Goal: Information Seeking & Learning: Learn about a topic

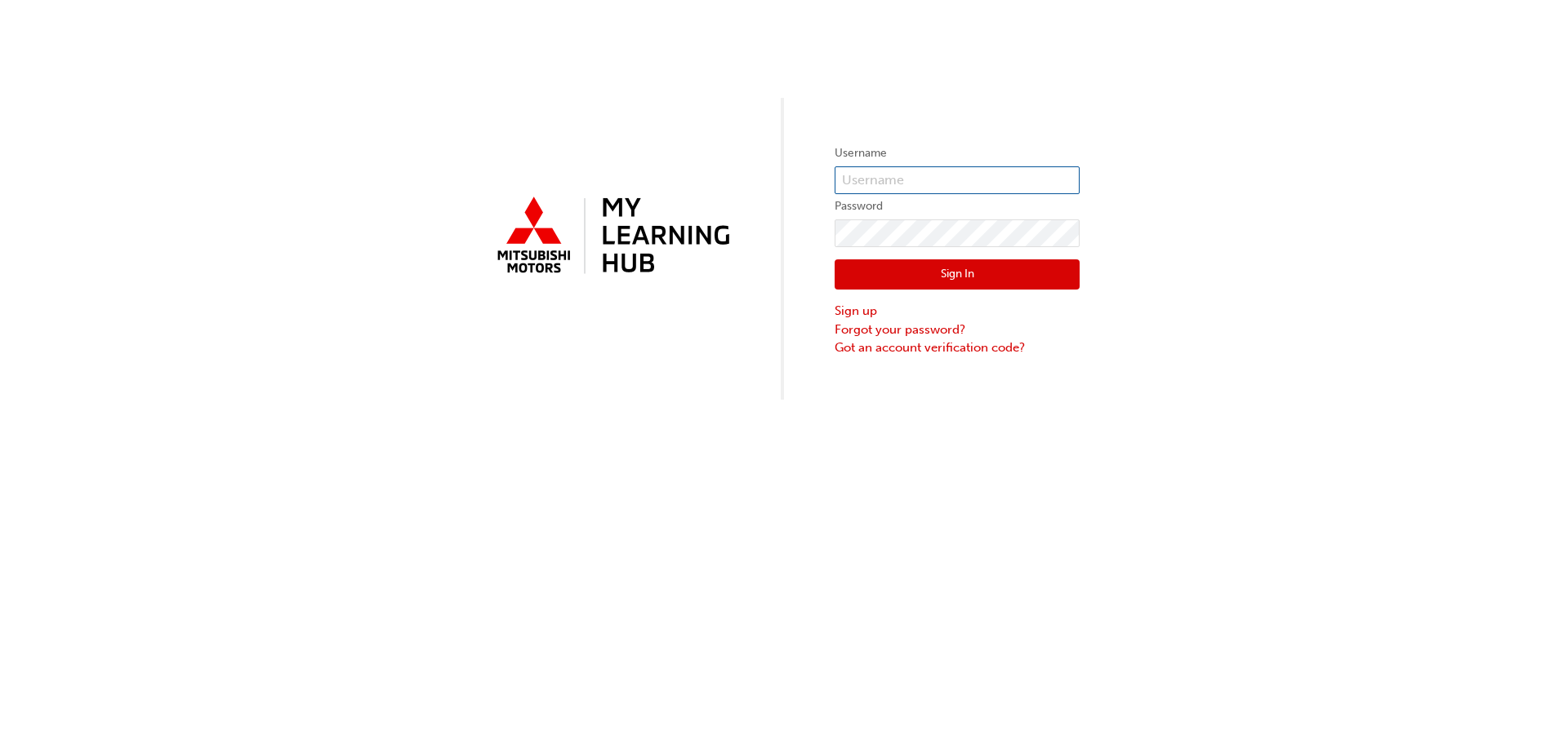
type input "0005239516"
click at [935, 275] on button "Sign In" at bounding box center [957, 275] width 245 height 31
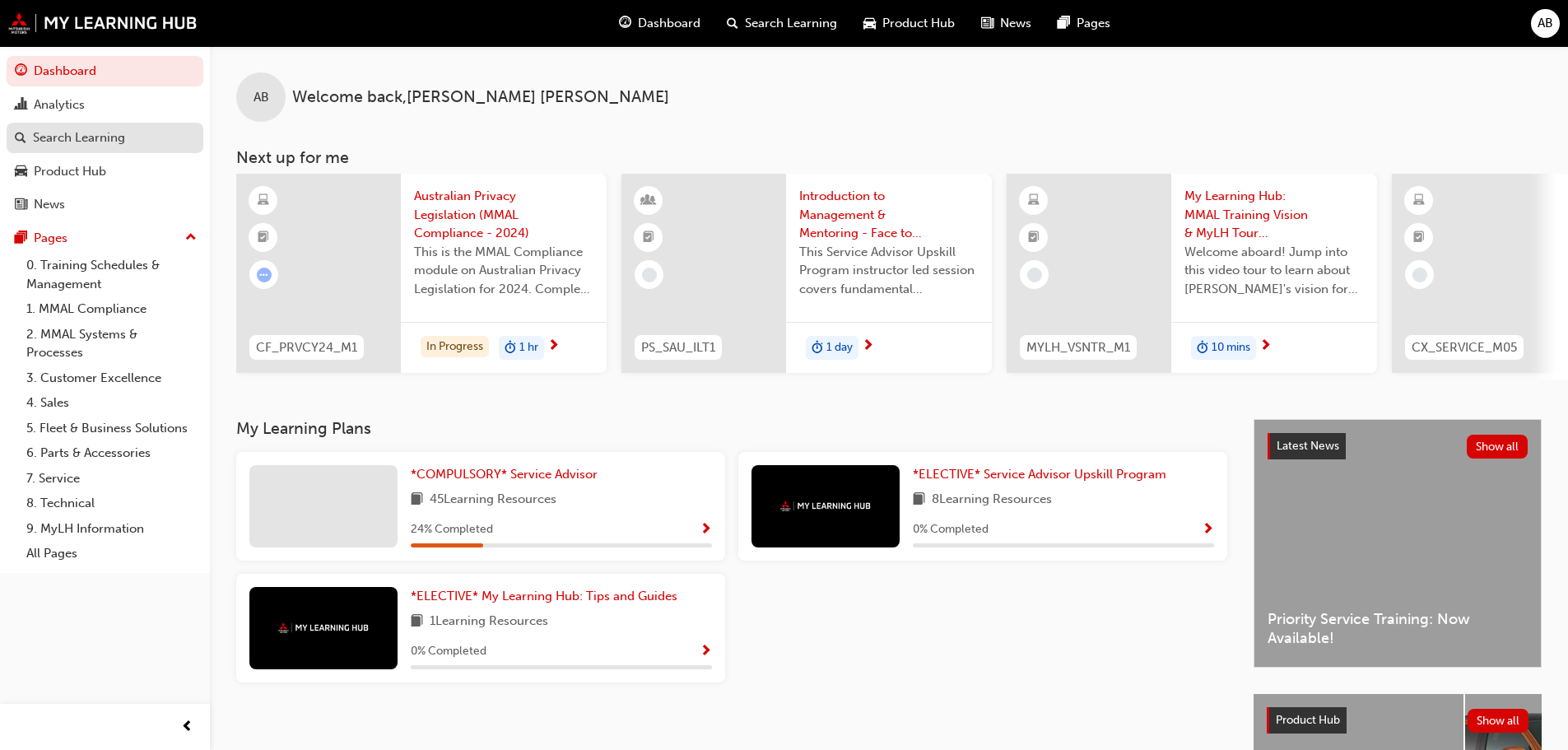
click at [92, 136] on div "Search Learning" at bounding box center [78, 138] width 92 height 19
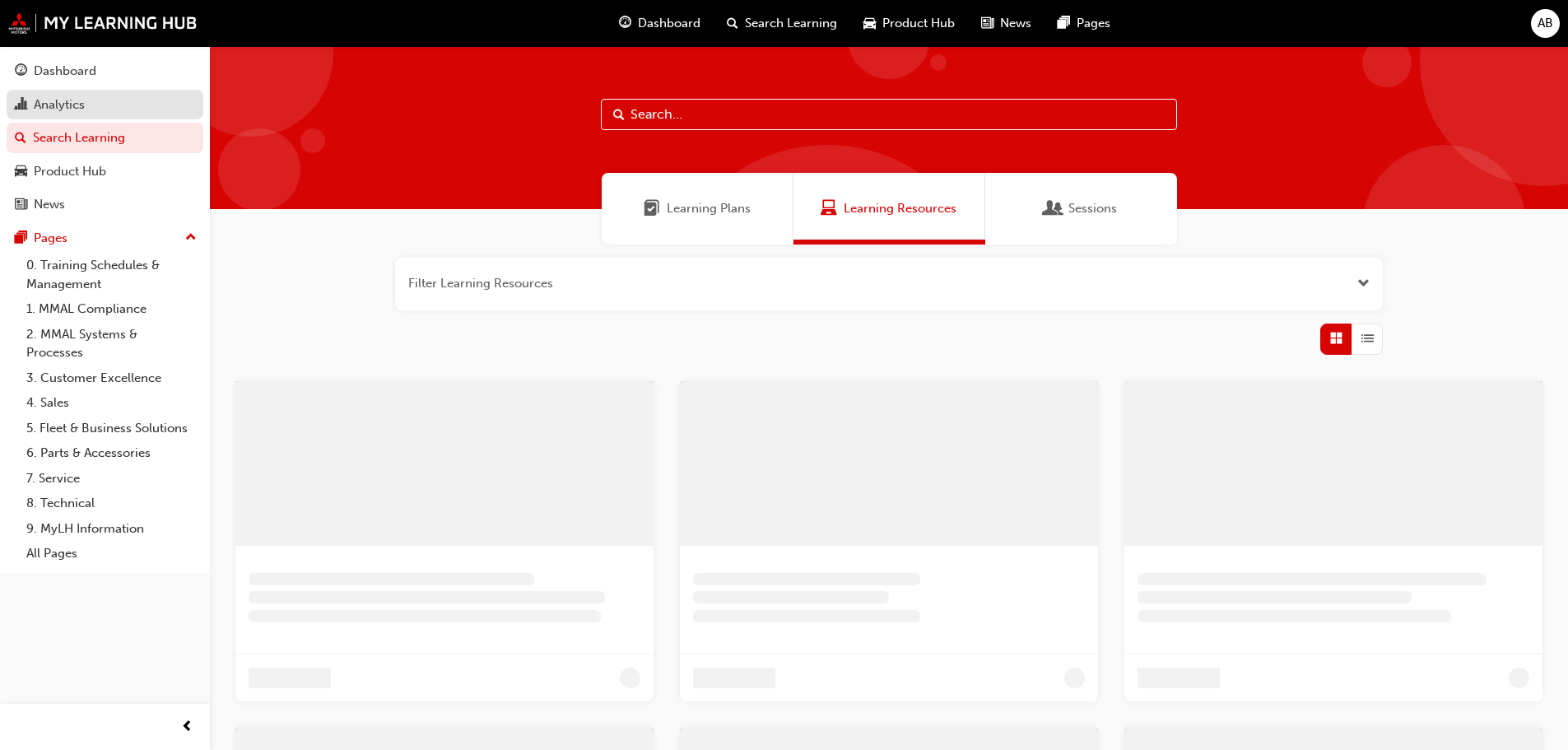
click at [76, 91] on link "Analytics" at bounding box center [104, 104] width 196 height 31
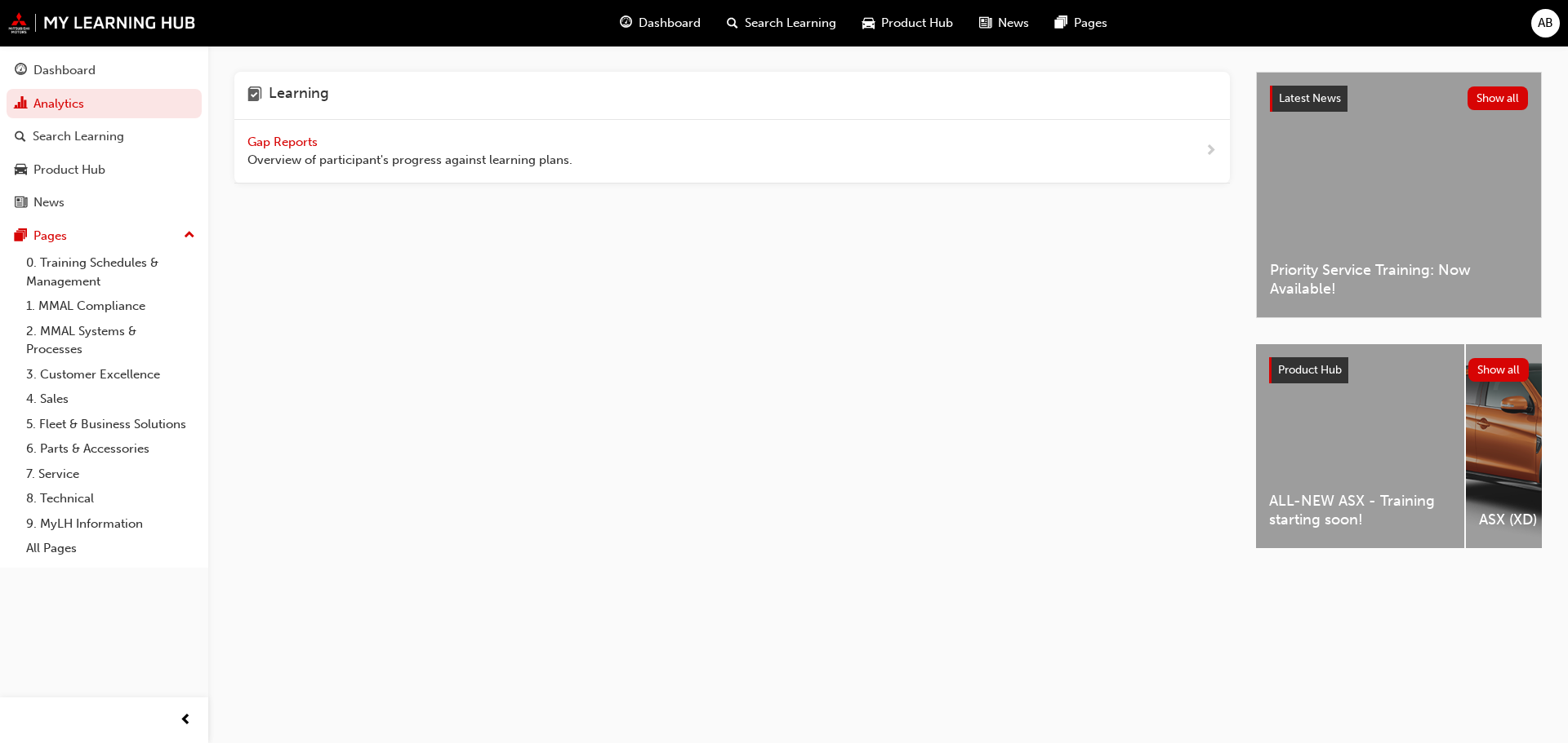
click at [288, 143] on span "Gap Reports" at bounding box center [284, 142] width 74 height 15
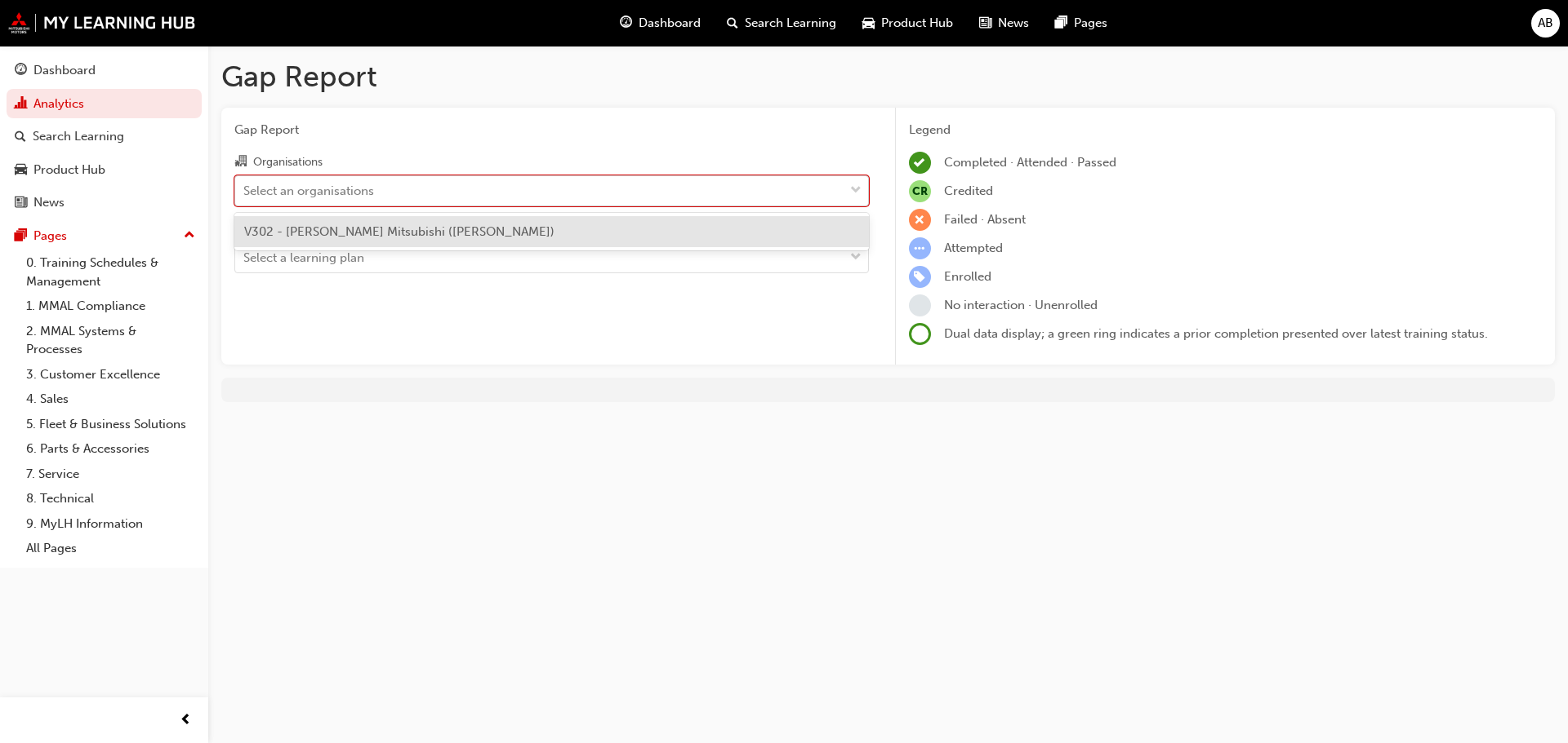
click at [374, 194] on div "Select an organisations" at bounding box center [308, 190] width 130 height 18
click at [245, 194] on input "Organisations option V302 - Alan Mance Mitsubishi (Melton) focused, 1 of 1. 1 r…" at bounding box center [244, 189] width 2 height 14
click at [376, 227] on span "V302 - [PERSON_NAME] Mitsubishi ([PERSON_NAME])" at bounding box center [399, 232] width 310 height 15
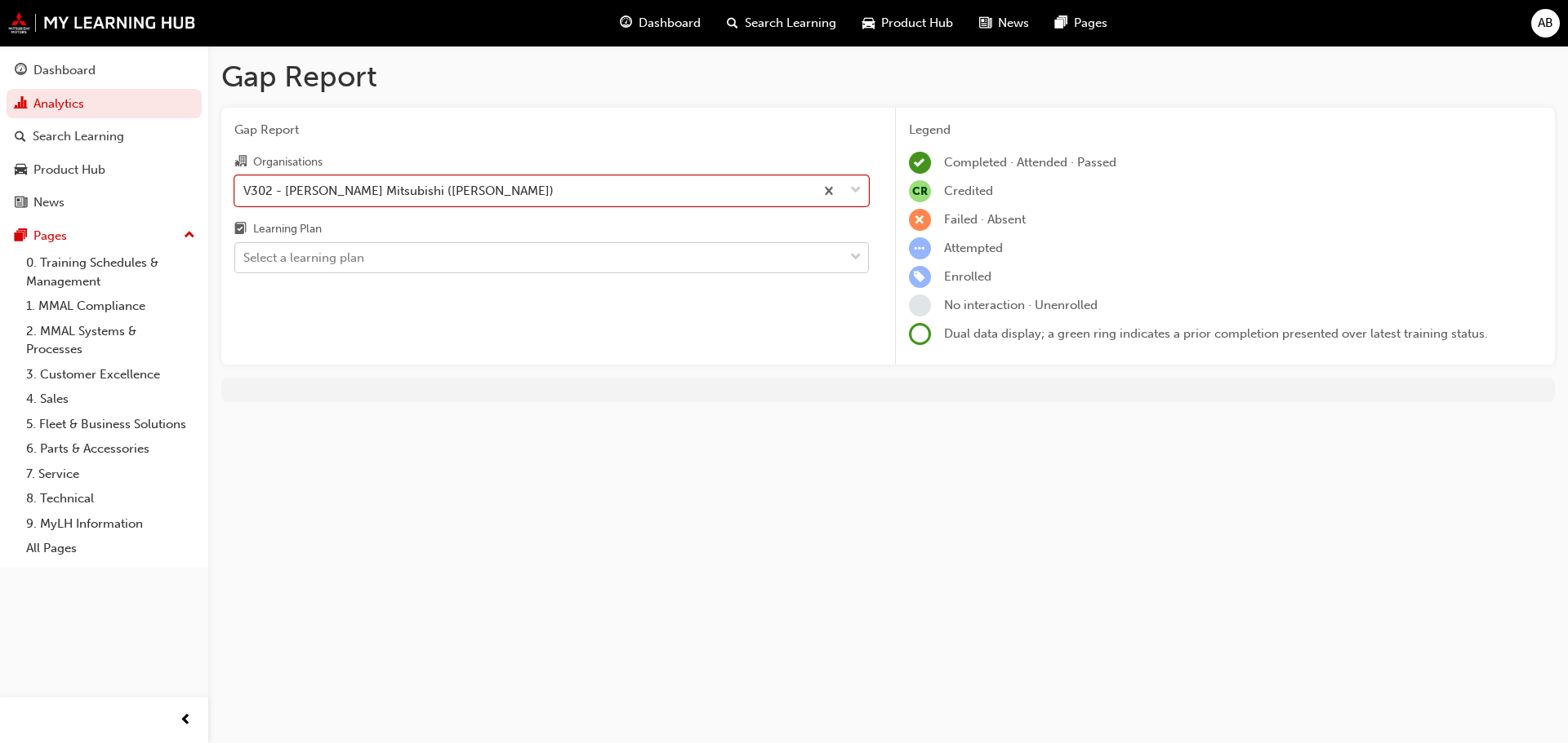
click at [380, 265] on div "Select a learning plan" at bounding box center [539, 258] width 609 height 29
click at [245, 264] on input "Learning Plan Select a learning plan" at bounding box center [244, 257] width 2 height 14
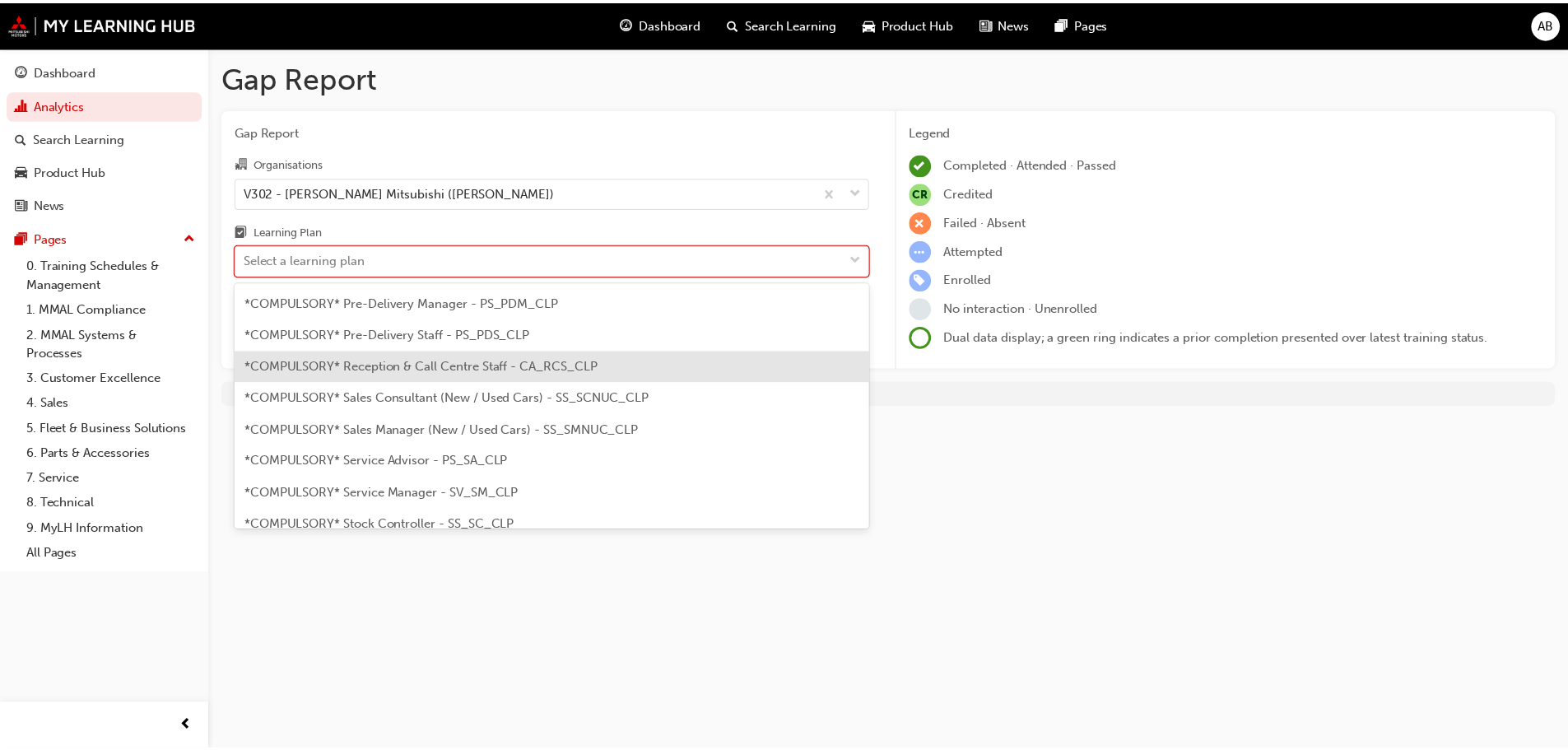
scroll to position [412, 0]
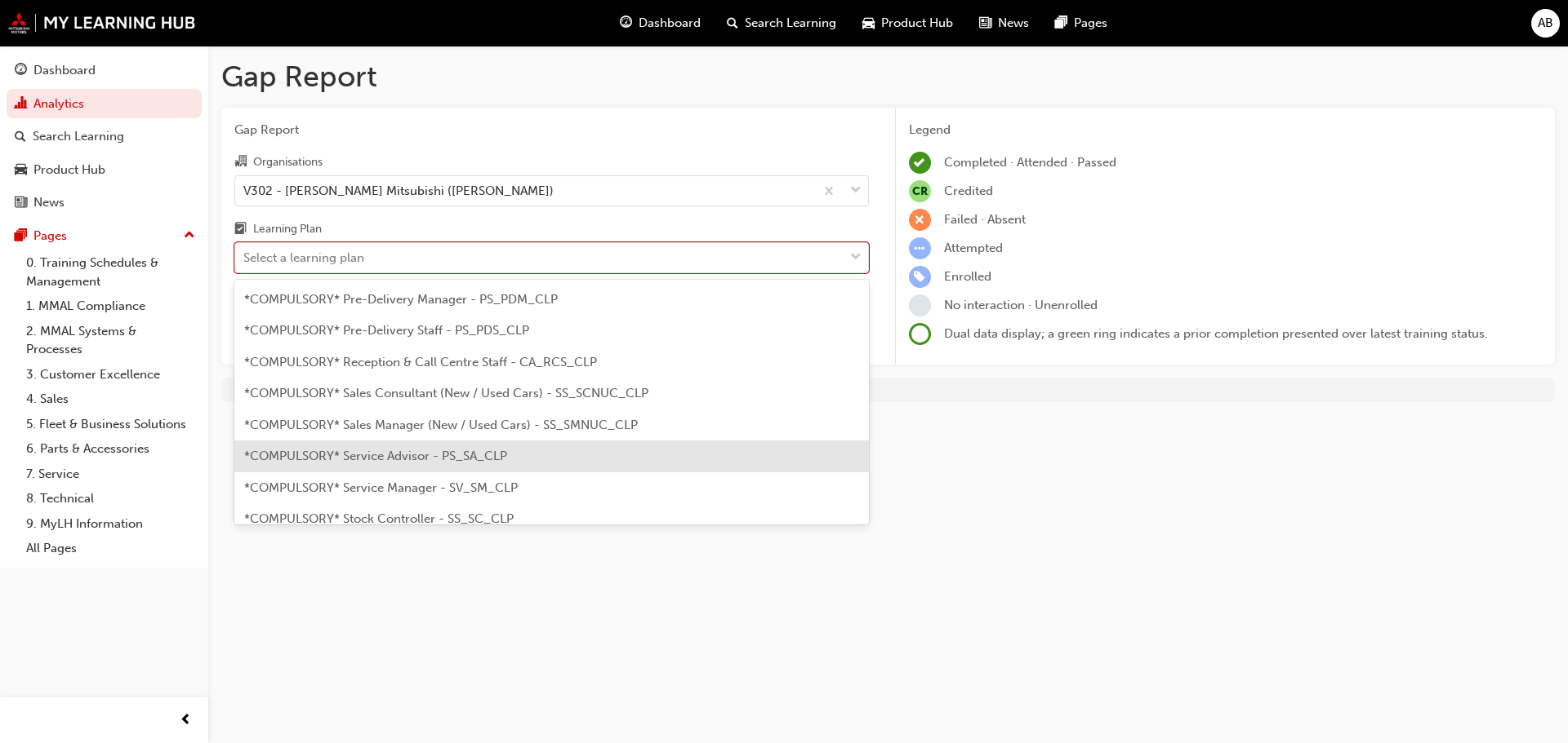
click at [445, 459] on span "*COMPULSORY* Service Advisor - PS_SA_CLP" at bounding box center [375, 456] width 263 height 15
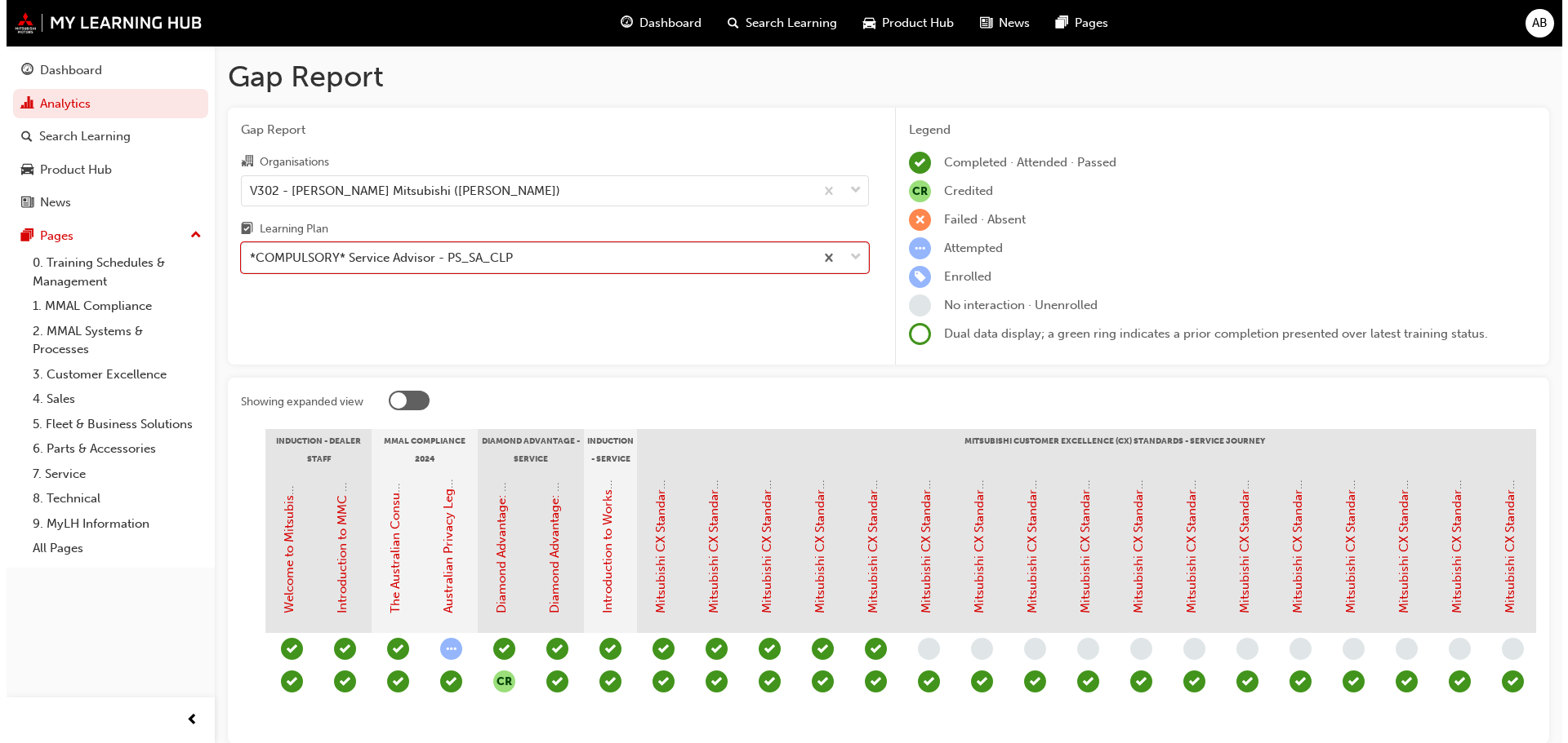
scroll to position [0, 180]
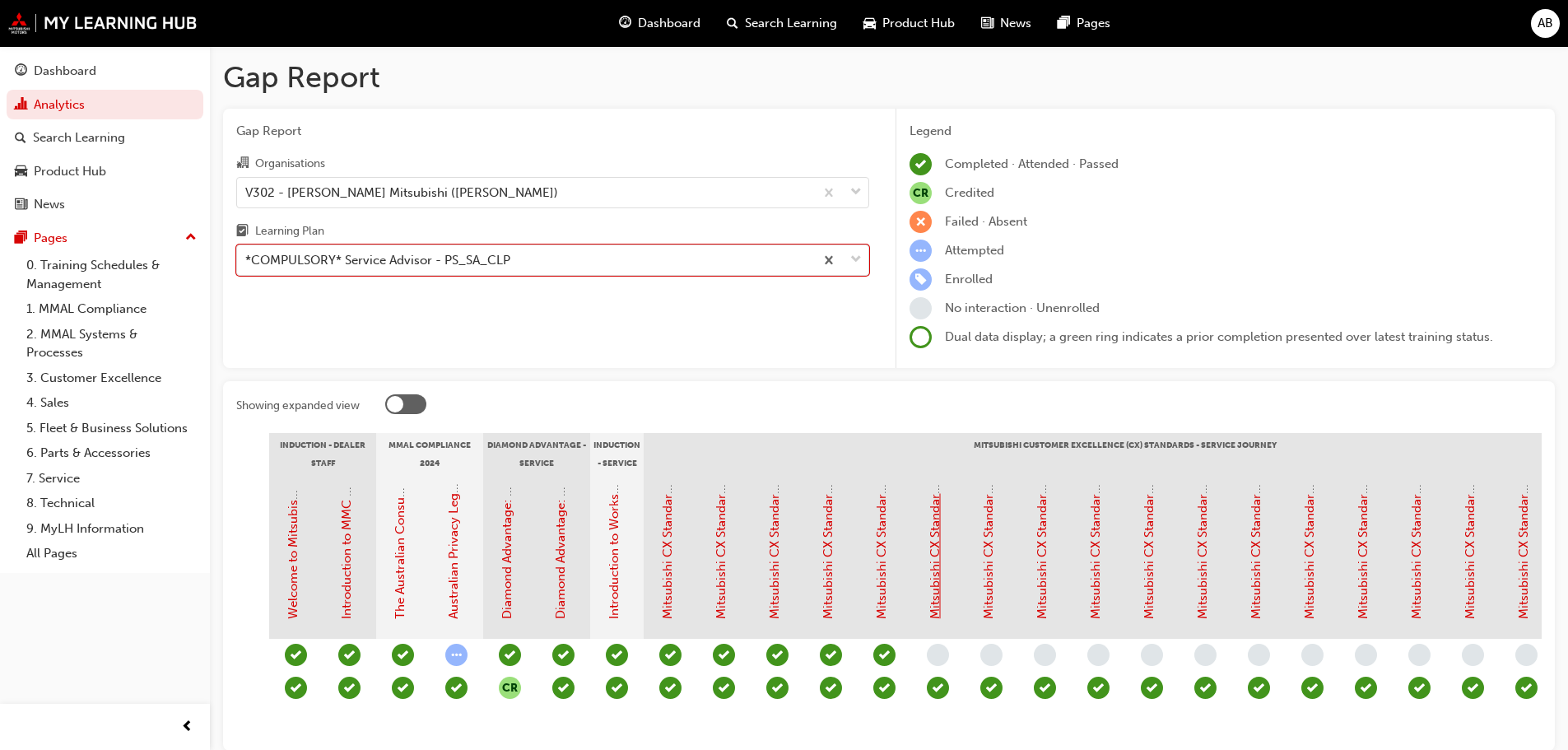
click at [939, 560] on link "Mitsubishi CX Standards - Service Journey 5: Documentation" at bounding box center [935, 445] width 15 height 348
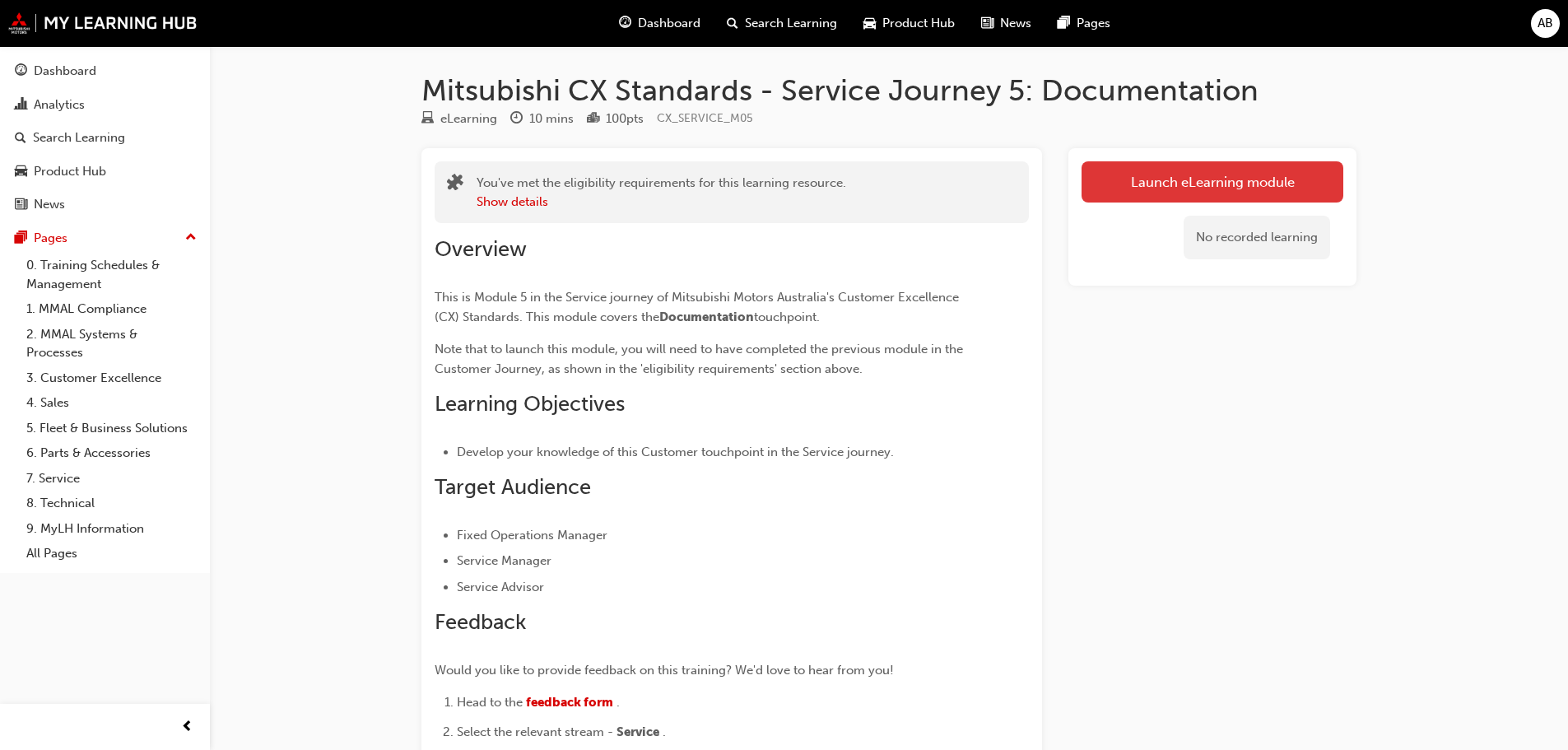
click at [1274, 186] on link "Launch eLearning module" at bounding box center [1212, 182] width 262 height 41
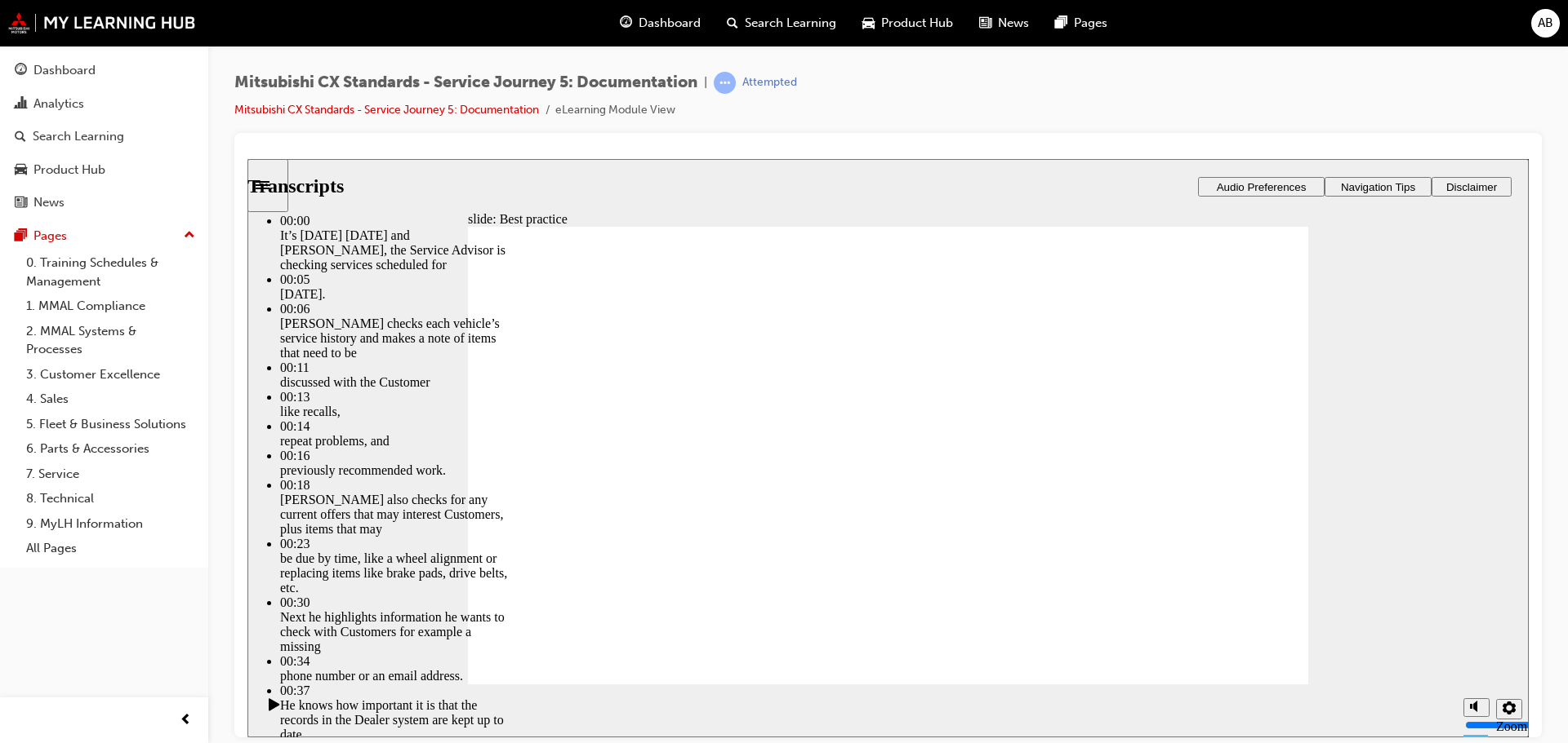
type input "104"
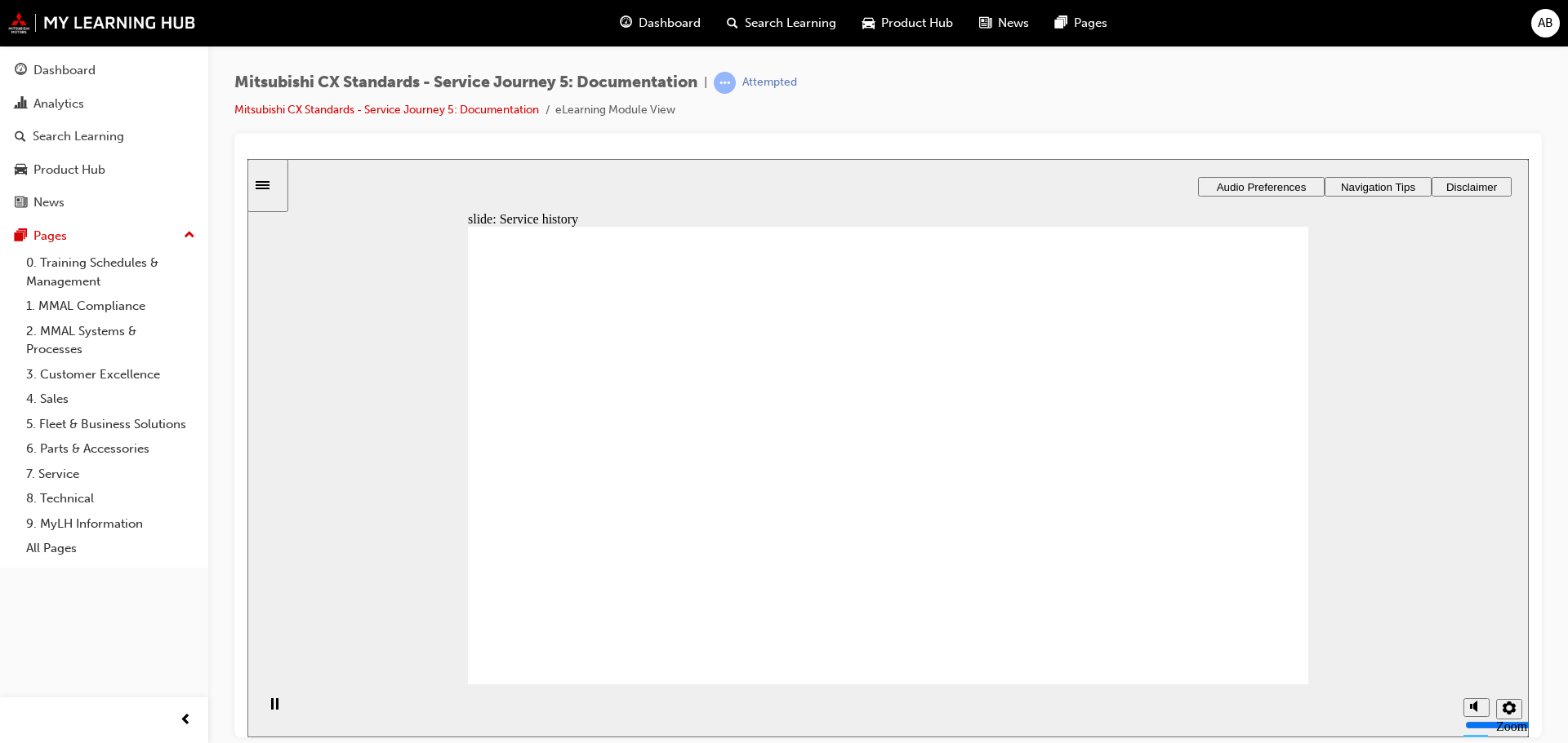
drag, startPoint x: 550, startPoint y: 485, endPoint x: 738, endPoint y: 443, distance: 192.6
drag, startPoint x: 638, startPoint y: 479, endPoint x: 866, endPoint y: 480, distance: 228.0
drag, startPoint x: 581, startPoint y: 486, endPoint x: 833, endPoint y: 535, distance: 256.7
drag, startPoint x: 575, startPoint y: 489, endPoint x: 837, endPoint y: 589, distance: 280.4
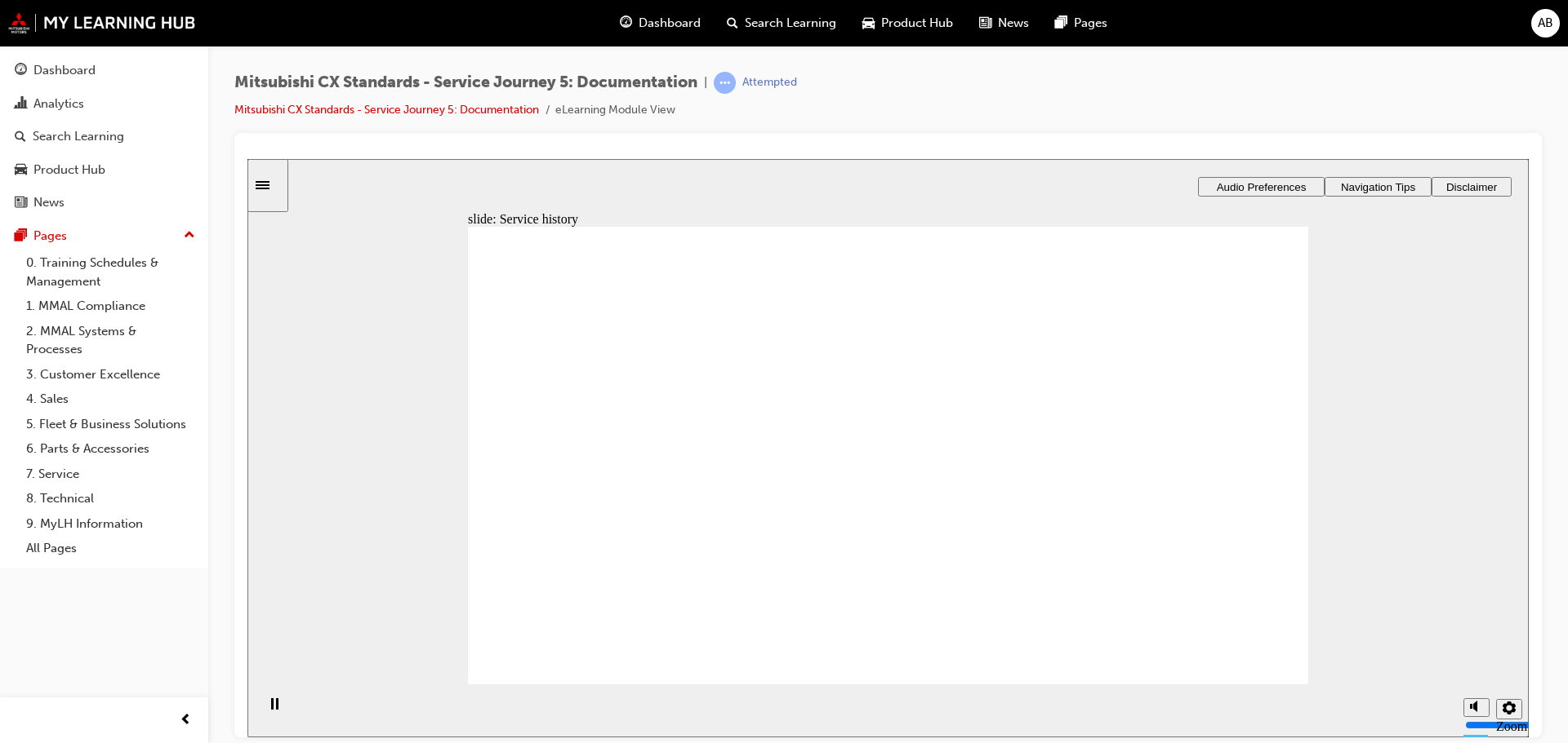
drag, startPoint x: 920, startPoint y: 564, endPoint x: 1164, endPoint y: 369, distance: 312.3
drag, startPoint x: 881, startPoint y: 412, endPoint x: 1141, endPoint y: 408, distance: 260.0
drag, startPoint x: 1005, startPoint y: 481, endPoint x: 1237, endPoint y: 488, distance: 232.1
drag, startPoint x: 919, startPoint y: 342, endPoint x: 1158, endPoint y: 558, distance: 322.1
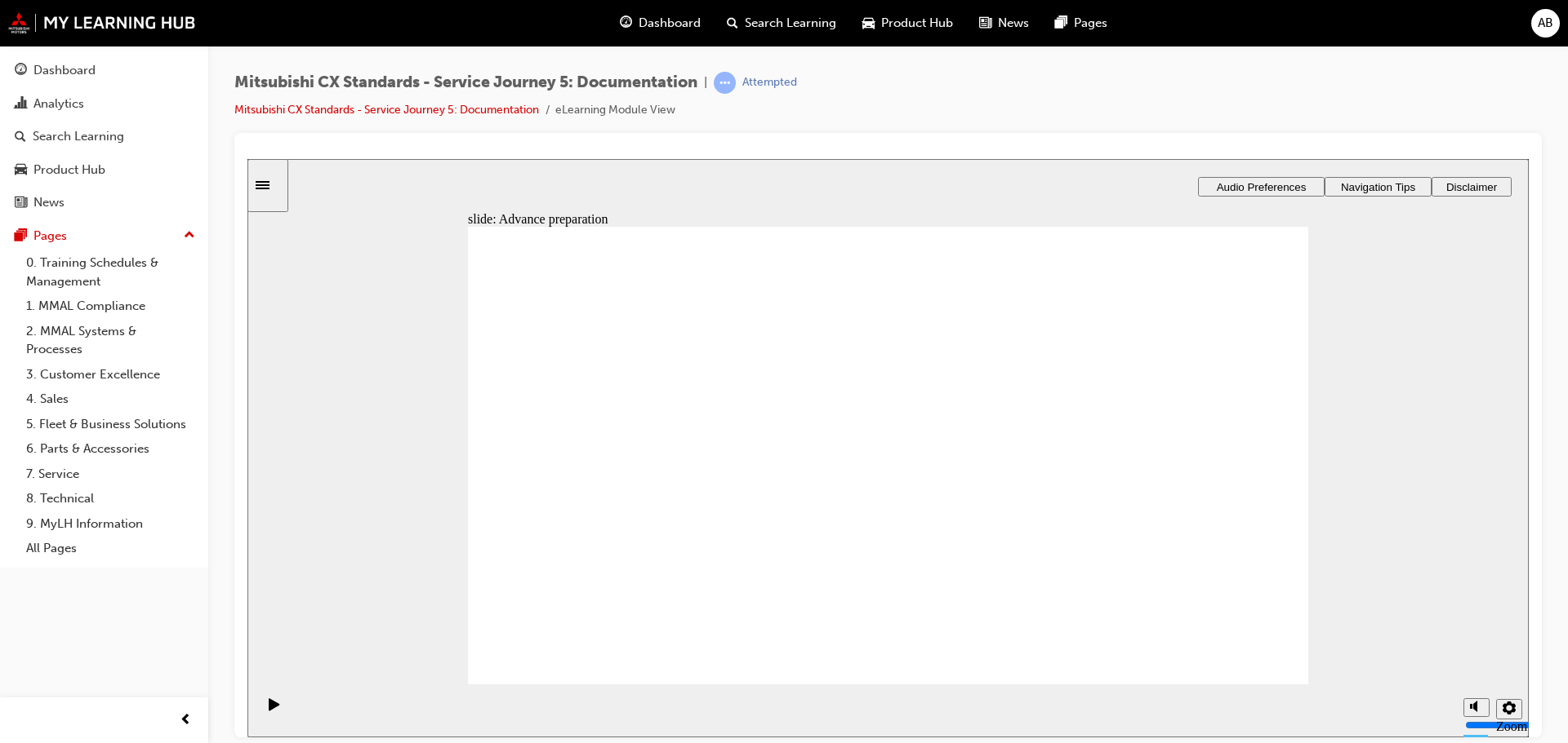
checkbox input "true"
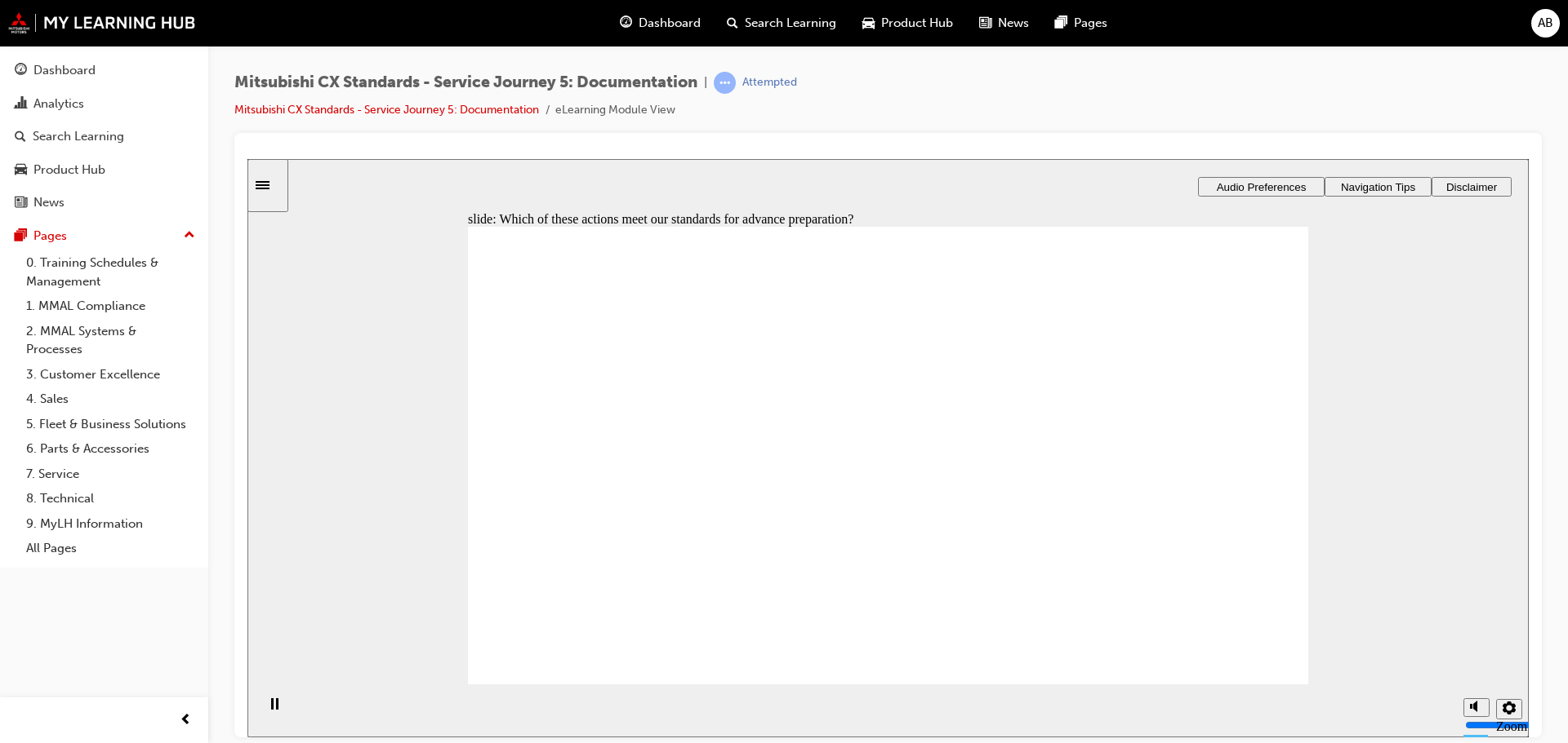
drag, startPoint x: 627, startPoint y: 502, endPoint x: 887, endPoint y: 388, distance: 283.9
drag, startPoint x: 661, startPoint y: 511, endPoint x: 912, endPoint y: 437, distance: 261.7
drag, startPoint x: 697, startPoint y: 501, endPoint x: 904, endPoint y: 487, distance: 207.5
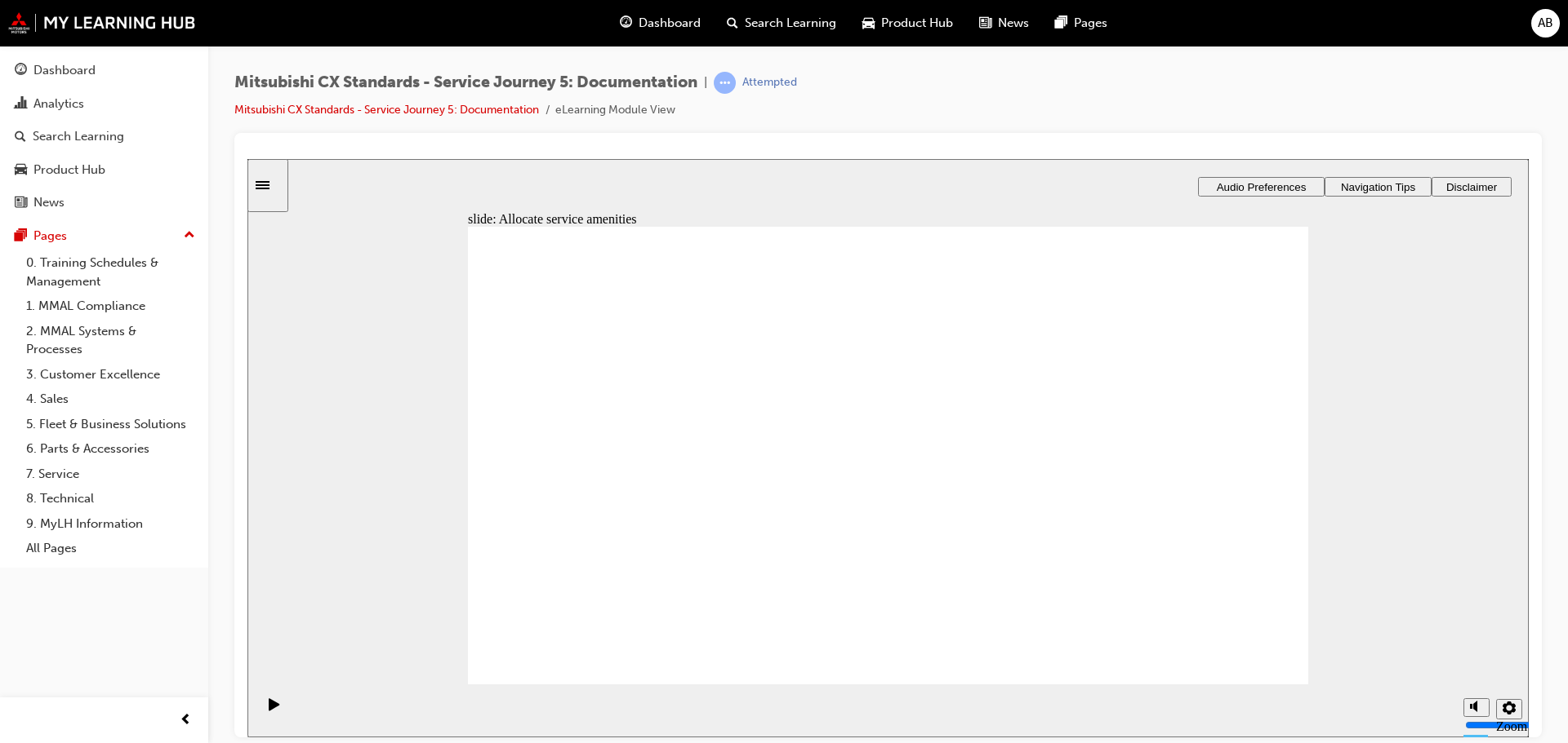
drag, startPoint x: 573, startPoint y: 476, endPoint x: 815, endPoint y: 550, distance: 253.1
drag, startPoint x: 562, startPoint y: 497, endPoint x: 874, endPoint y: 480, distance: 312.5
checkbox input "true"
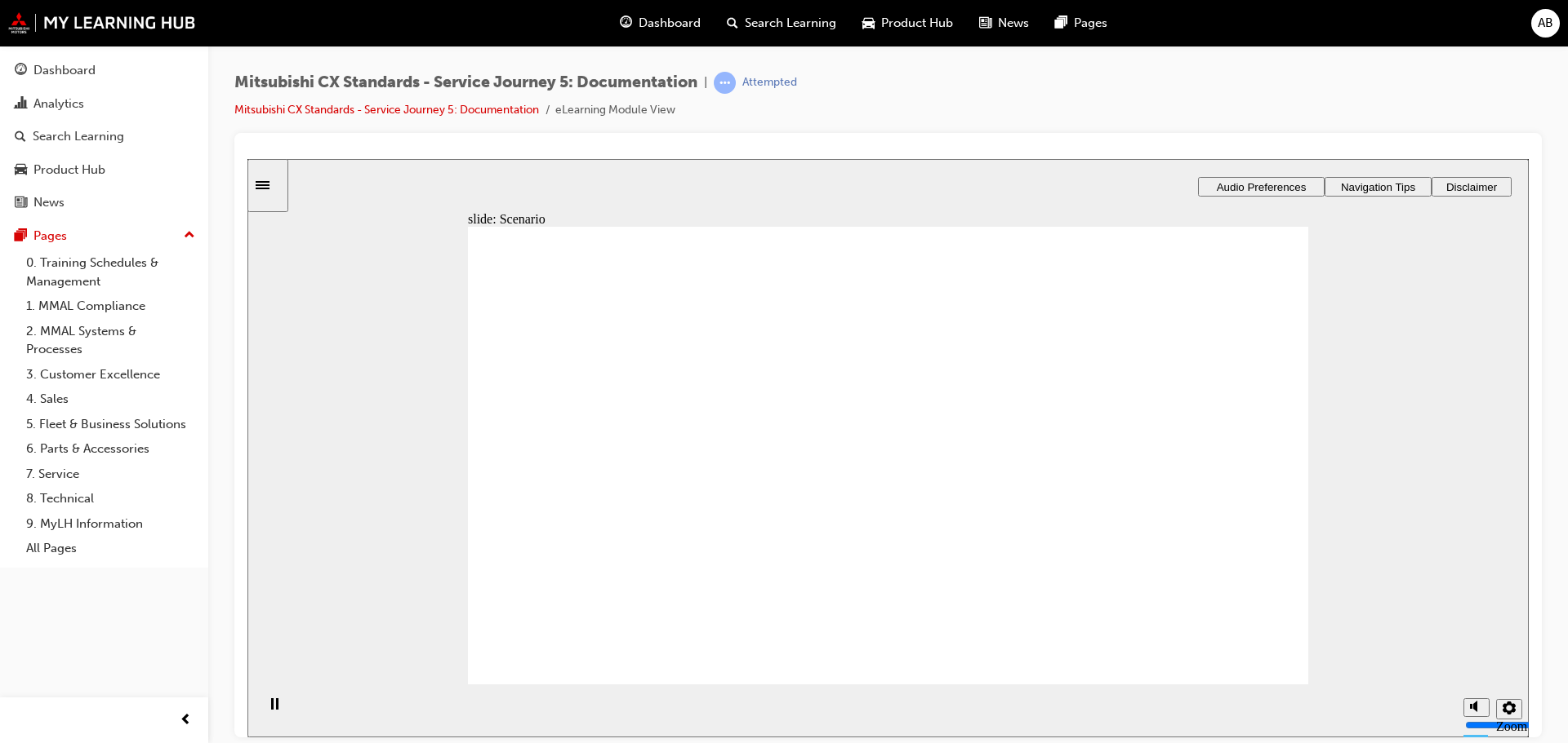
checkbox input "true"
checkbox input "false"
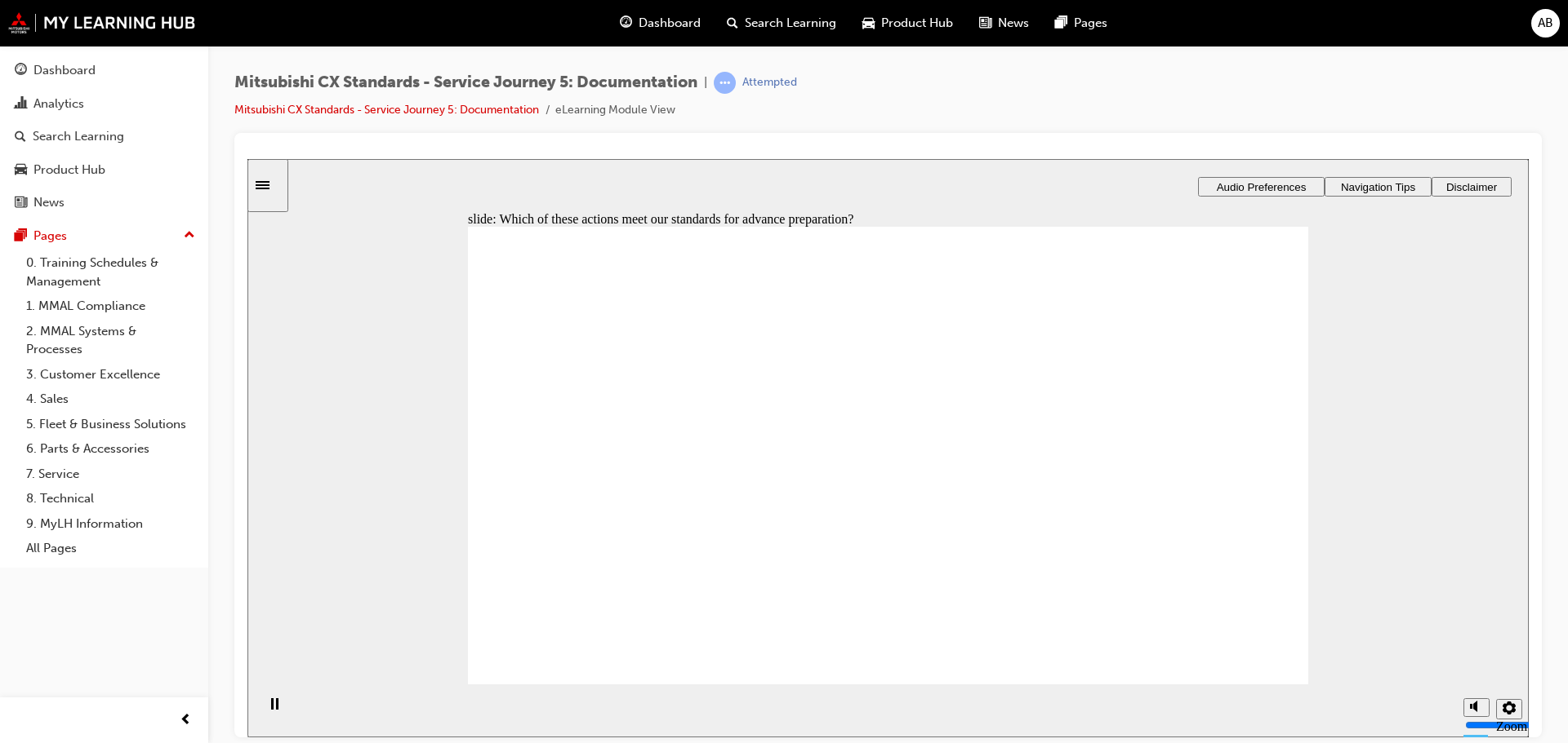
checkbox input "true"
drag, startPoint x: 561, startPoint y: 408, endPoint x: 550, endPoint y: 432, distance: 26.4
checkbox input "true"
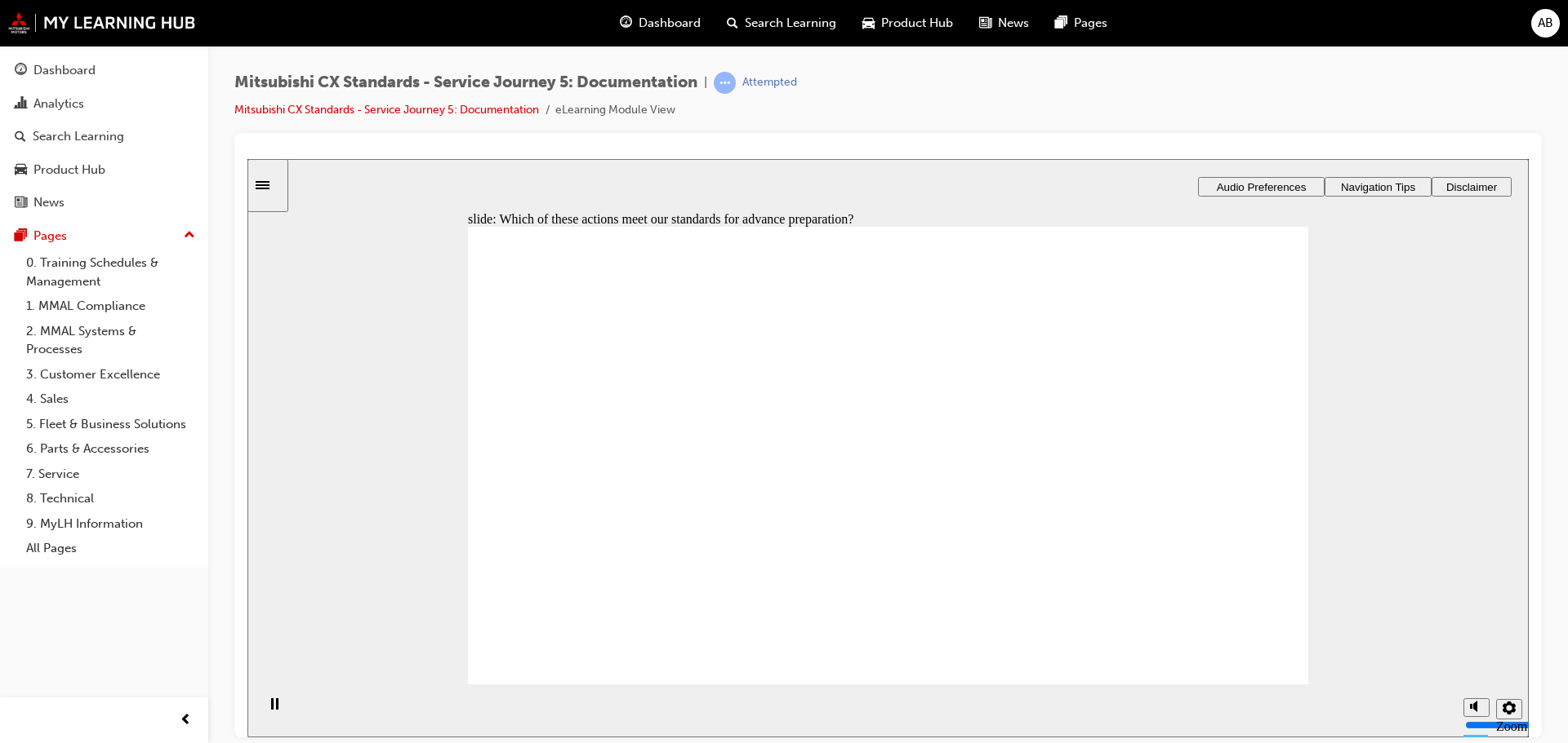
drag, startPoint x: 574, startPoint y: 480, endPoint x: 790, endPoint y: 395, distance: 232.1
drag, startPoint x: 646, startPoint y: 497, endPoint x: 947, endPoint y: 451, distance: 304.5
drag, startPoint x: 662, startPoint y: 474, endPoint x: 837, endPoint y: 465, distance: 175.2
drag, startPoint x: 626, startPoint y: 494, endPoint x: 891, endPoint y: 486, distance: 265.1
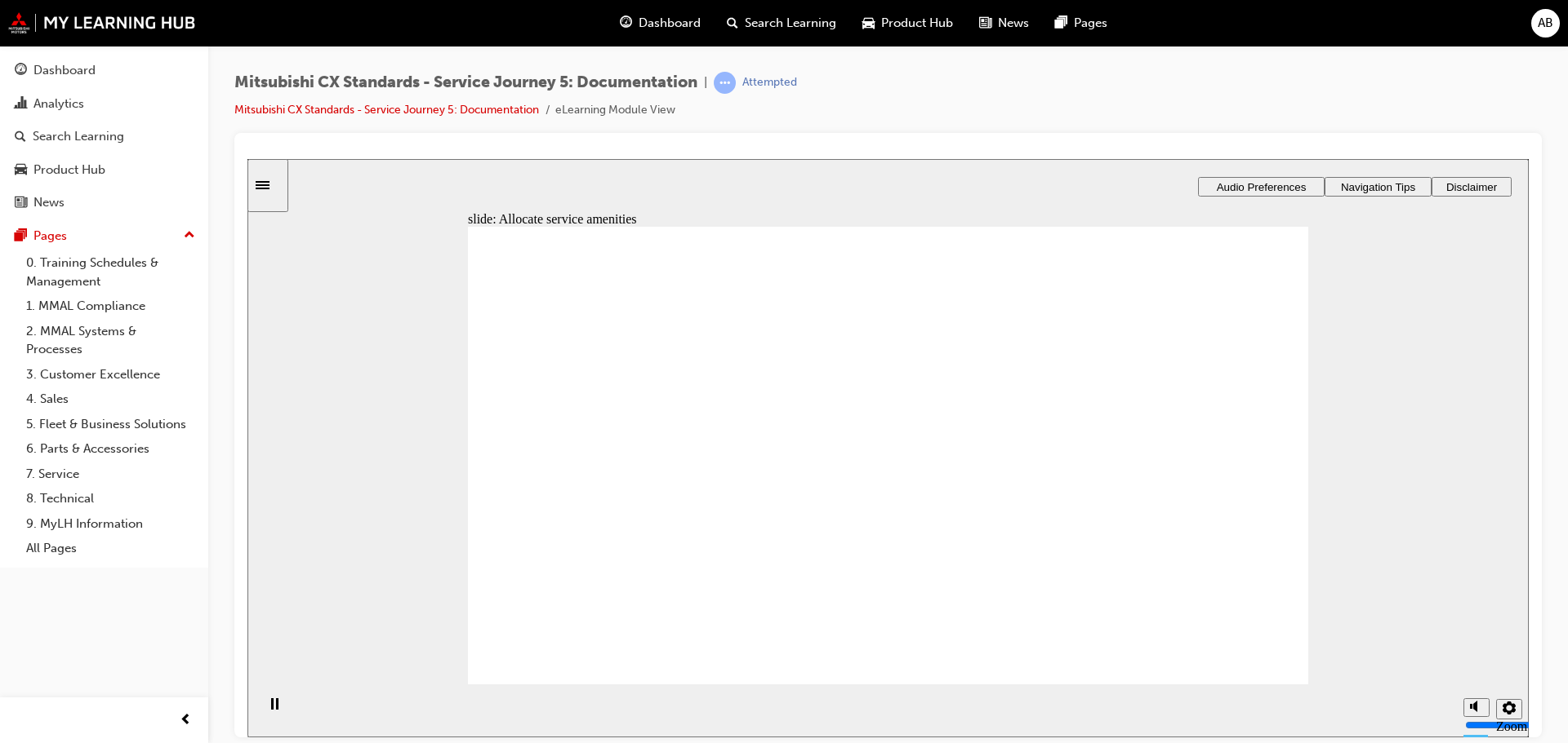
drag, startPoint x: 609, startPoint y: 481, endPoint x: 1163, endPoint y: 391, distance: 561.3
drag, startPoint x: 637, startPoint y: 495, endPoint x: 1209, endPoint y: 425, distance: 576.3
checkbox input "true"
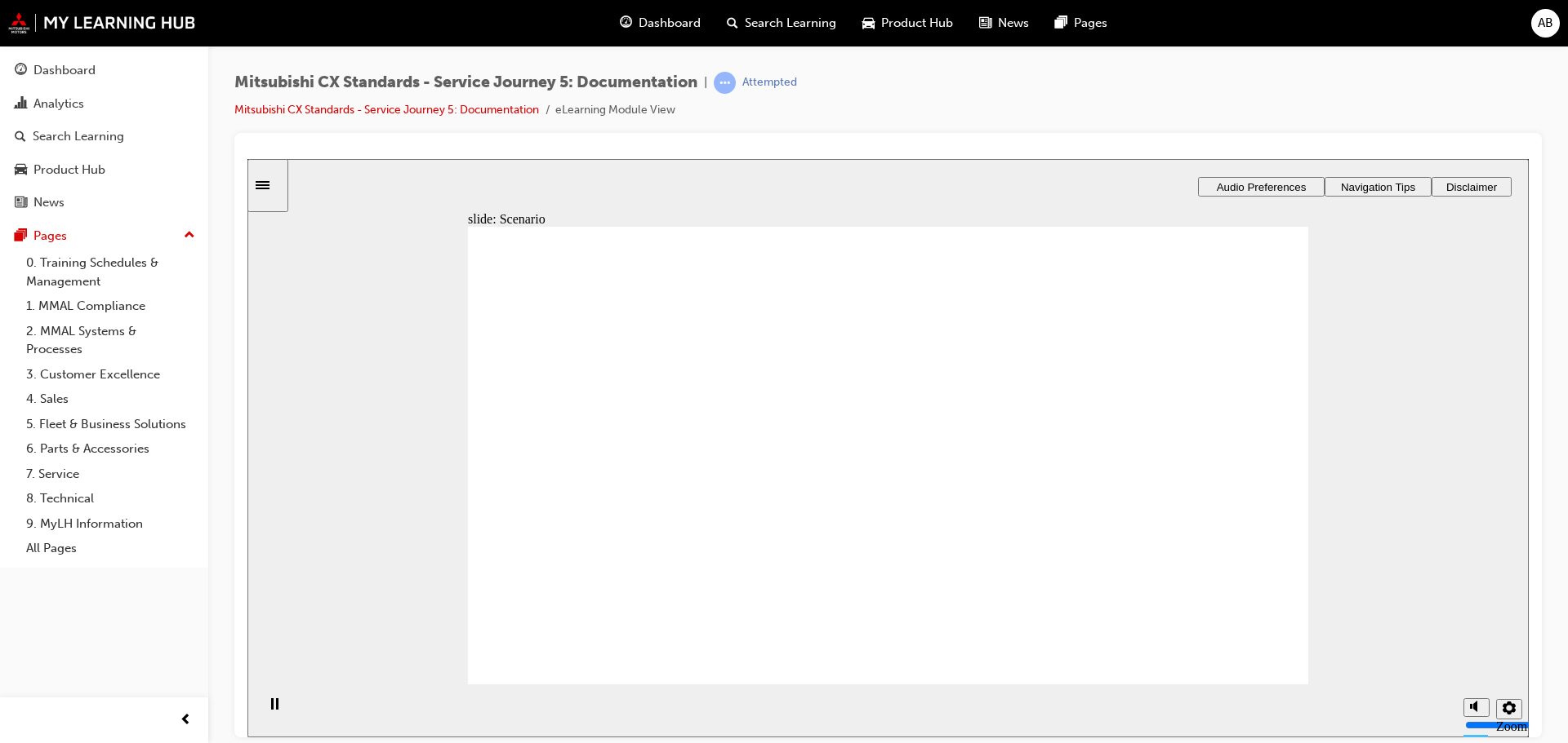
checkbox input "true"
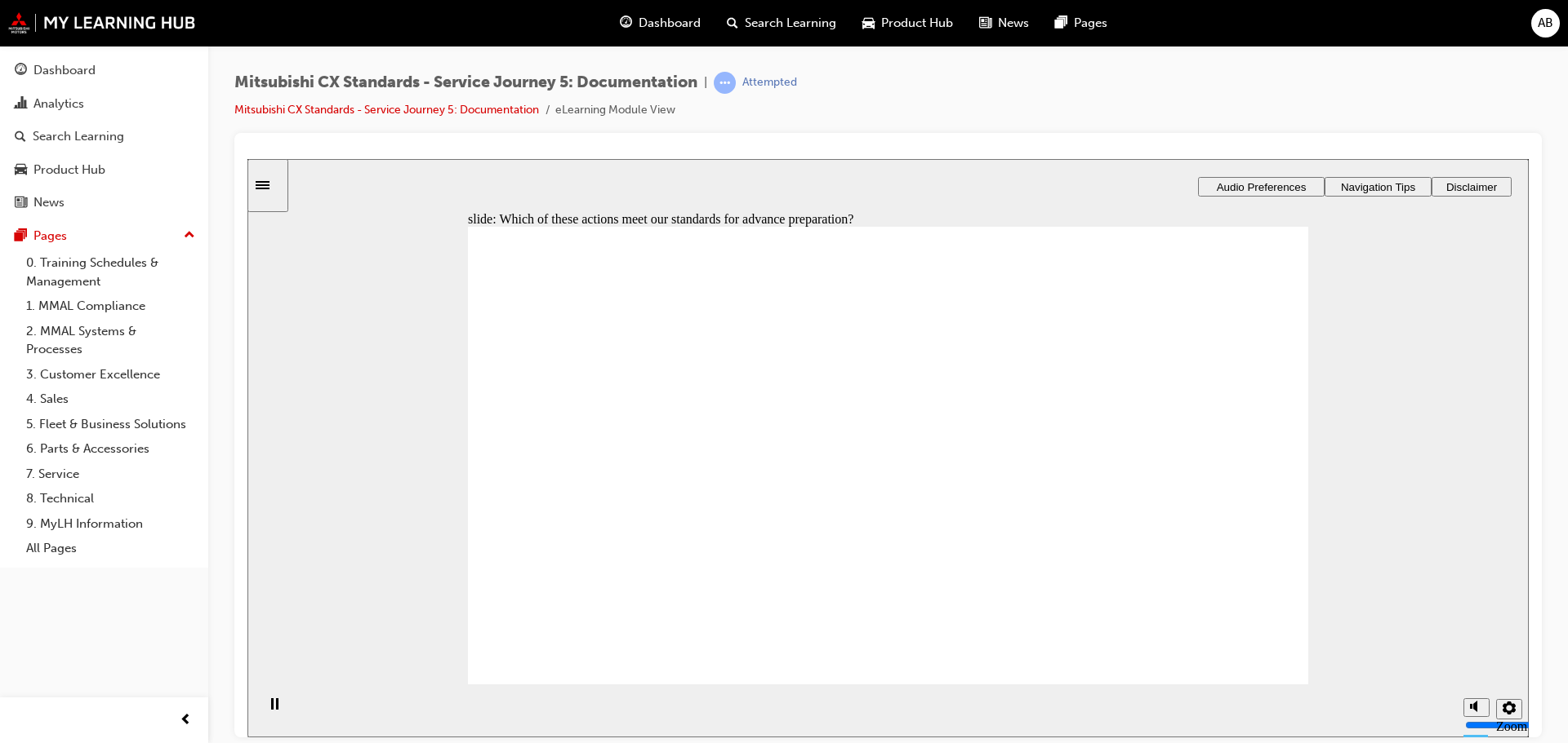
checkbox input "true"
drag, startPoint x: 580, startPoint y: 489, endPoint x: 766, endPoint y: 354, distance: 229.8
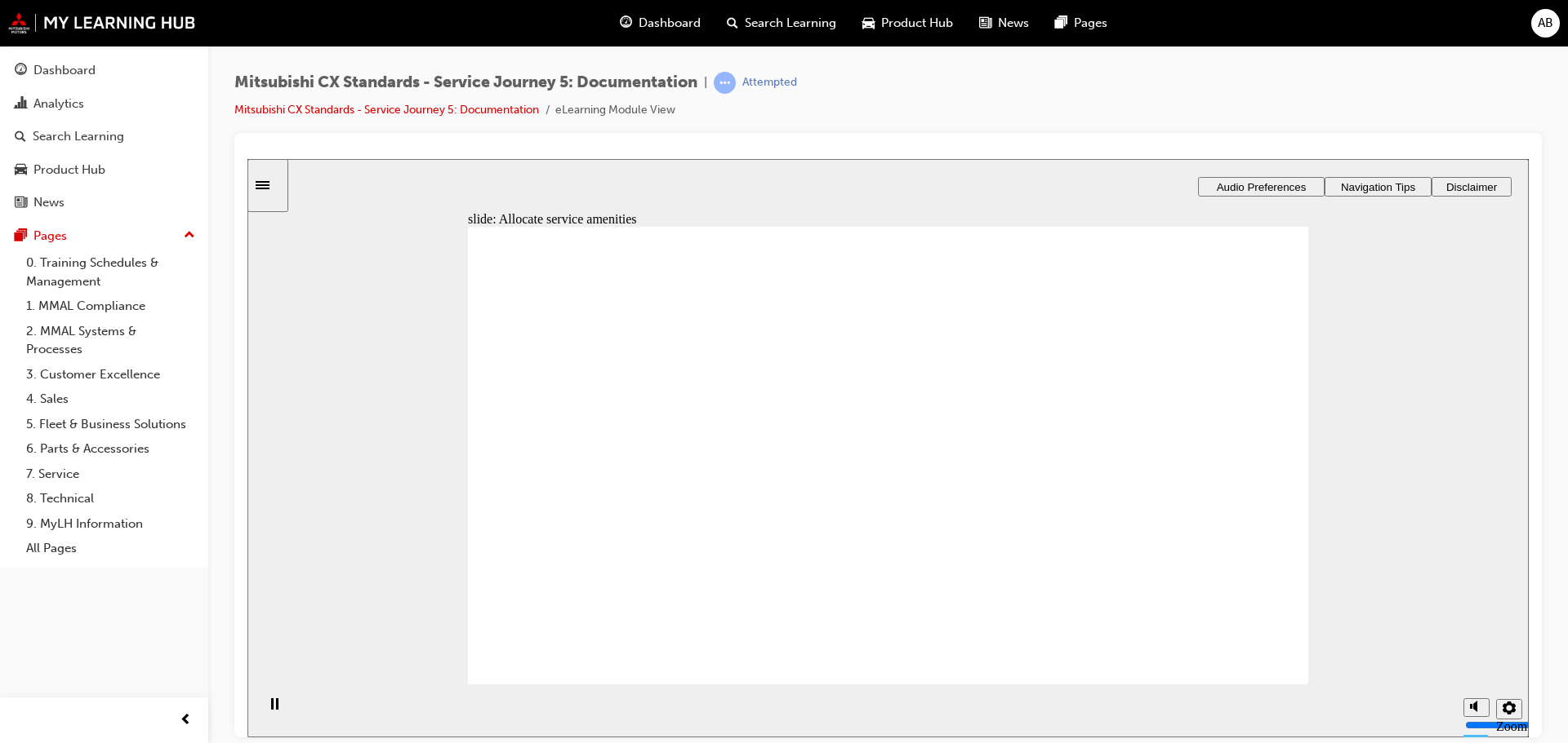
drag, startPoint x: 676, startPoint y: 461, endPoint x: 842, endPoint y: 410, distance: 173.7
drag, startPoint x: 652, startPoint y: 484, endPoint x: 843, endPoint y: 461, distance: 192.4
drag, startPoint x: 781, startPoint y: 470, endPoint x: 1194, endPoint y: 303, distance: 445.5
drag, startPoint x: 714, startPoint y: 454, endPoint x: 1174, endPoint y: 435, distance: 460.4
drag, startPoint x: 1183, startPoint y: 397, endPoint x: 931, endPoint y: 520, distance: 280.4
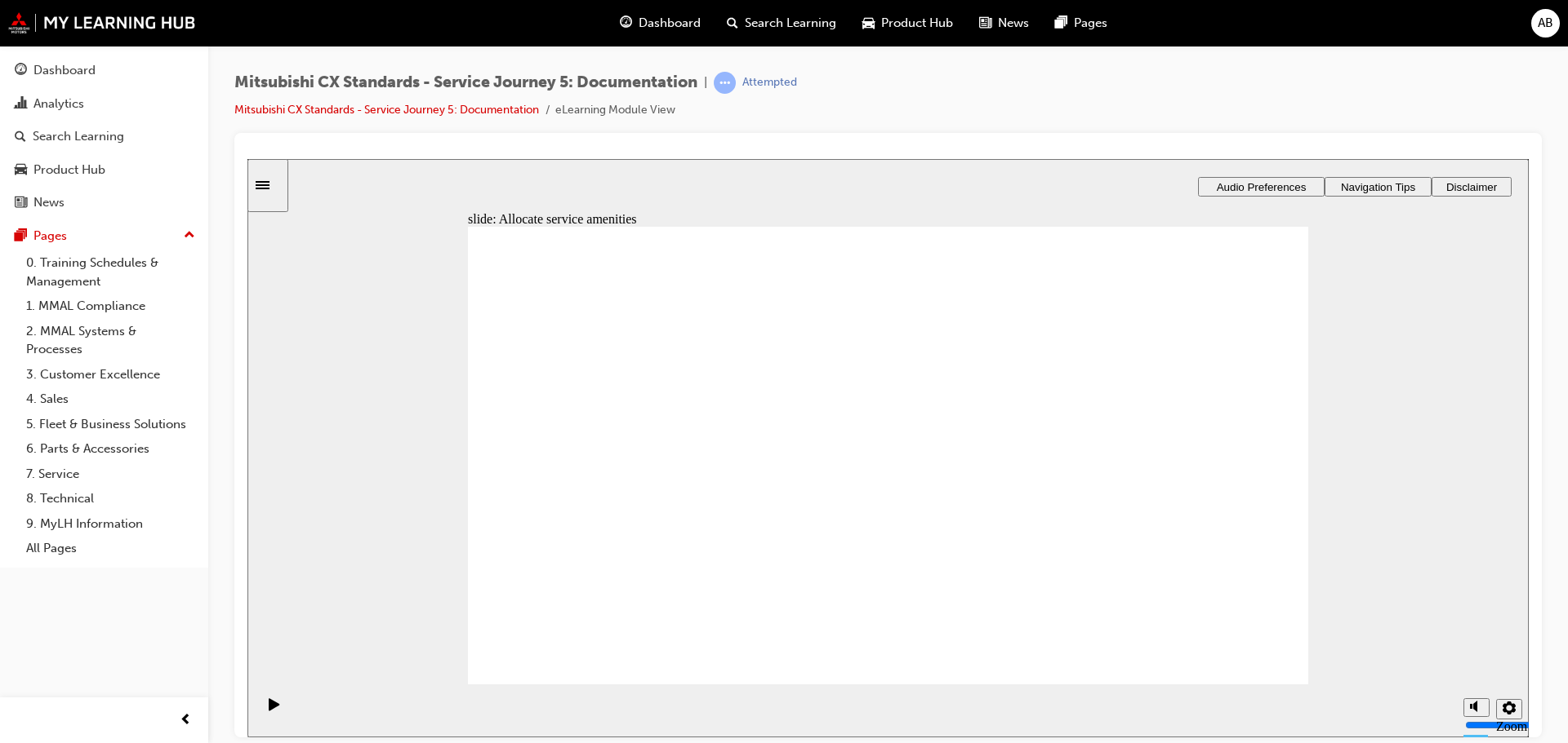
checkbox input "true"
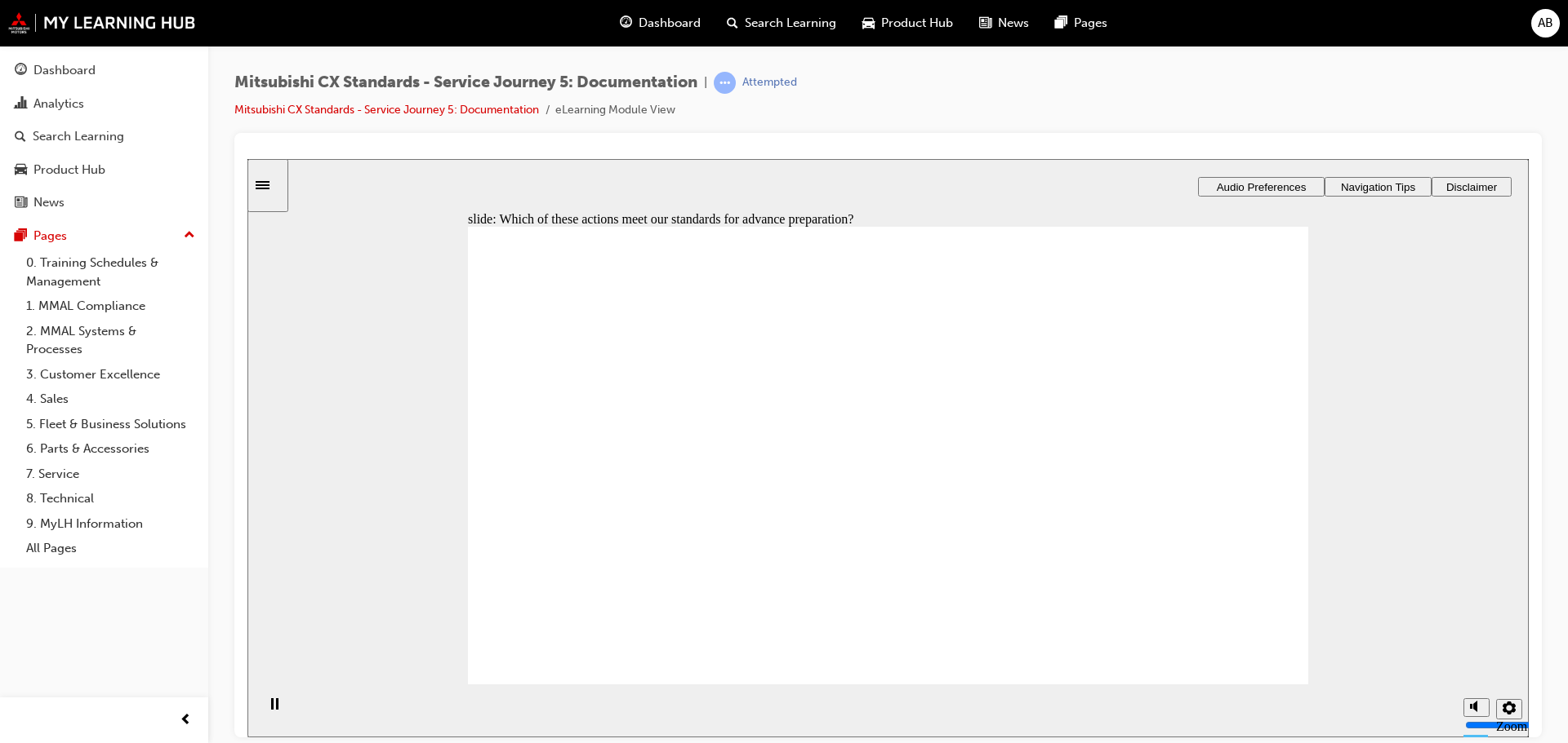
drag, startPoint x: 852, startPoint y: 570, endPoint x: 880, endPoint y: 585, distance: 31.8
drag, startPoint x: 563, startPoint y: 484, endPoint x: 783, endPoint y: 363, distance: 251.1
drag, startPoint x: 623, startPoint y: 454, endPoint x: 800, endPoint y: 412, distance: 181.9
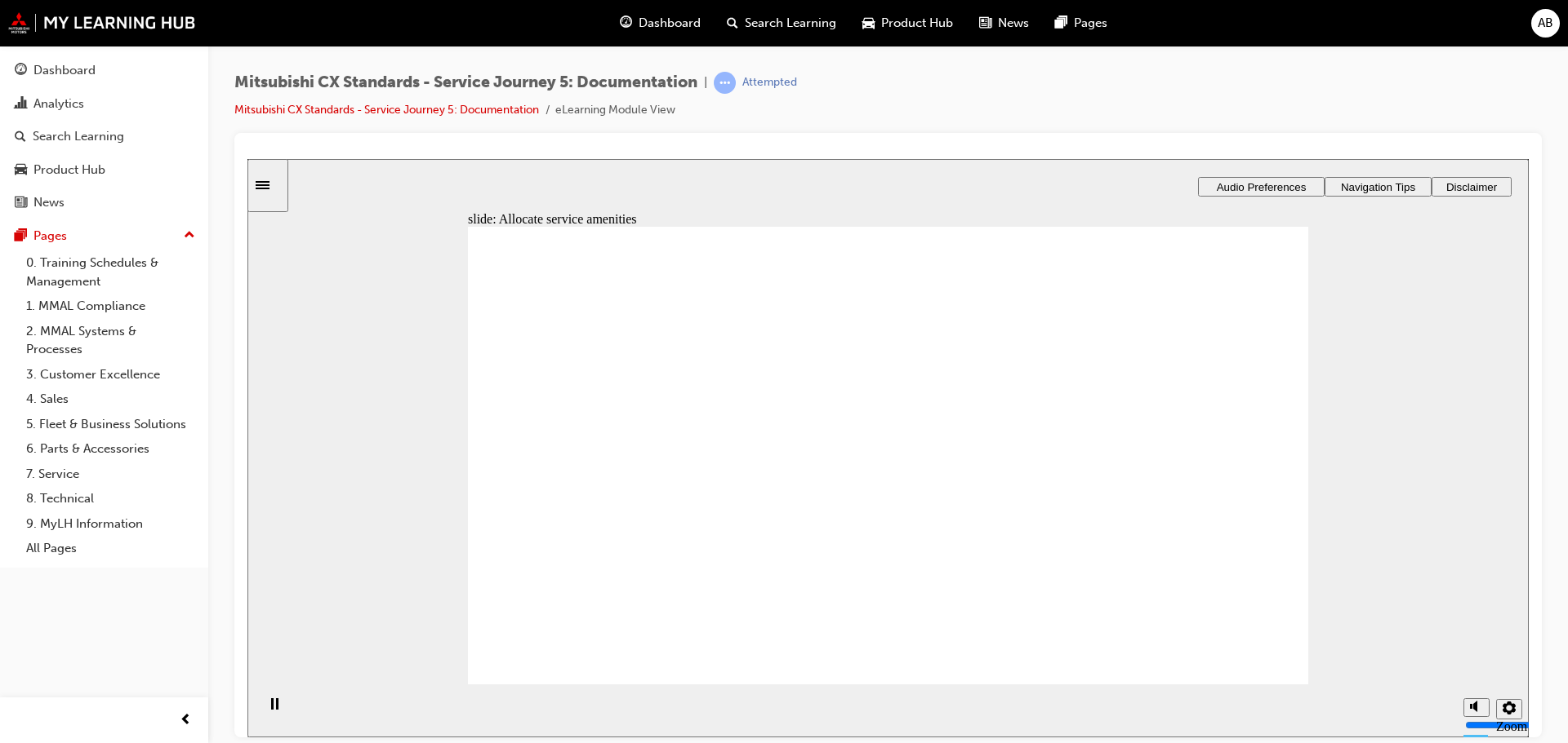
drag, startPoint x: 588, startPoint y: 485, endPoint x: 1087, endPoint y: 363, distance: 513.7
drag, startPoint x: 565, startPoint y: 482, endPoint x: 766, endPoint y: 480, distance: 201.0
drag, startPoint x: 893, startPoint y: 487, endPoint x: 1189, endPoint y: 425, distance: 302.4
drag, startPoint x: 711, startPoint y: 471, endPoint x: 891, endPoint y: 476, distance: 180.1
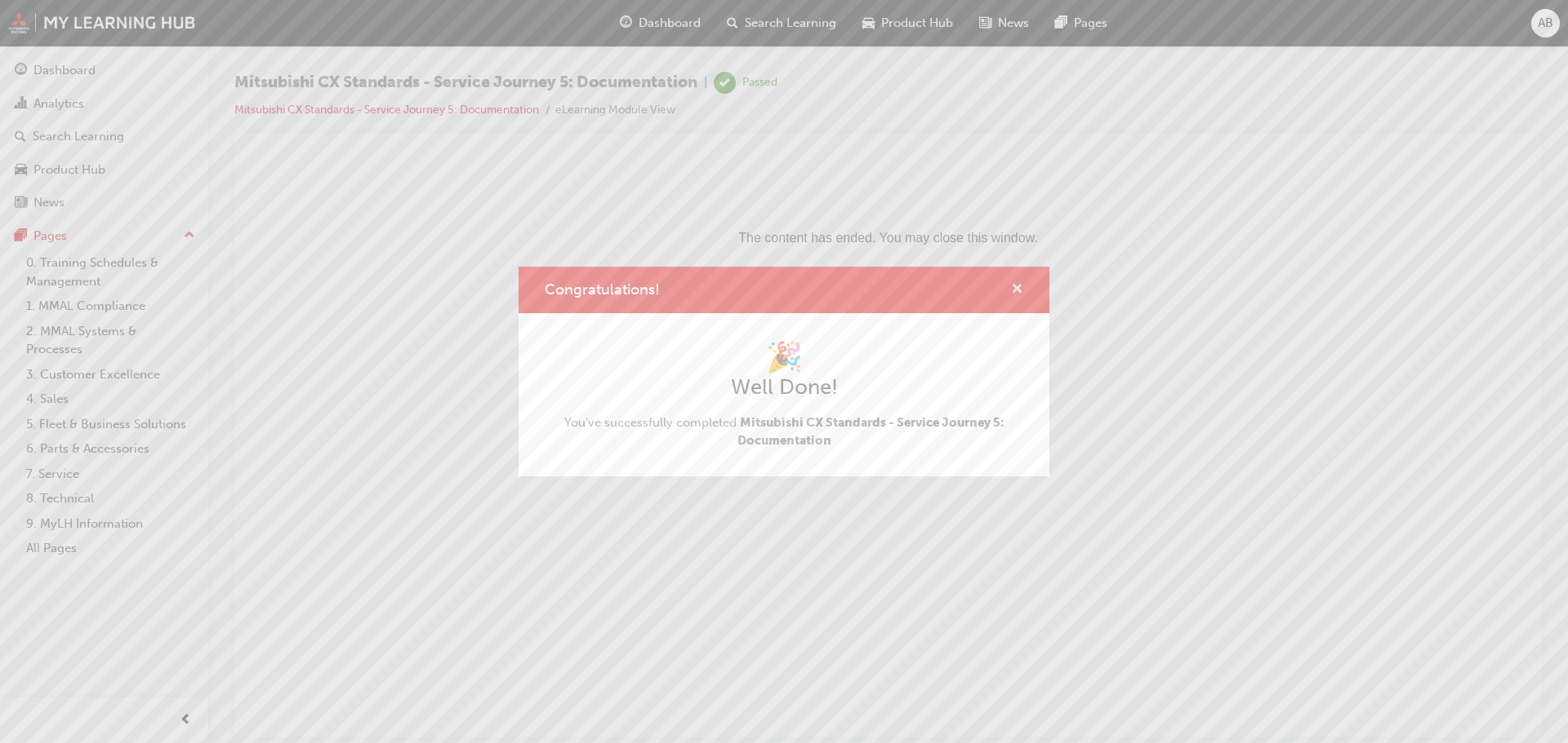
click at [1011, 287] on span "cross-icon" at bounding box center [1017, 291] width 12 height 15
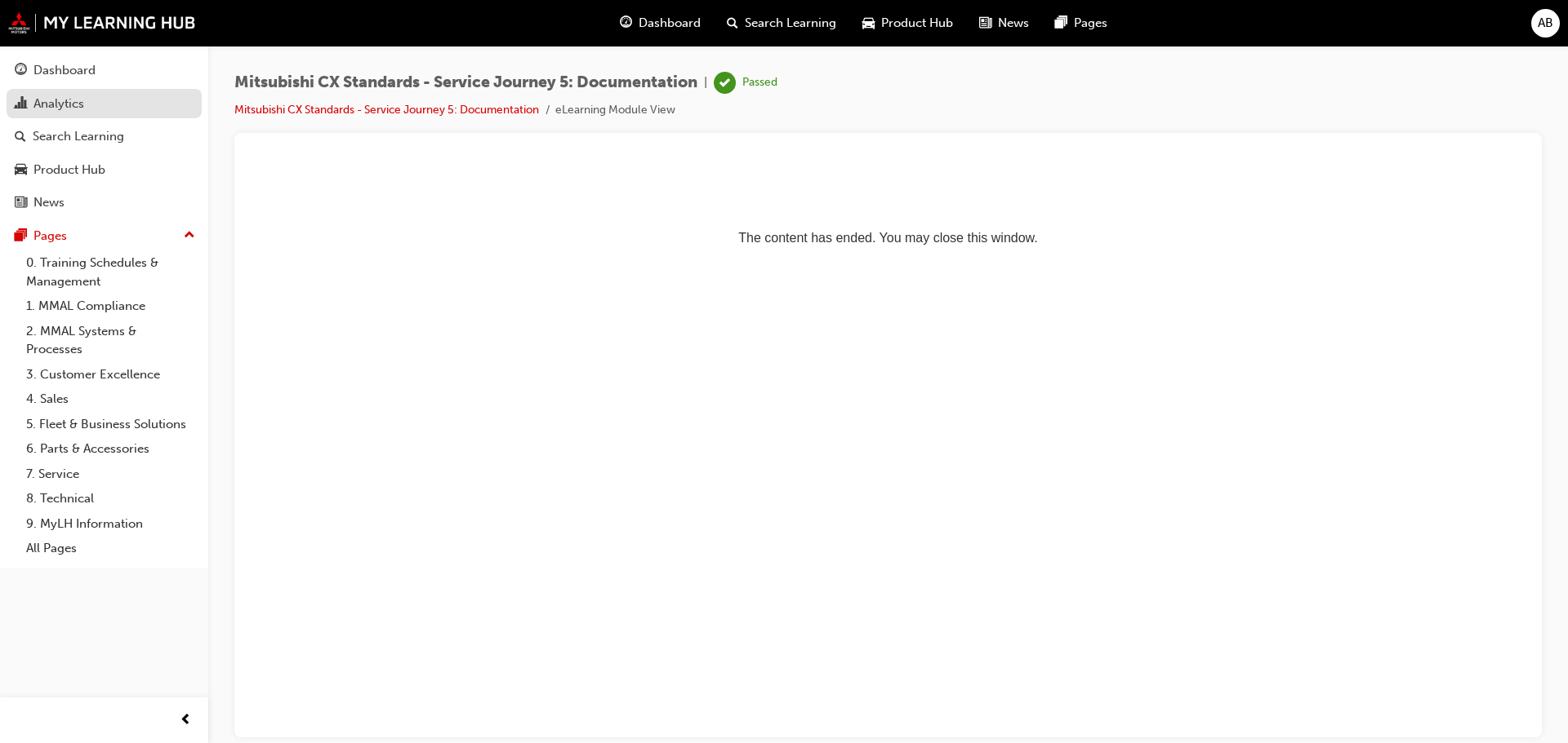
click at [73, 102] on div "Analytics" at bounding box center [58, 104] width 51 height 18
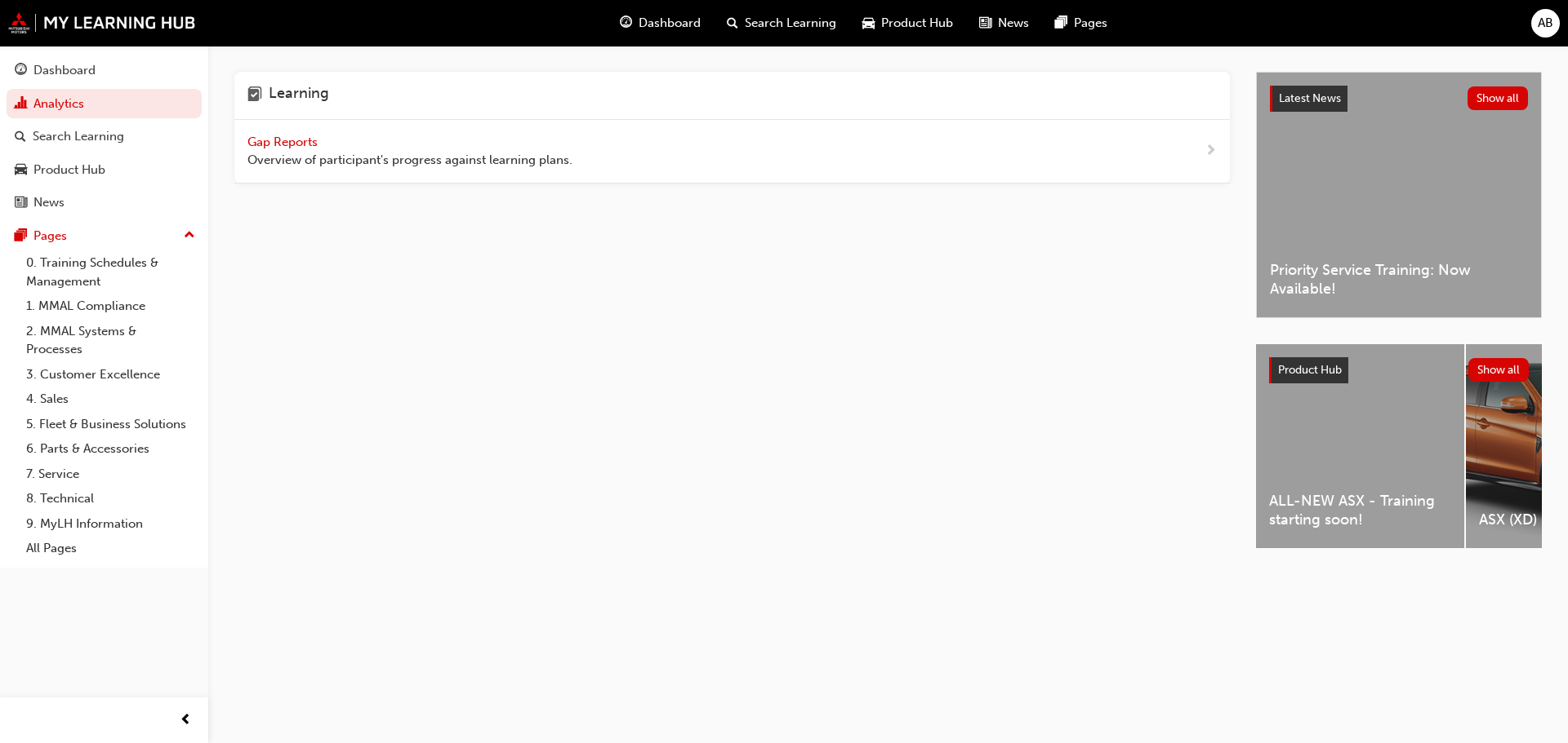
click at [308, 144] on span "Gap Reports" at bounding box center [284, 142] width 74 height 15
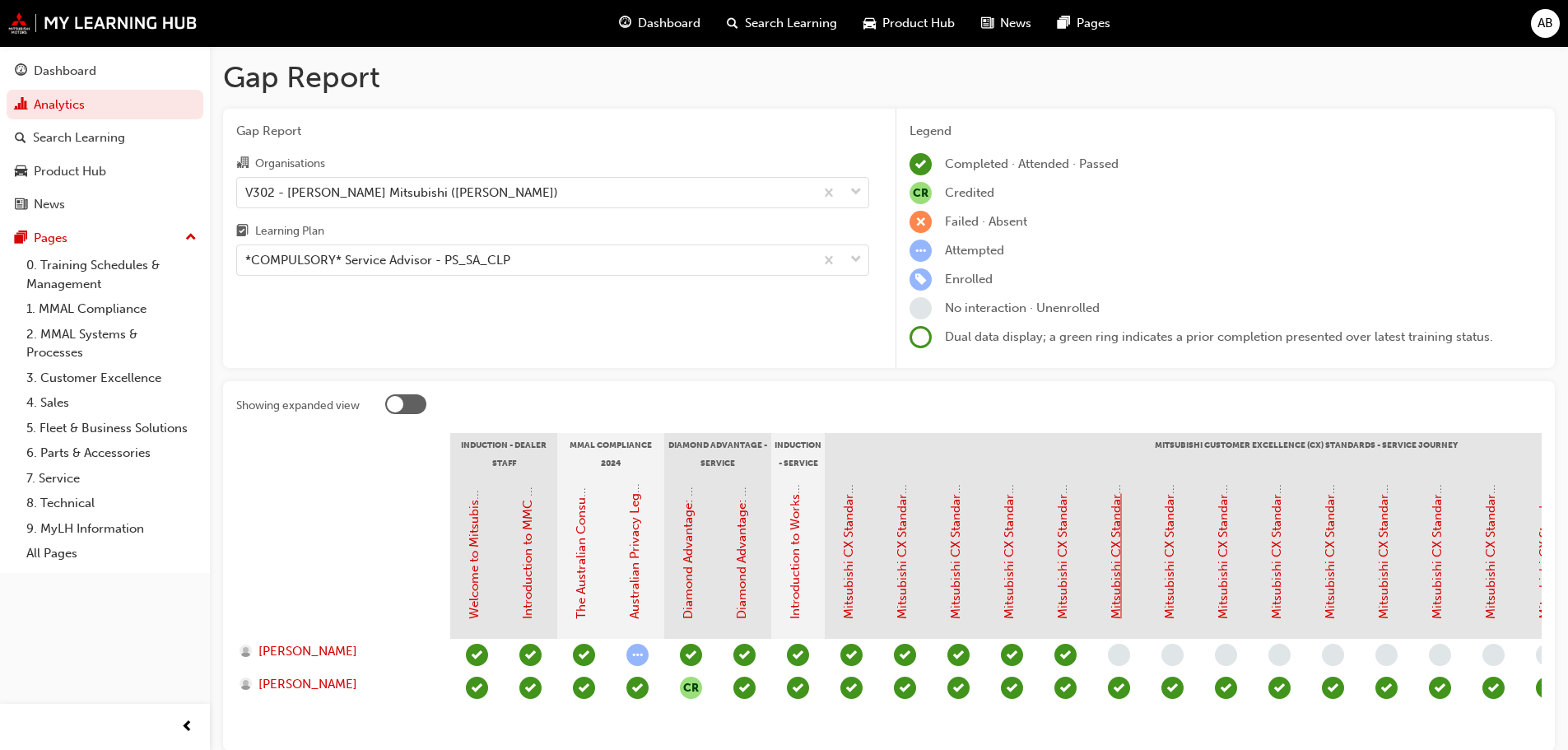
click at [1117, 591] on link "Mitsubishi CX Standards - Service Journey 5: Documentation" at bounding box center [1116, 445] width 15 height 348
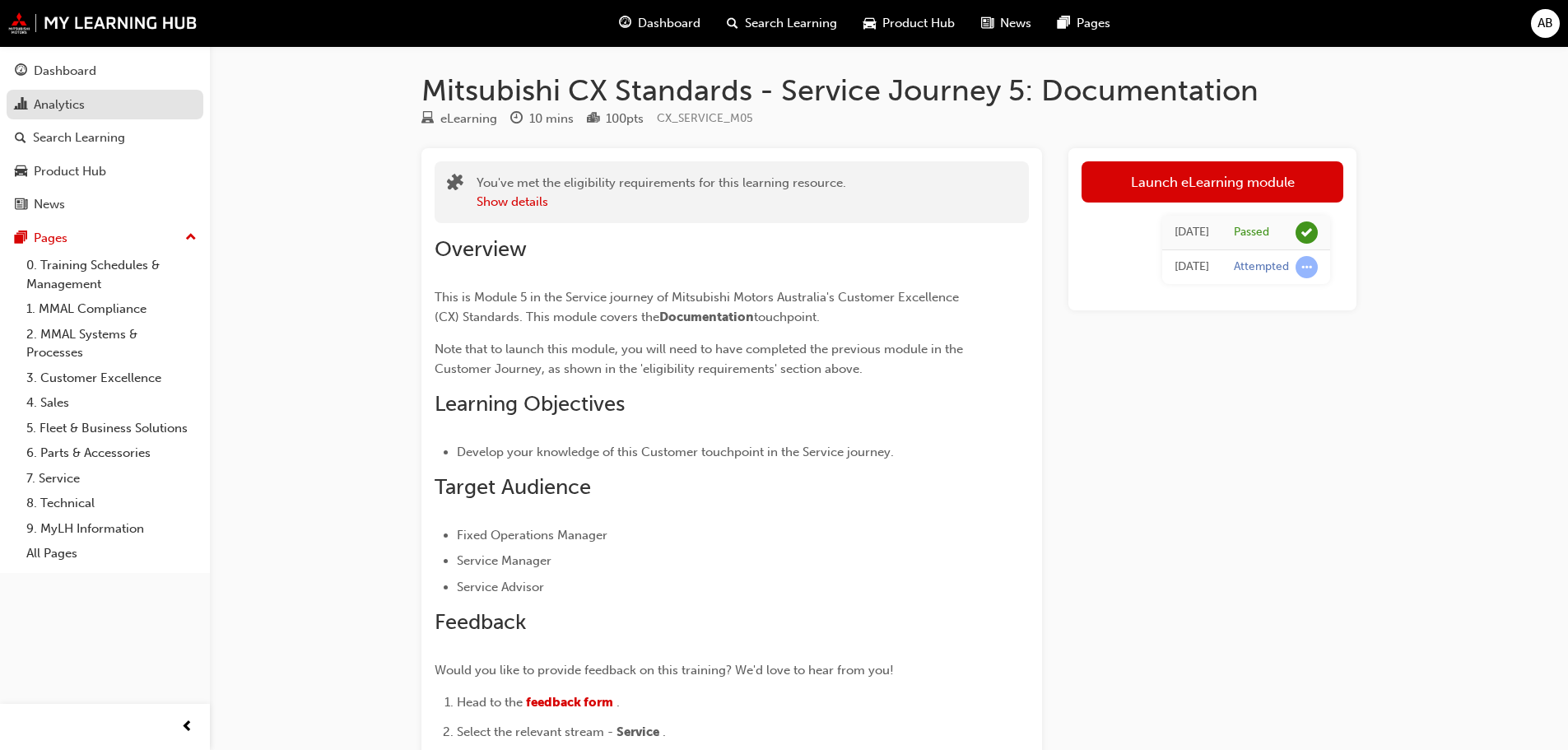
click at [91, 107] on div "Analytics" at bounding box center [105, 105] width 181 height 20
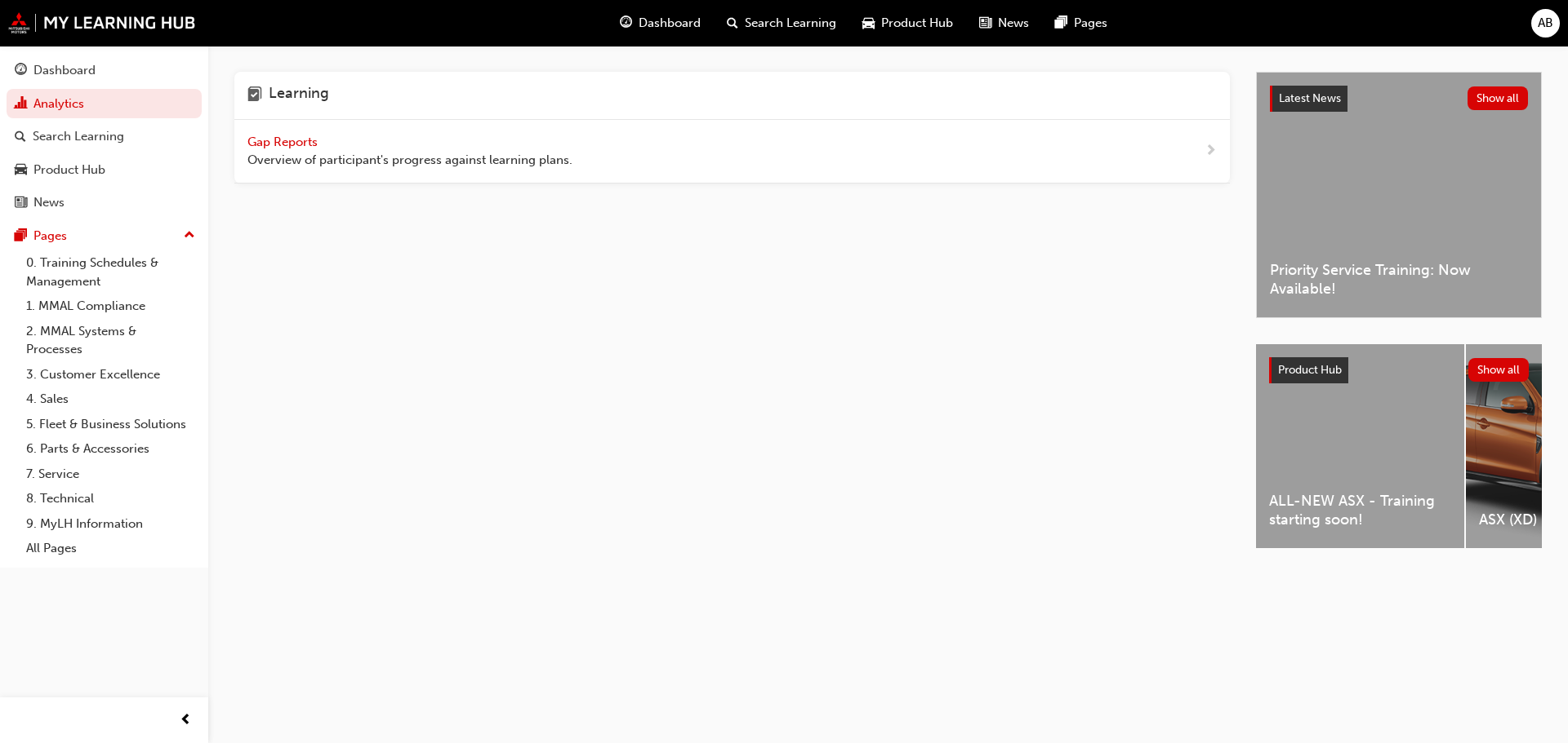
click at [285, 144] on span "Gap Reports" at bounding box center [284, 142] width 74 height 15
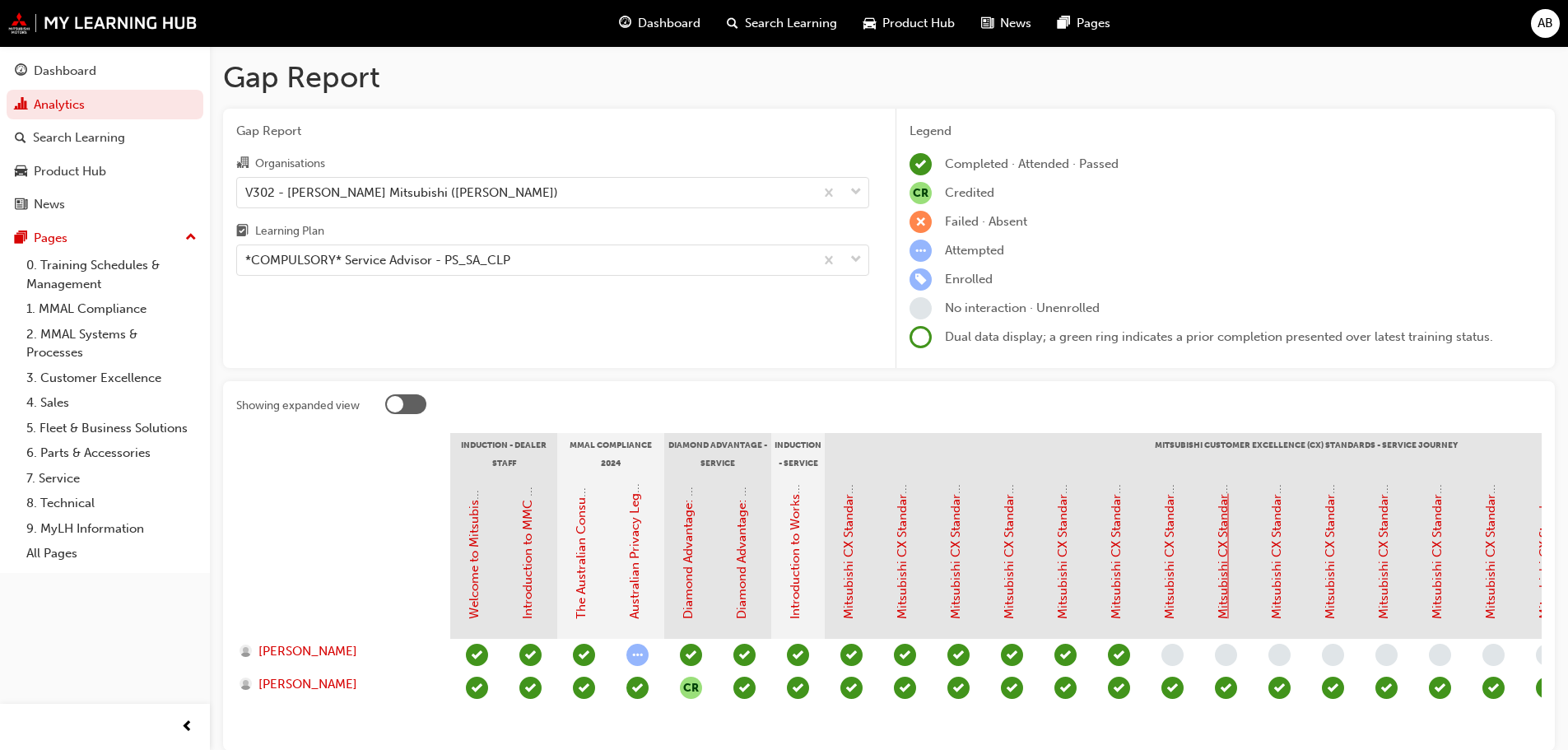
click at [1226, 574] on link "Mitsubishi CX Standards - Service Journey 7: Arrival & Check-in" at bounding box center [1223, 438] width 15 height 363
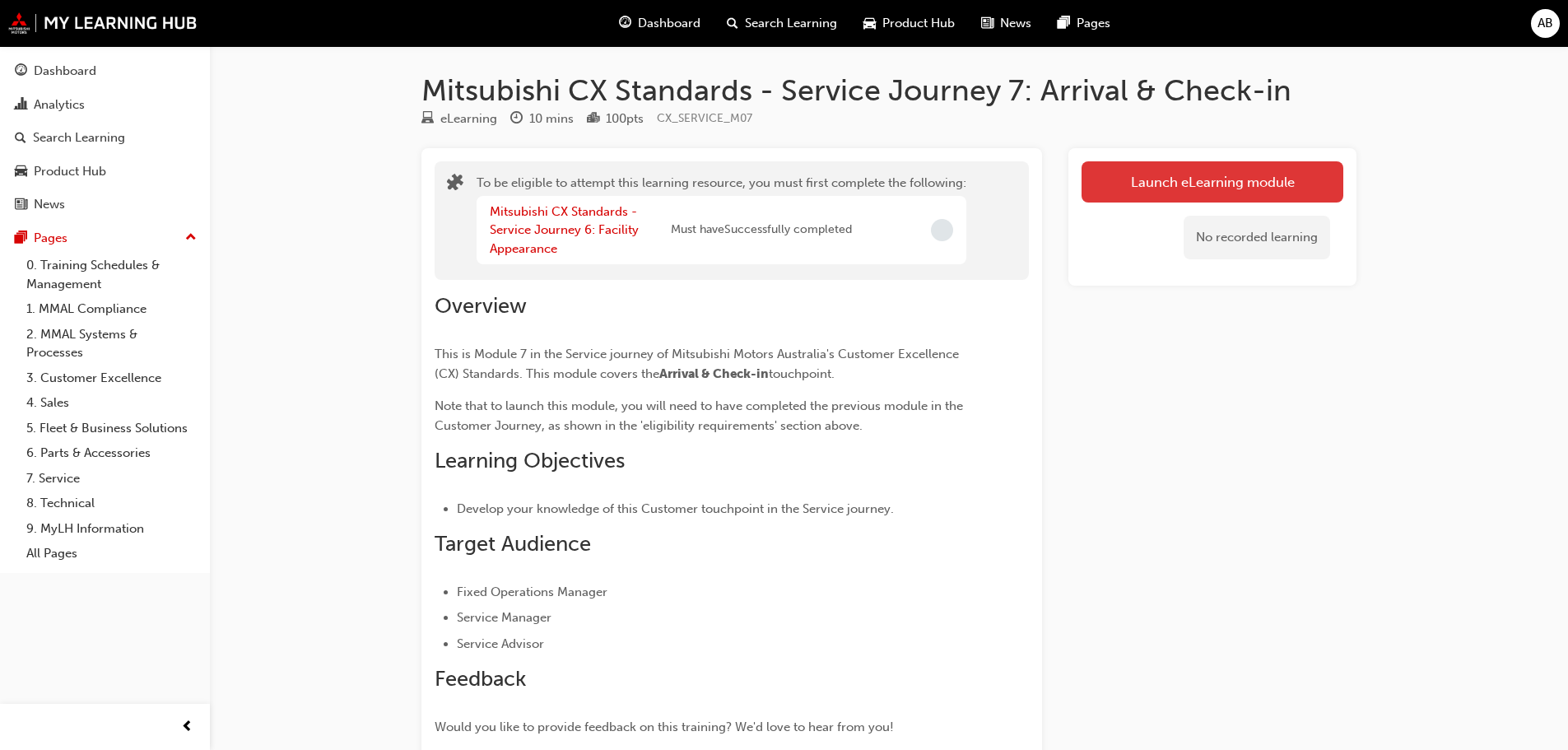
click at [1170, 188] on button "Launch eLearning module" at bounding box center [1212, 182] width 262 height 41
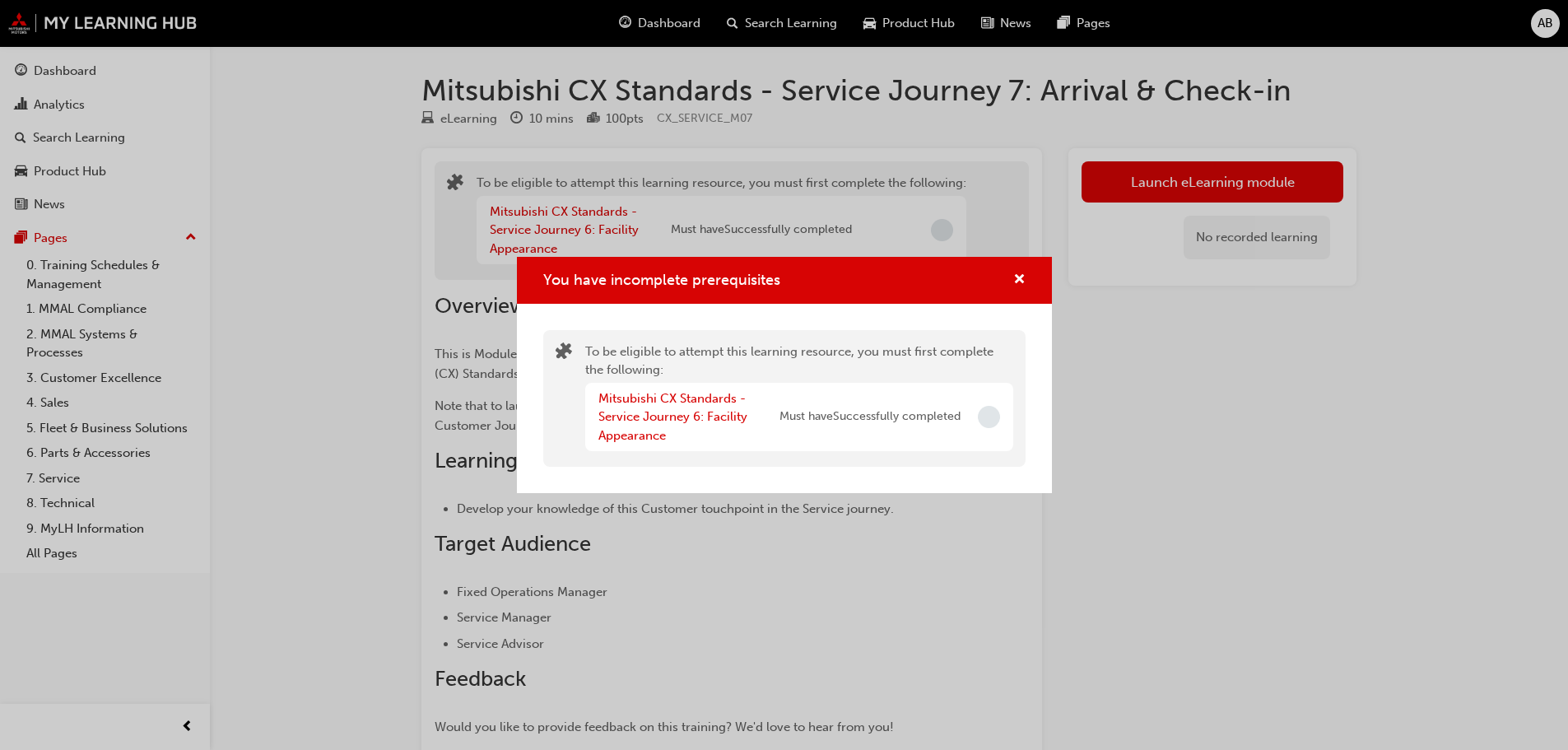
click at [1008, 278] on div "You have incomplete prerequisites" at bounding box center [1012, 280] width 25 height 20
click at [1024, 279] on span "cross-icon" at bounding box center [1019, 281] width 12 height 15
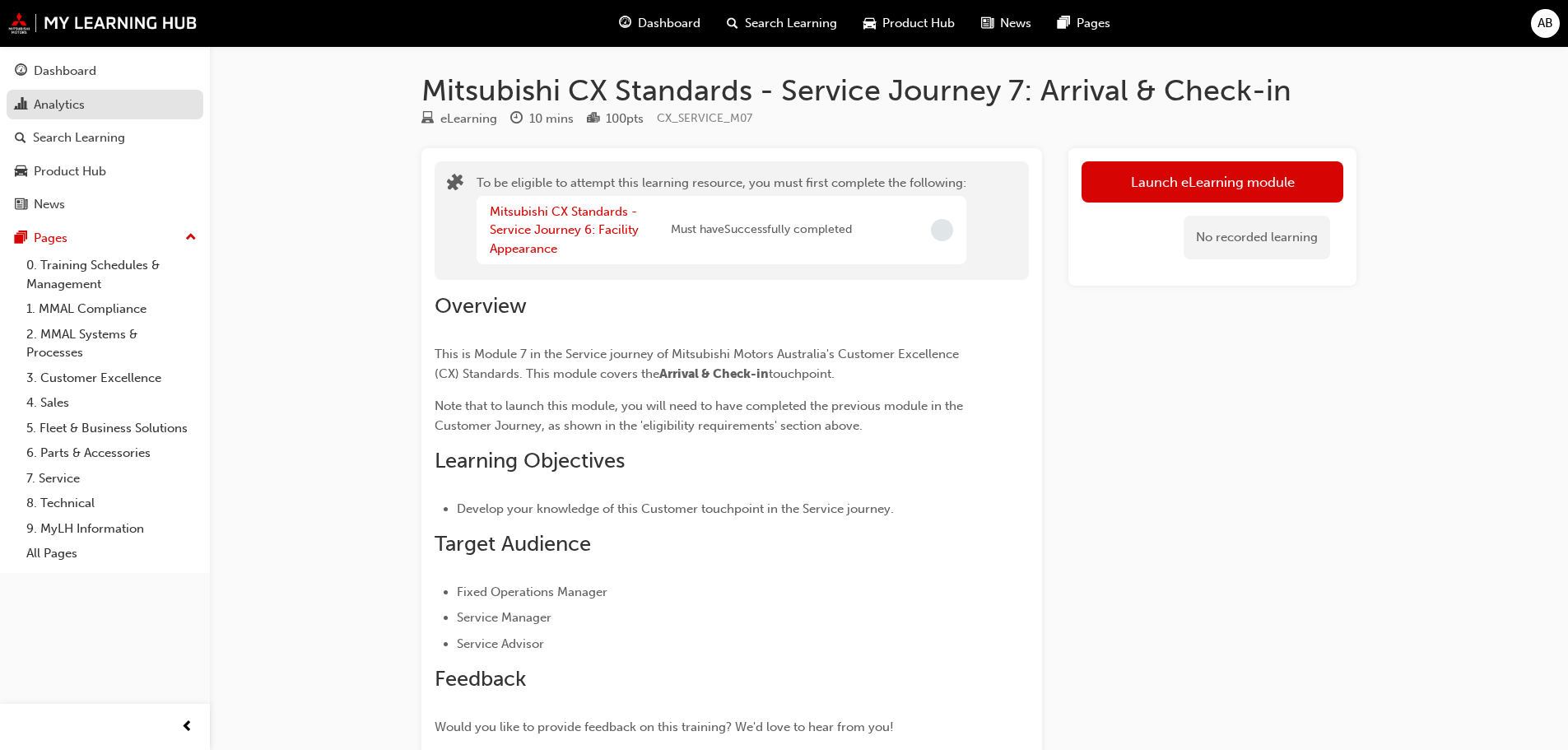
click at [74, 102] on div "Analytics" at bounding box center [59, 105] width 51 height 19
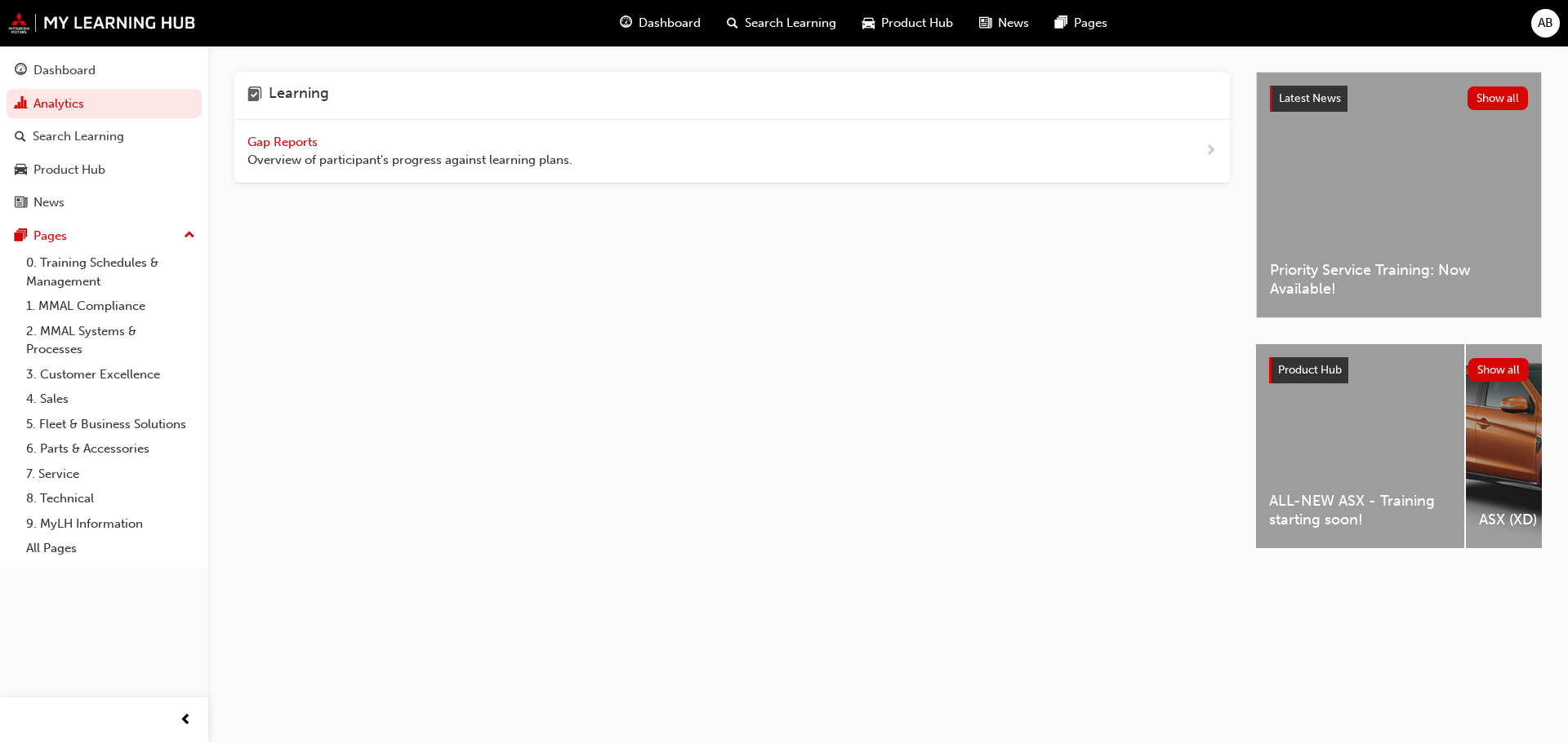
click at [278, 139] on span "Gap Reports" at bounding box center [284, 142] width 74 height 15
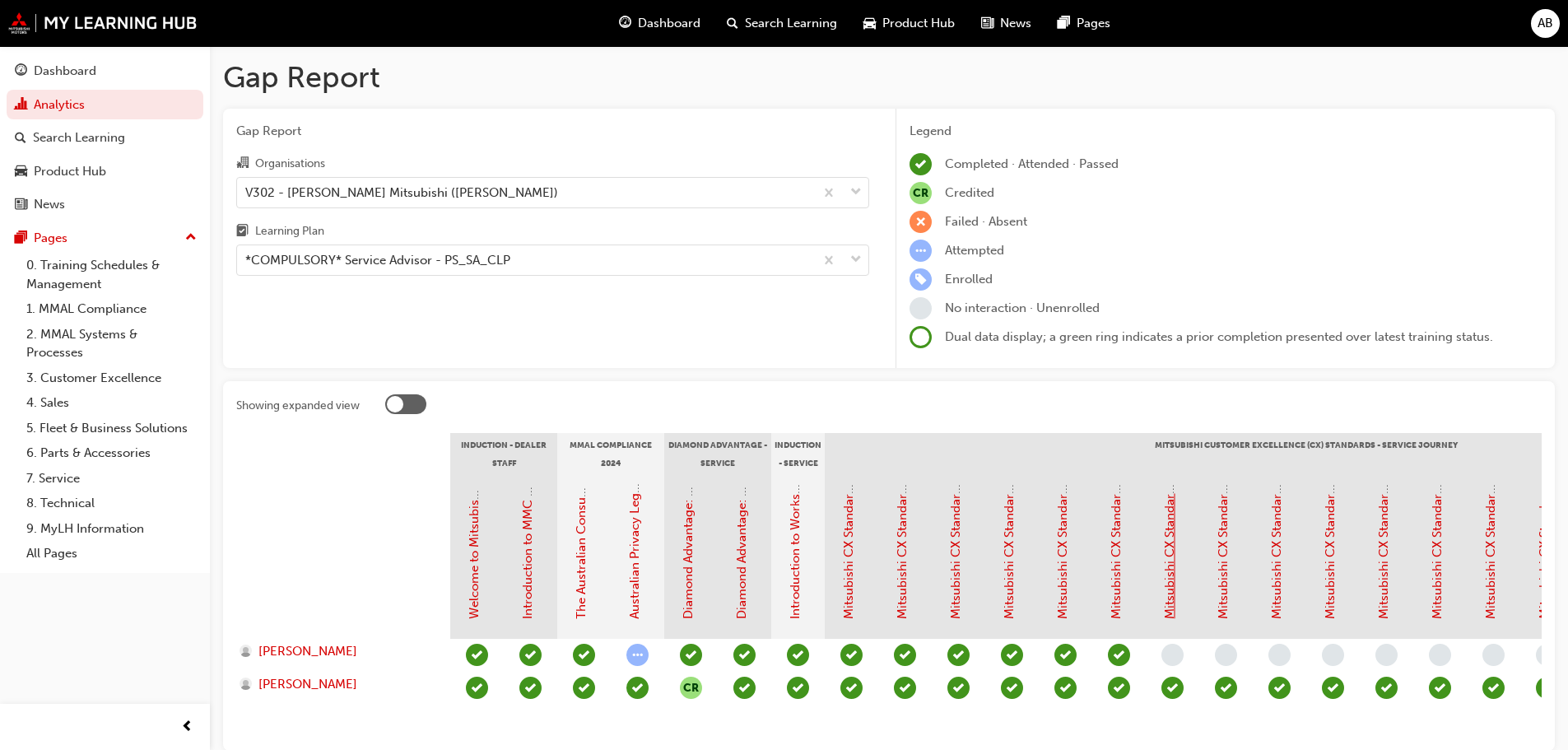
click at [1174, 595] on link "Mitsubishi CX Standards - Service Journey 6: Facility Appearance" at bounding box center [1169, 434] width 15 height 371
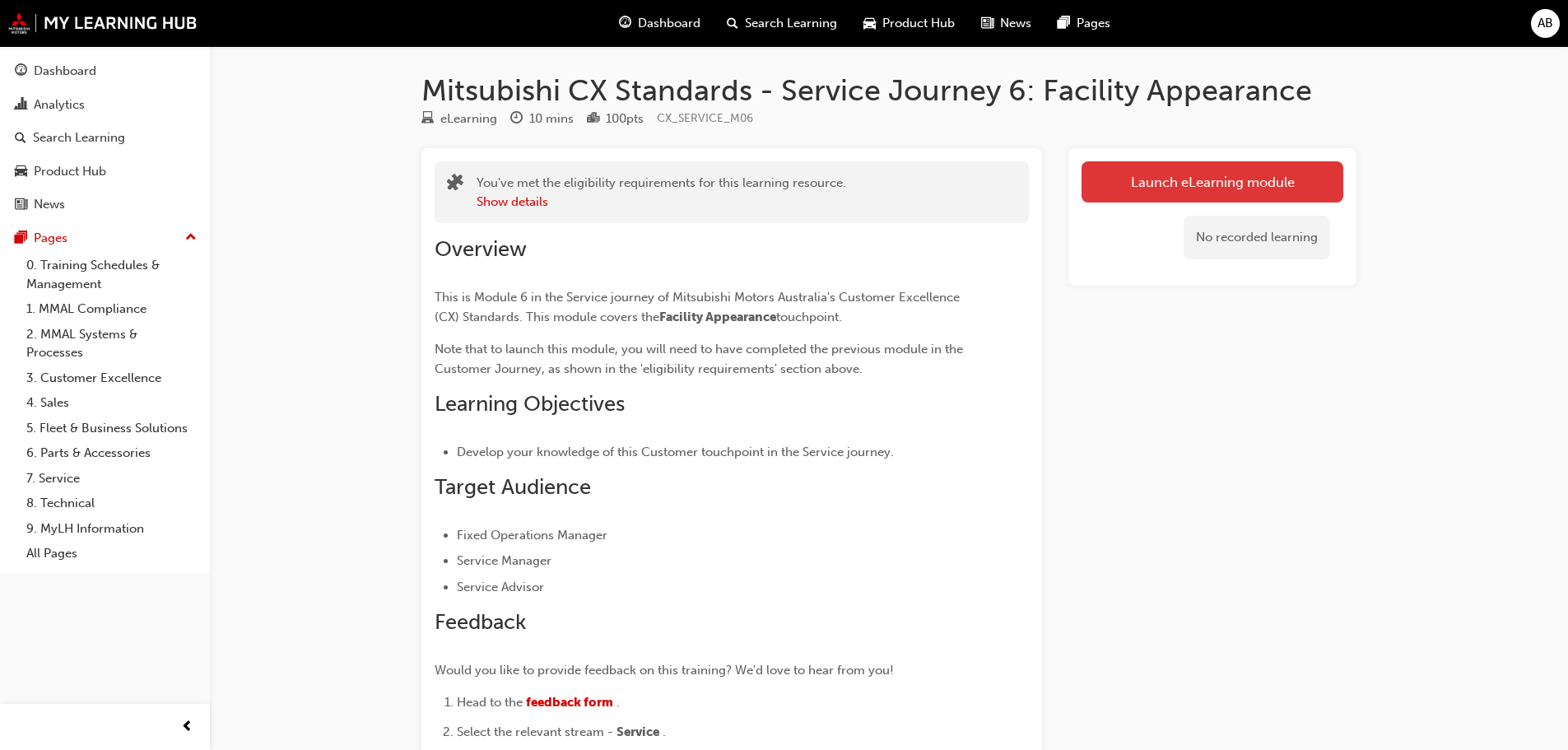
click at [1115, 172] on link "Launch eLearning module" at bounding box center [1212, 182] width 262 height 41
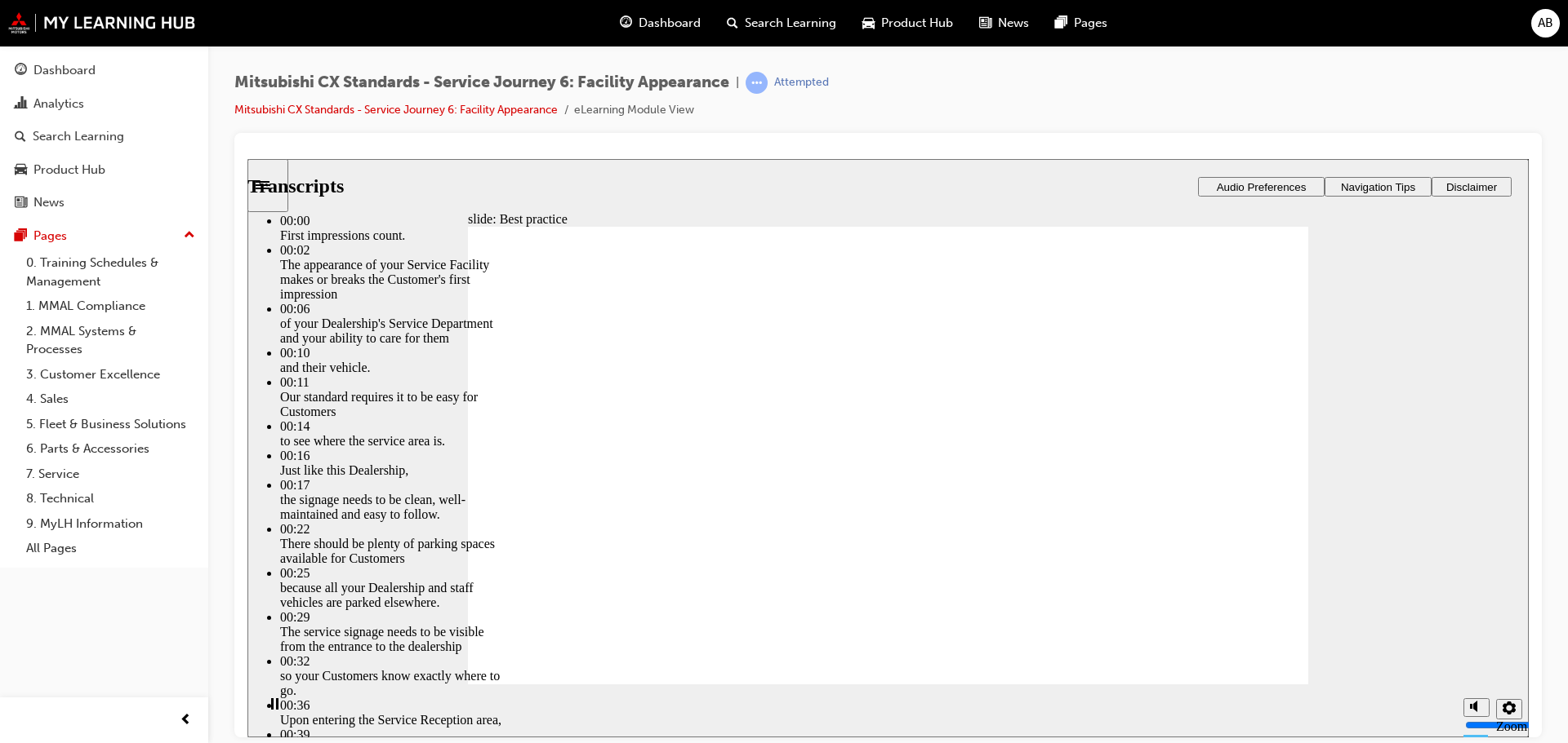
type input "116"
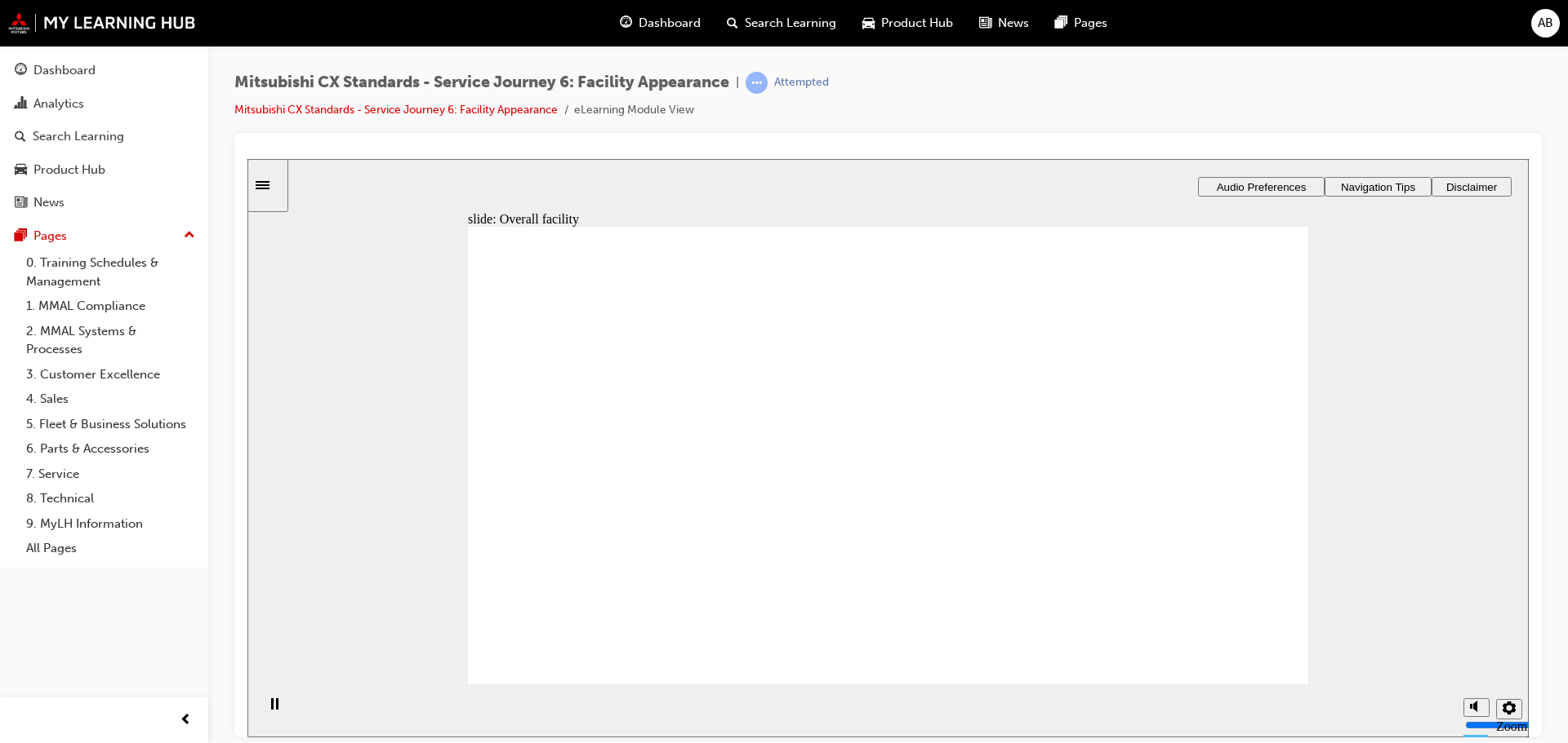
drag, startPoint x: 603, startPoint y: 525, endPoint x: 821, endPoint y: 366, distance: 269.8
drag, startPoint x: 713, startPoint y: 505, endPoint x: 1200, endPoint y: 366, distance: 506.4
drag, startPoint x: 686, startPoint y: 524, endPoint x: 838, endPoint y: 463, distance: 163.8
drag, startPoint x: 633, startPoint y: 529, endPoint x: 885, endPoint y: 489, distance: 255.2
drag, startPoint x: 651, startPoint y: 524, endPoint x: 915, endPoint y: 543, distance: 264.7
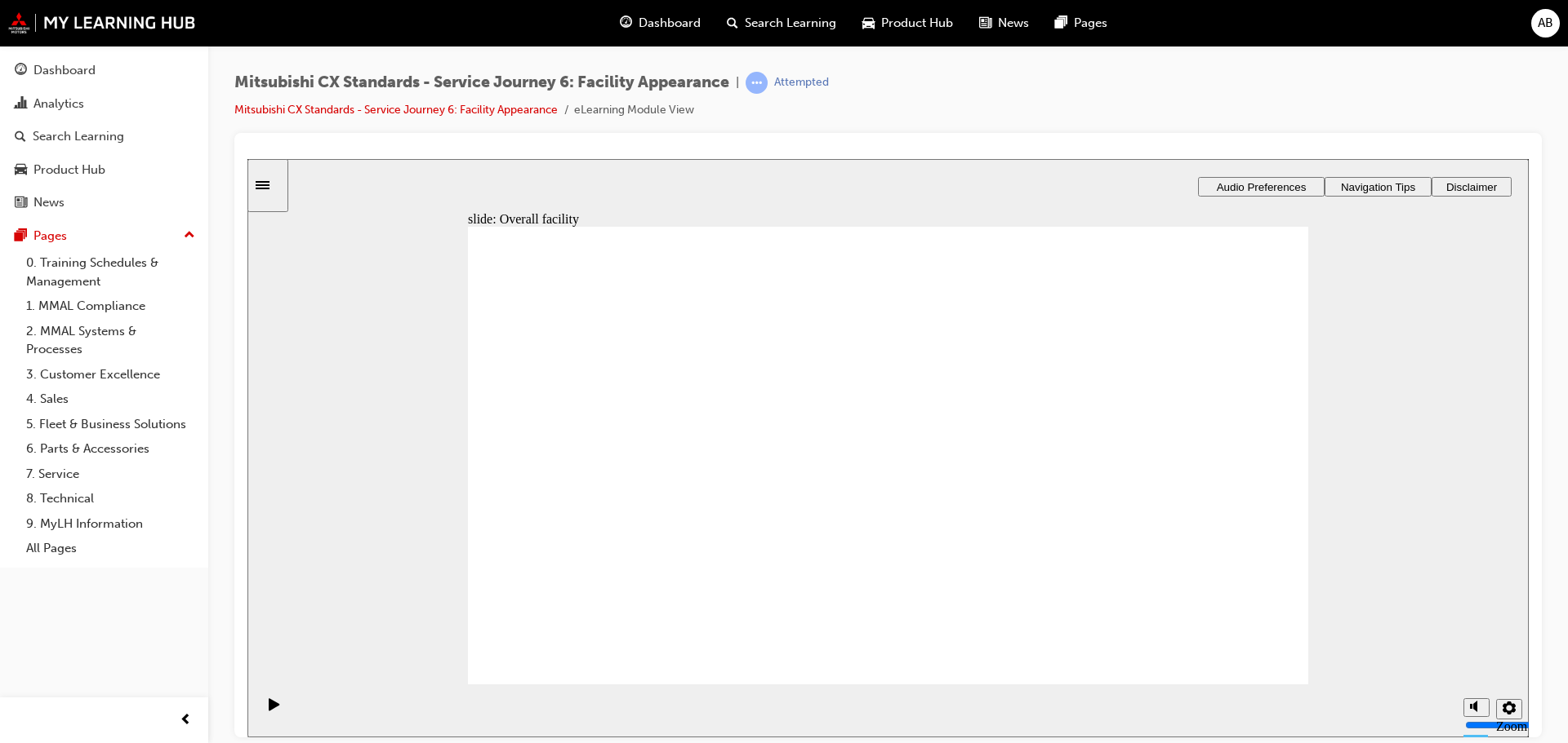
checkbox input "true"
checkbox input "false"
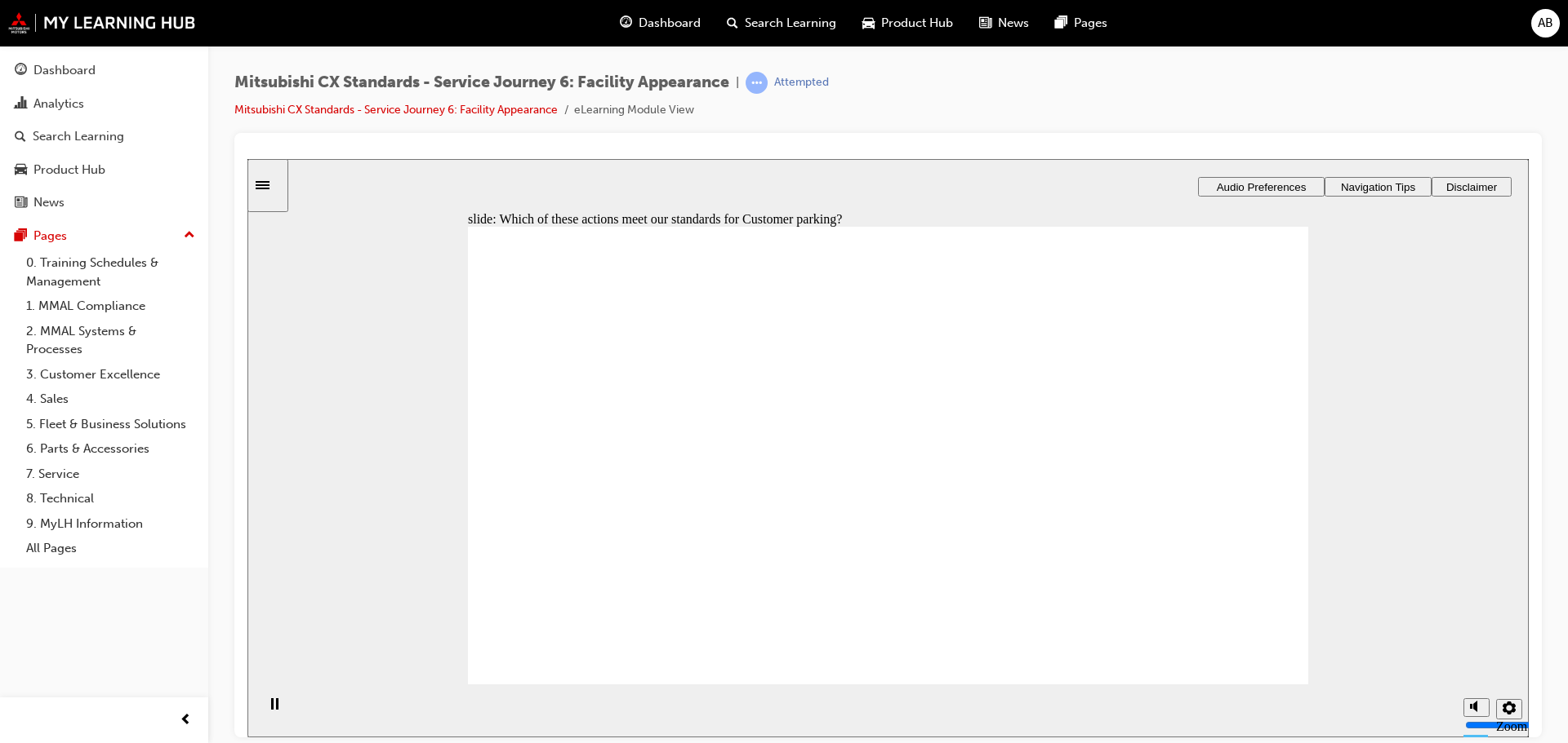
drag, startPoint x: 588, startPoint y: 459, endPoint x: 577, endPoint y: 505, distance: 47.3
checkbox input "true"
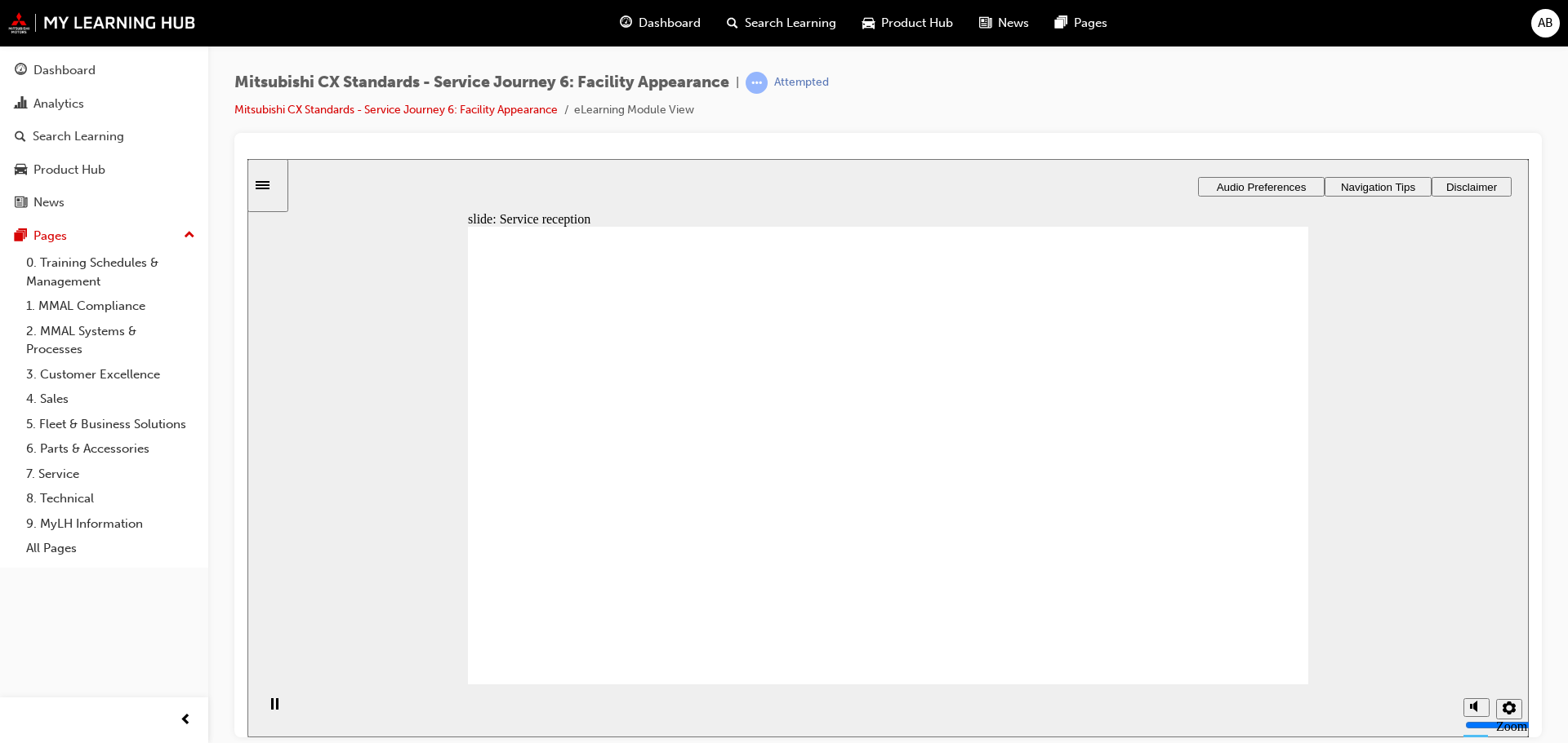
drag, startPoint x: 645, startPoint y: 506, endPoint x: 1124, endPoint y: 460, distance: 481.2
drag, startPoint x: 621, startPoint y: 508, endPoint x: 881, endPoint y: 463, distance: 263.9
drag, startPoint x: 595, startPoint y: 514, endPoint x: 851, endPoint y: 518, distance: 256.0
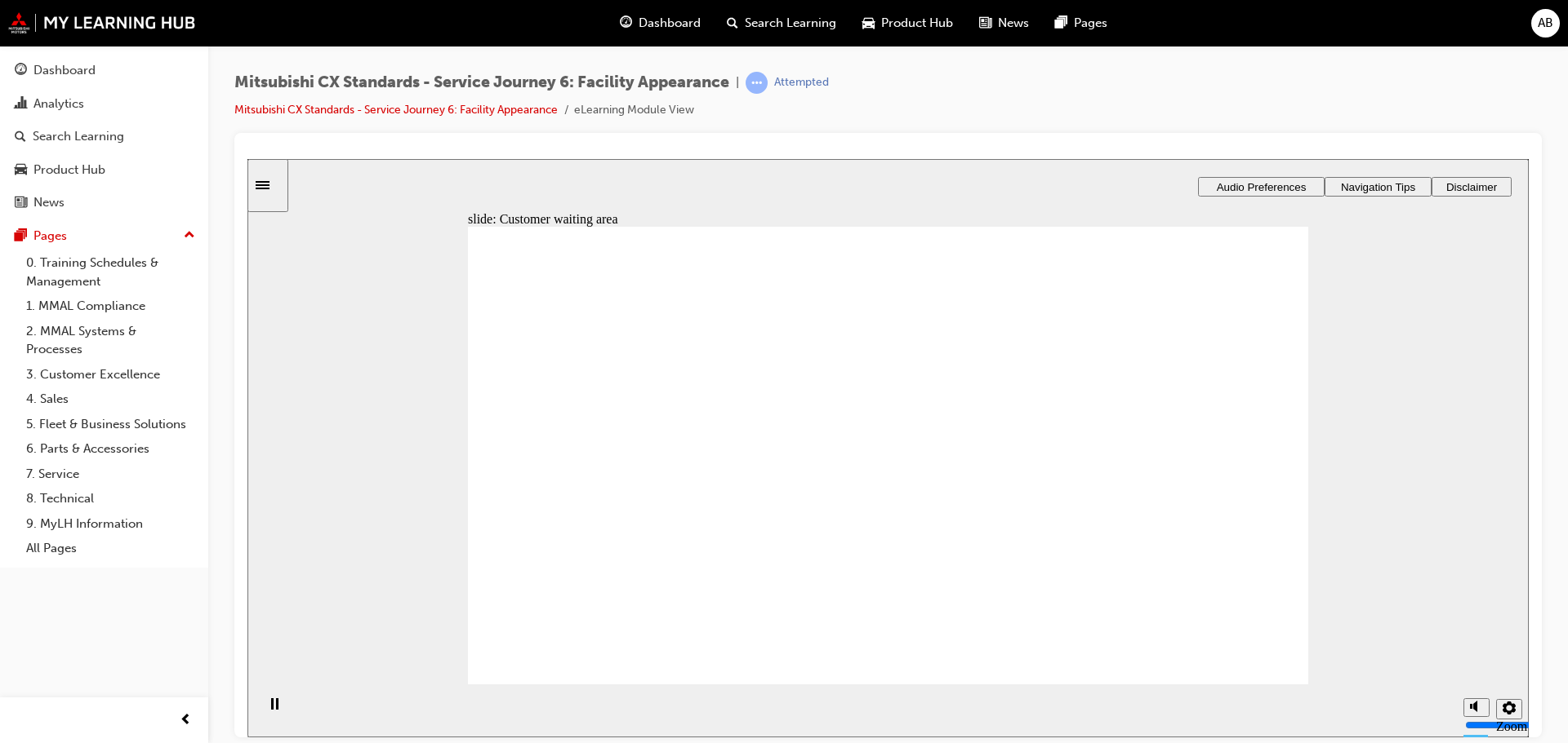
drag, startPoint x: 620, startPoint y: 504, endPoint x: 877, endPoint y: 415, distance: 272.0
drag, startPoint x: 676, startPoint y: 503, endPoint x: 923, endPoint y: 429, distance: 257.8
drag, startPoint x: 652, startPoint y: 508, endPoint x: 944, endPoint y: 468, distance: 294.7
drag, startPoint x: 663, startPoint y: 499, endPoint x: 1114, endPoint y: 405, distance: 460.7
drag, startPoint x: 628, startPoint y: 508, endPoint x: 834, endPoint y: 507, distance: 206.0
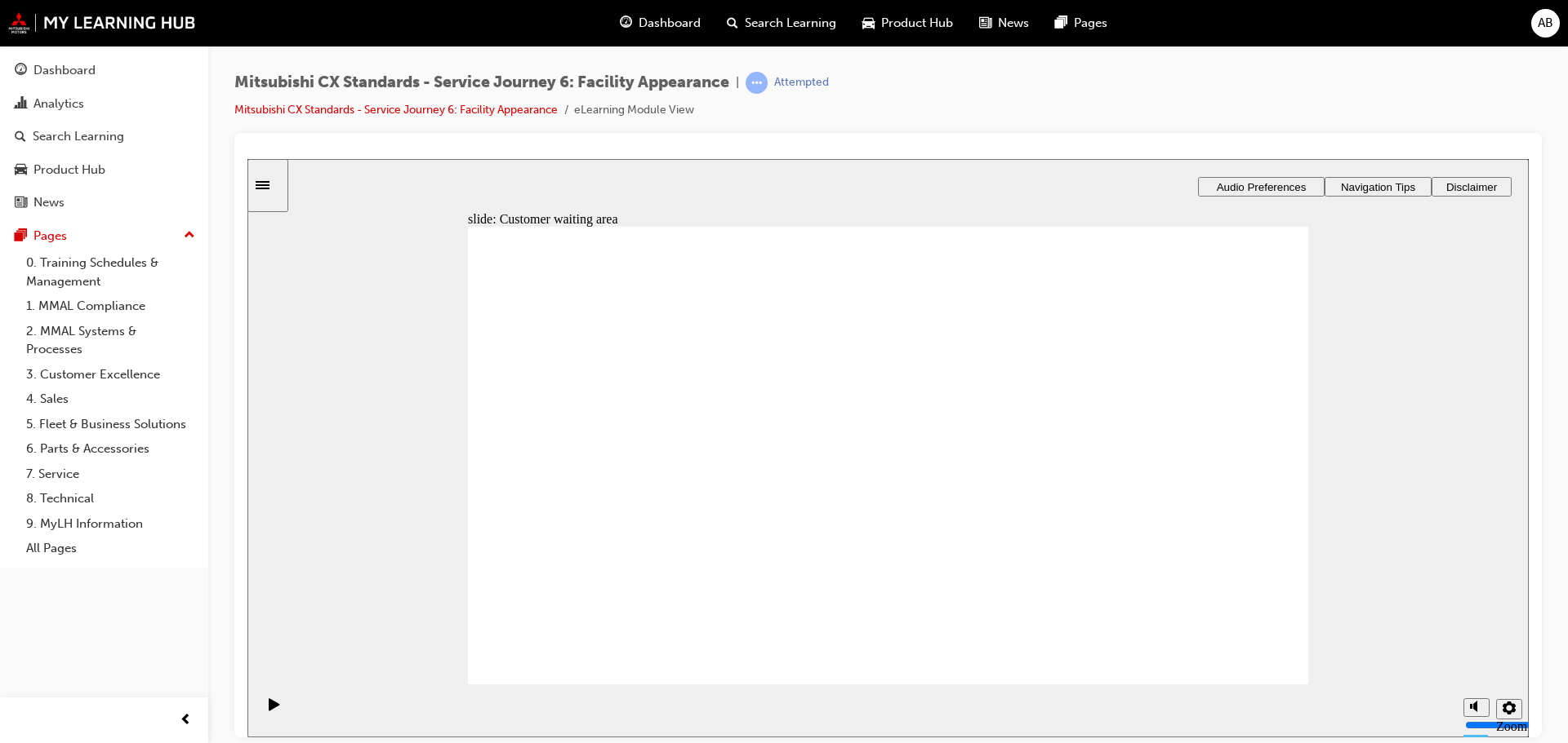
drag, startPoint x: 607, startPoint y: 502, endPoint x: 862, endPoint y: 543, distance: 258.3
checkbox input "true"
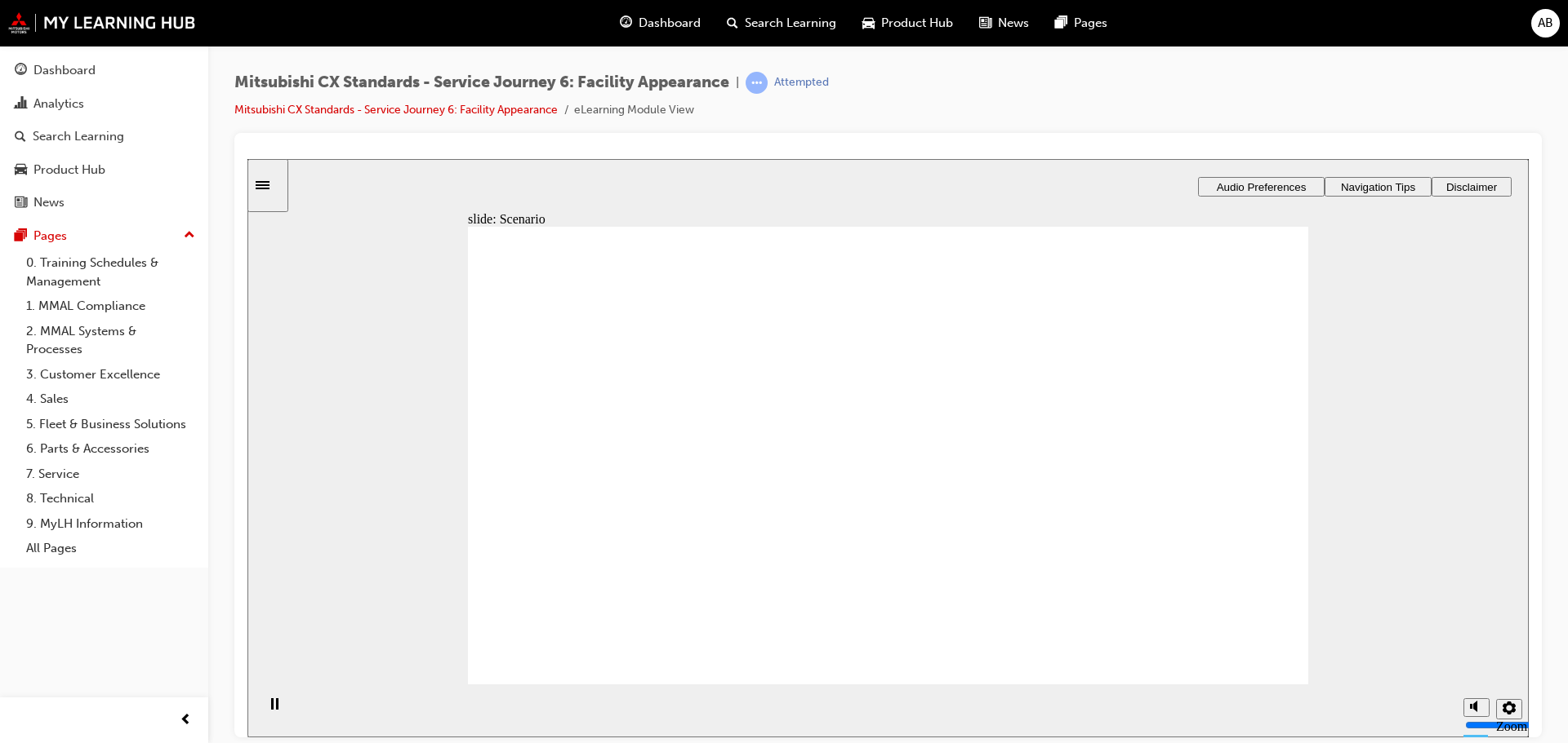
checkbox input "true"
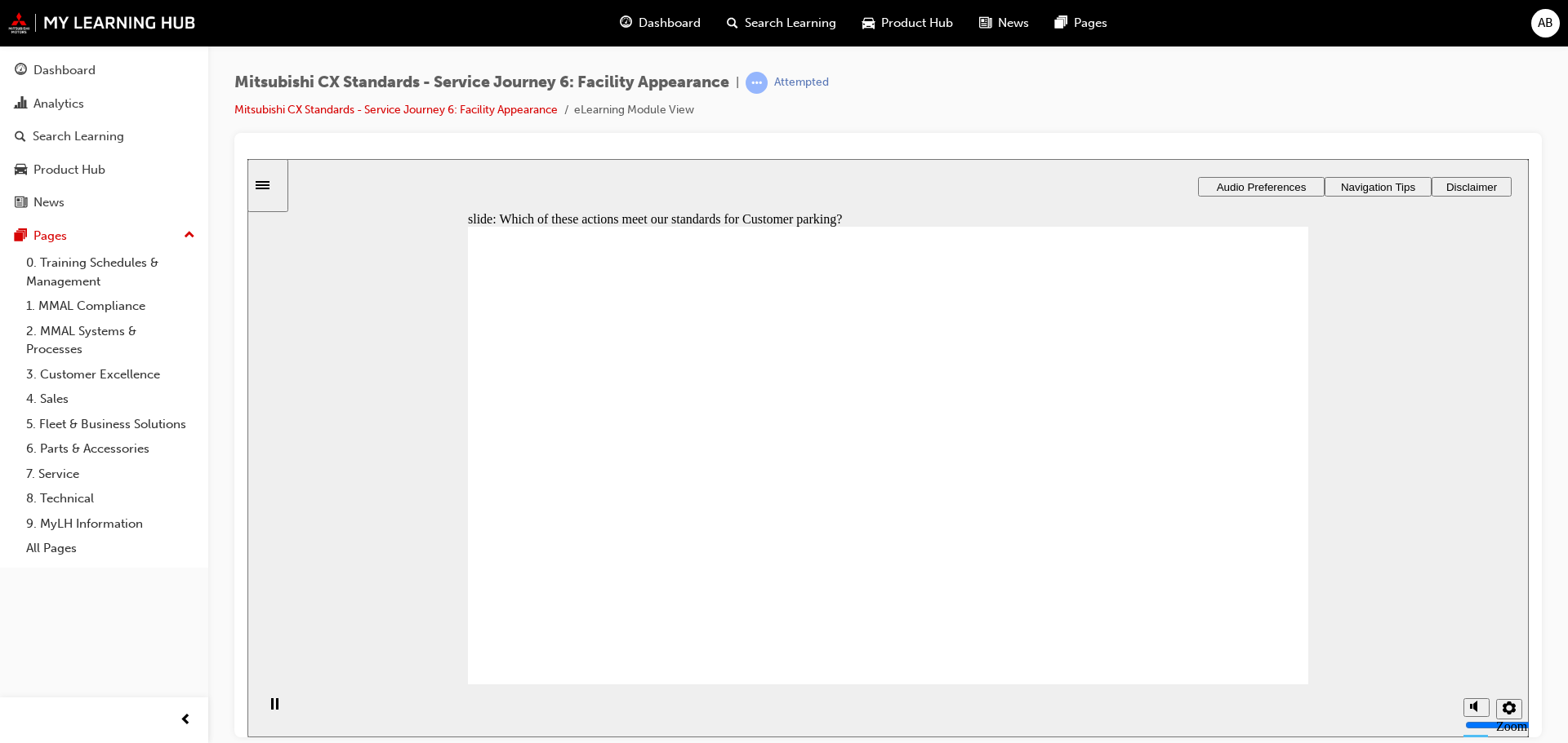
checkbox input "true"
checkbox input "false"
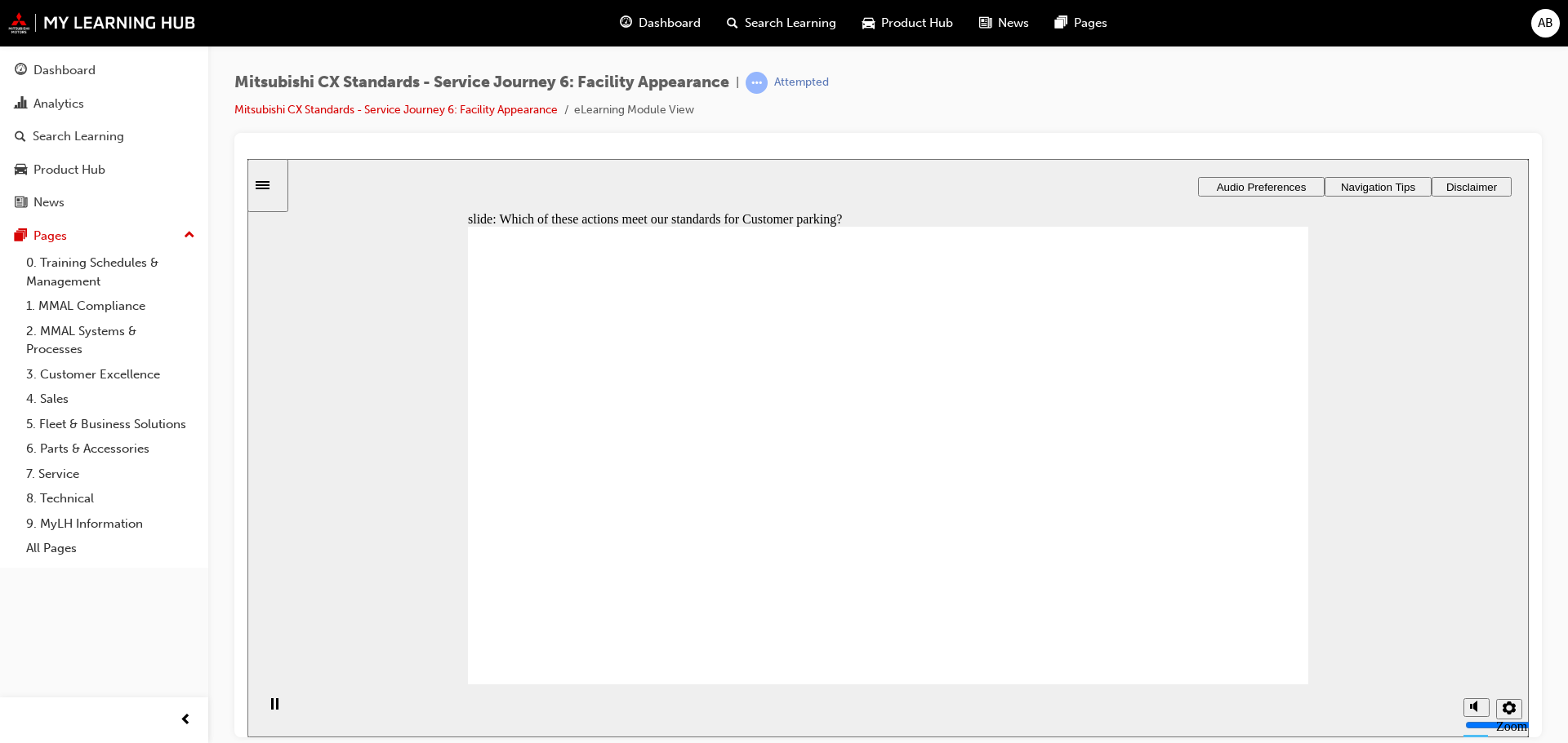
drag, startPoint x: 606, startPoint y: 506, endPoint x: 780, endPoint y: 399, distance: 204.3
drag, startPoint x: 618, startPoint y: 500, endPoint x: 1191, endPoint y: 369, distance: 587.8
drag, startPoint x: 633, startPoint y: 499, endPoint x: 829, endPoint y: 458, distance: 200.2
drag, startPoint x: 646, startPoint y: 507, endPoint x: 887, endPoint y: 426, distance: 254.2
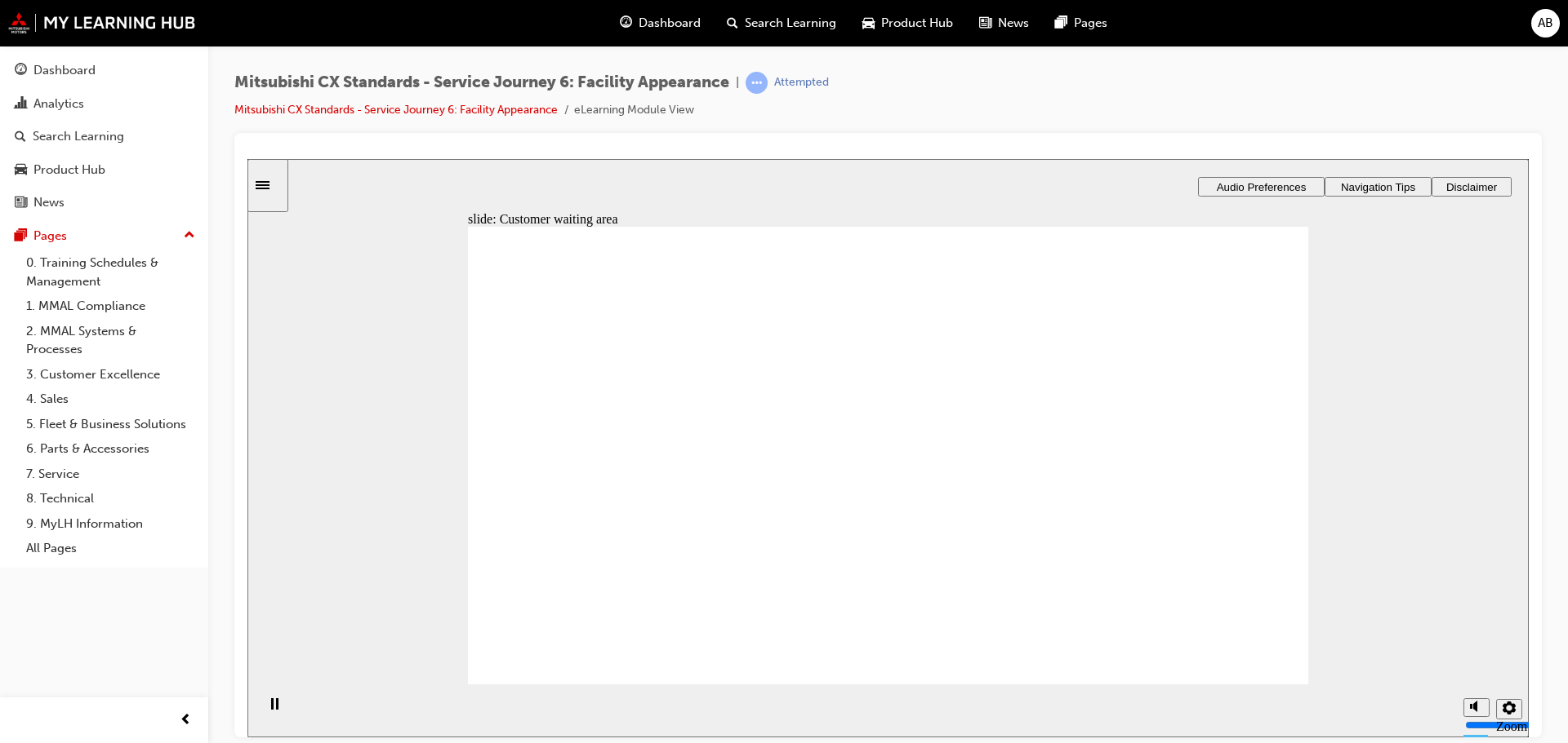
drag, startPoint x: 688, startPoint y: 504, endPoint x: 899, endPoint y: 459, distance: 215.7
drag, startPoint x: 671, startPoint y: 502, endPoint x: 870, endPoint y: 506, distance: 199.0
drag, startPoint x: 850, startPoint y: 461, endPoint x: 1169, endPoint y: 412, distance: 322.7
drag, startPoint x: 695, startPoint y: 509, endPoint x: 863, endPoint y: 497, distance: 168.4
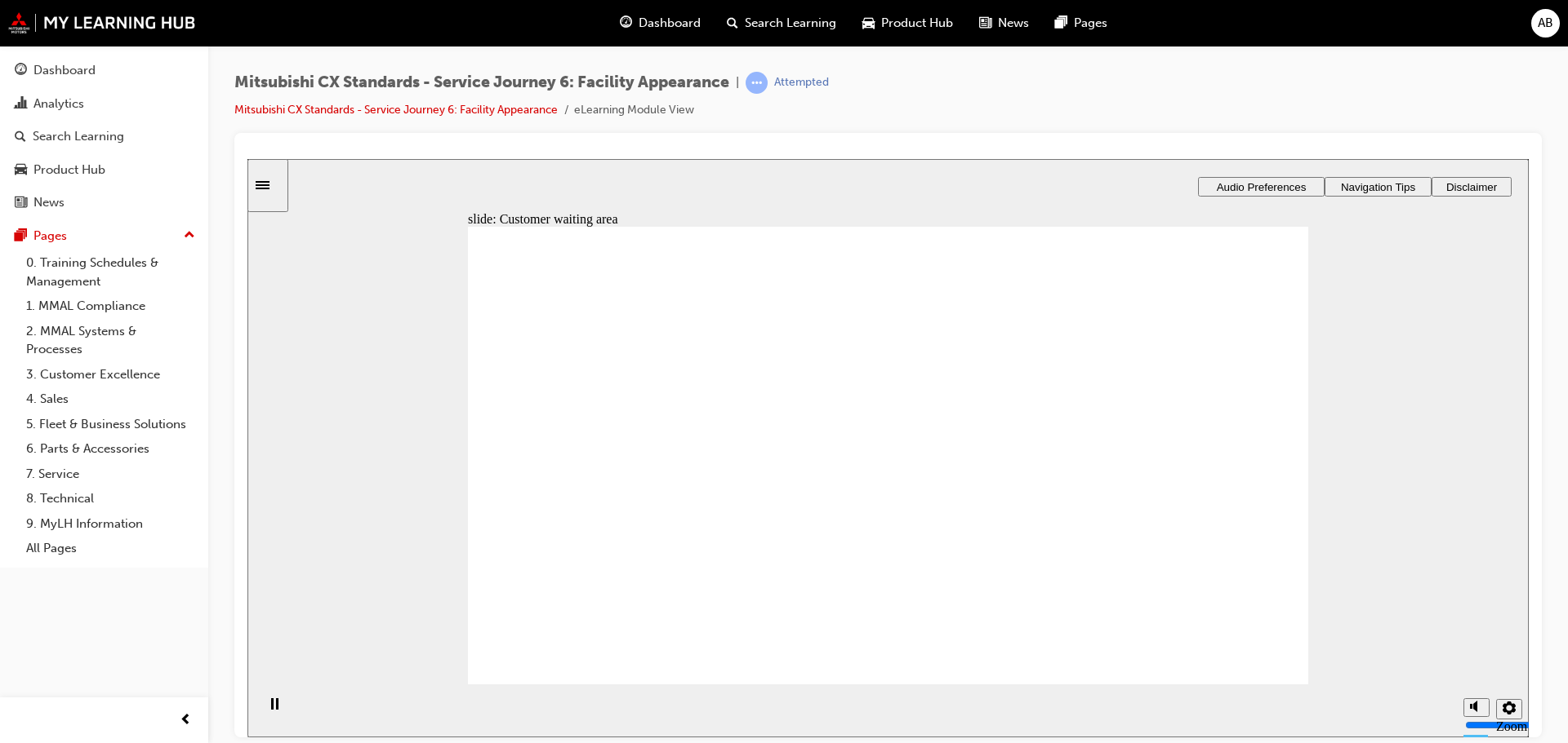
checkbox input "true"
drag, startPoint x: 585, startPoint y: 487, endPoint x: 588, endPoint y: 521, distance: 34.1
checkbox input "true"
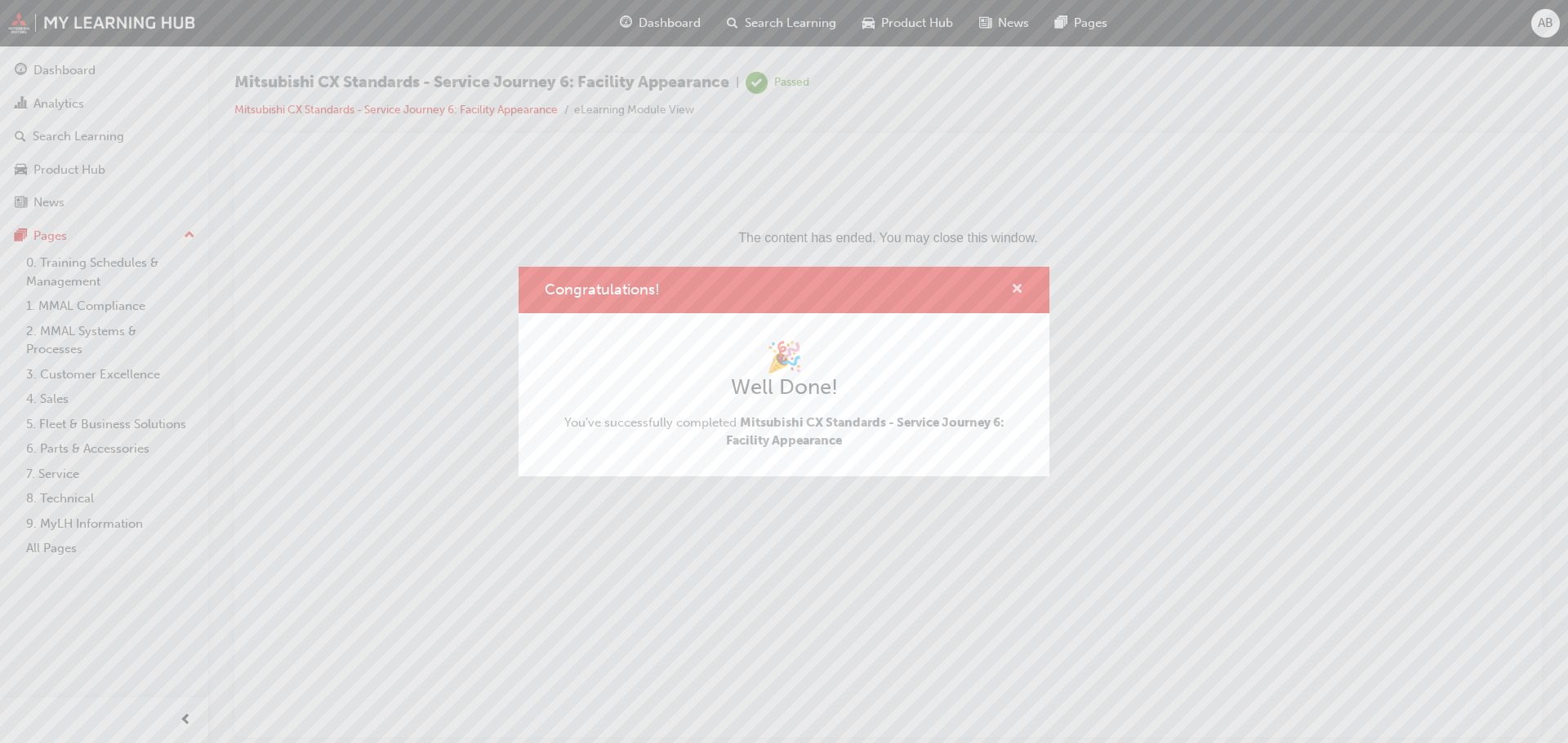
click at [1020, 285] on span "cross-icon" at bounding box center [1017, 291] width 12 height 15
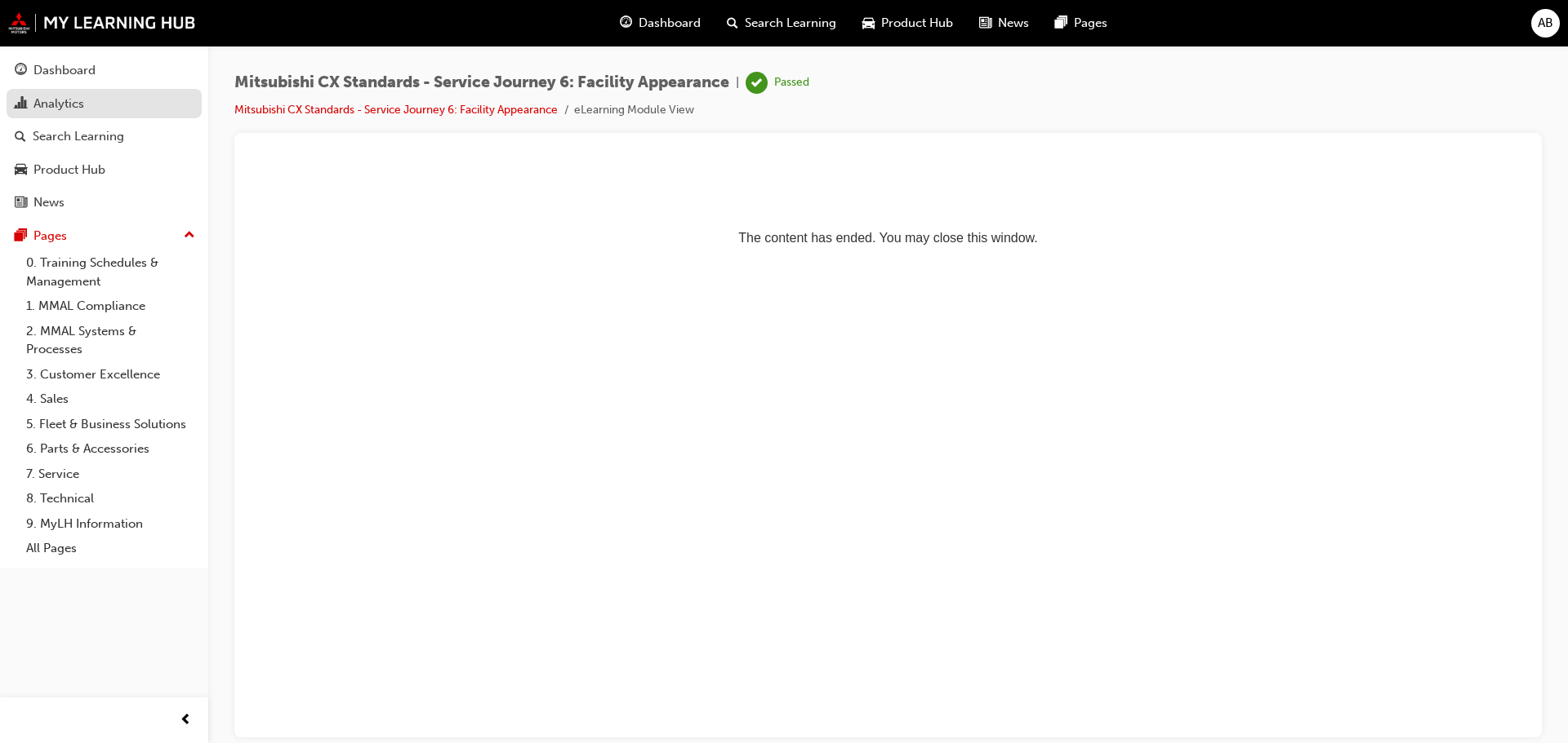
click at [66, 104] on div "Analytics" at bounding box center [58, 104] width 51 height 18
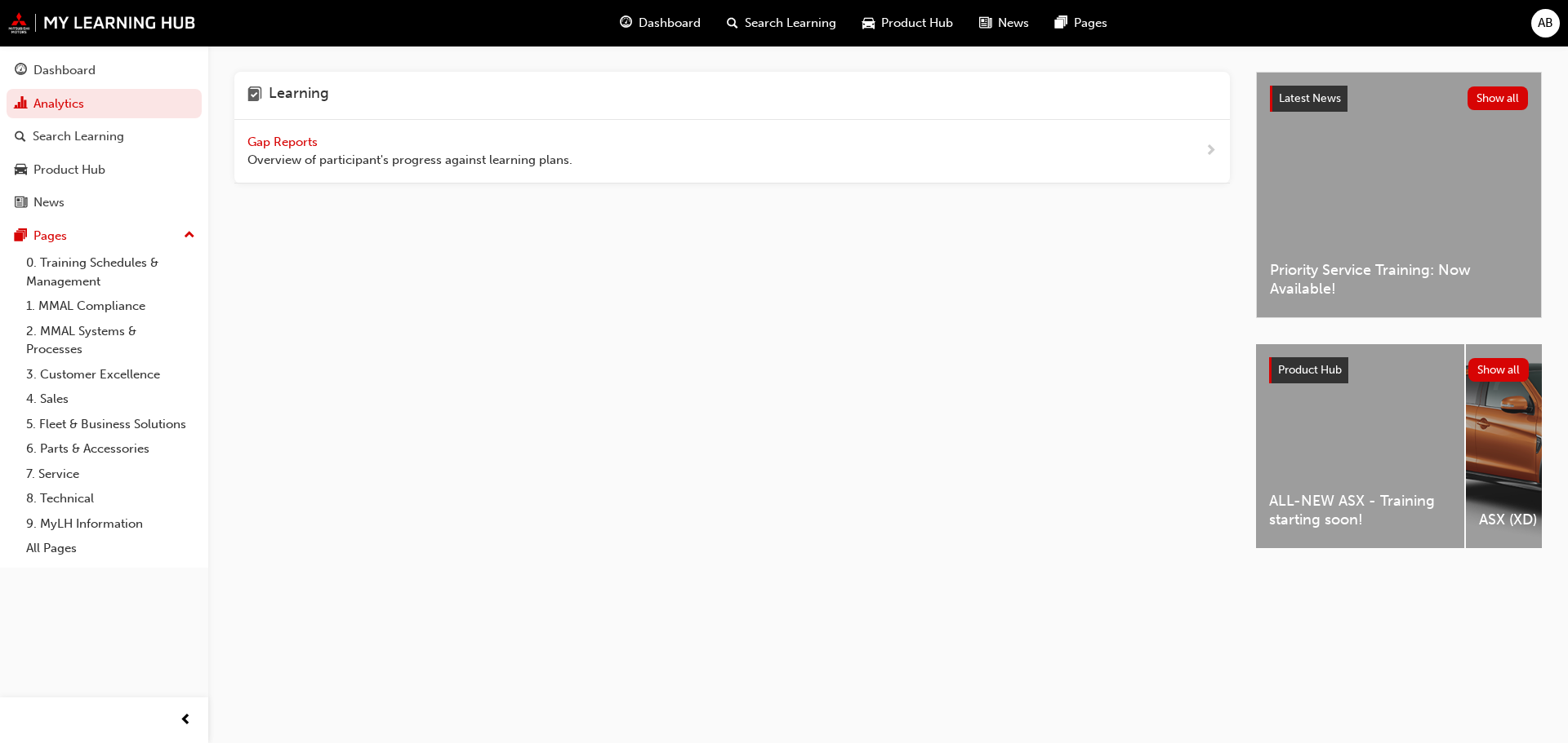
click at [292, 148] on span "Gap Reports" at bounding box center [284, 142] width 74 height 15
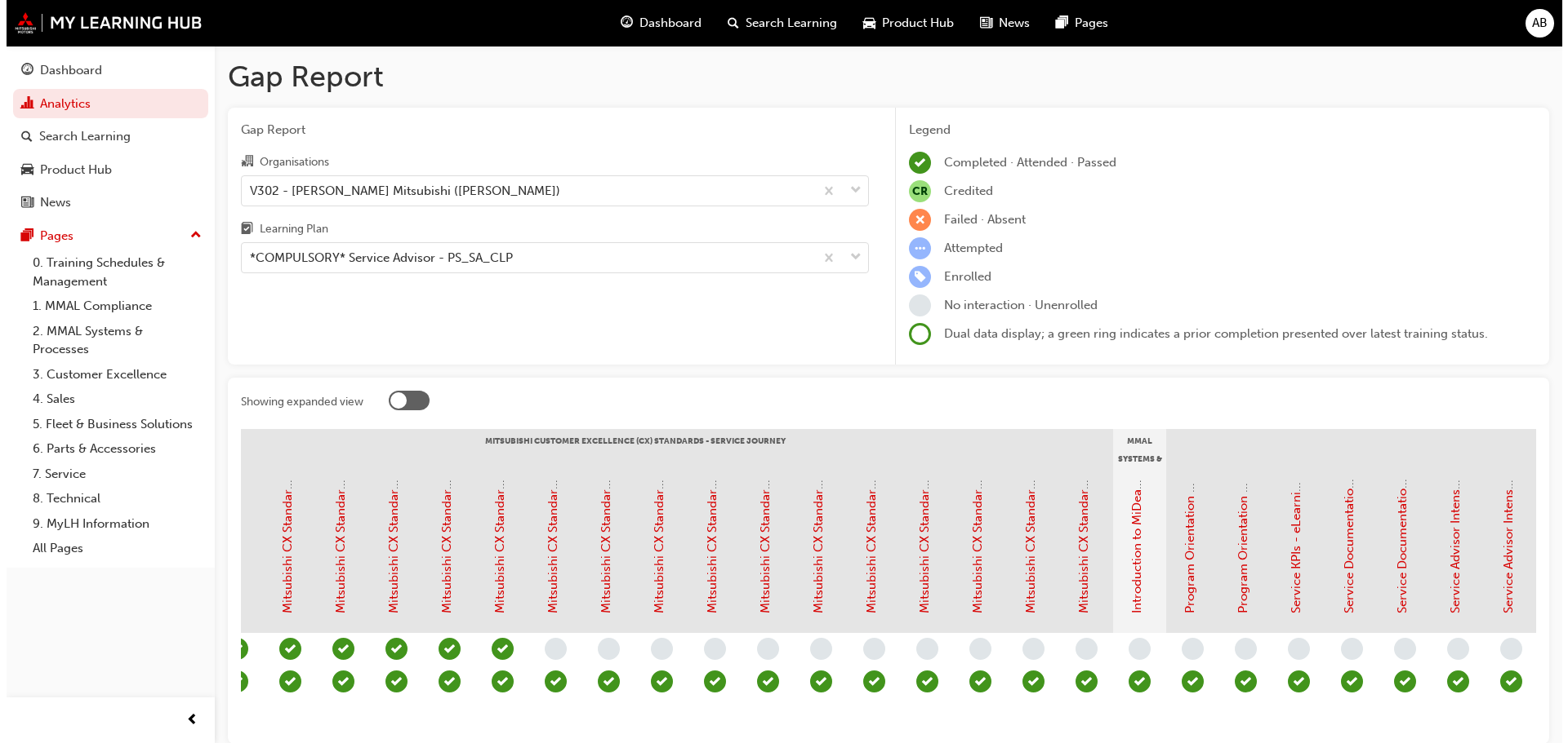
scroll to position [0, 704]
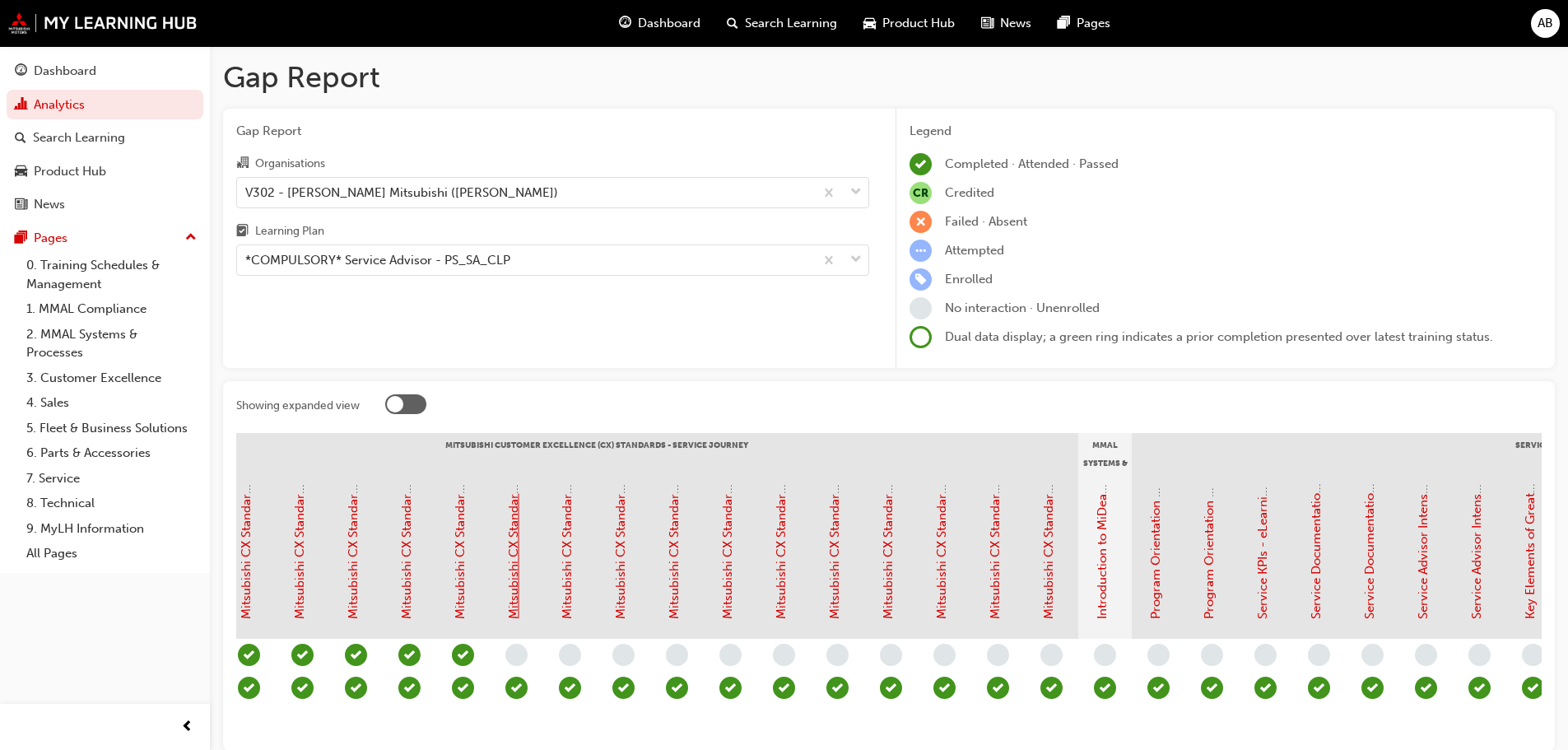
click at [520, 584] on link "Mitsubishi CX Standards - Service Journey 7: Arrival & Check-in" at bounding box center [514, 438] width 15 height 363
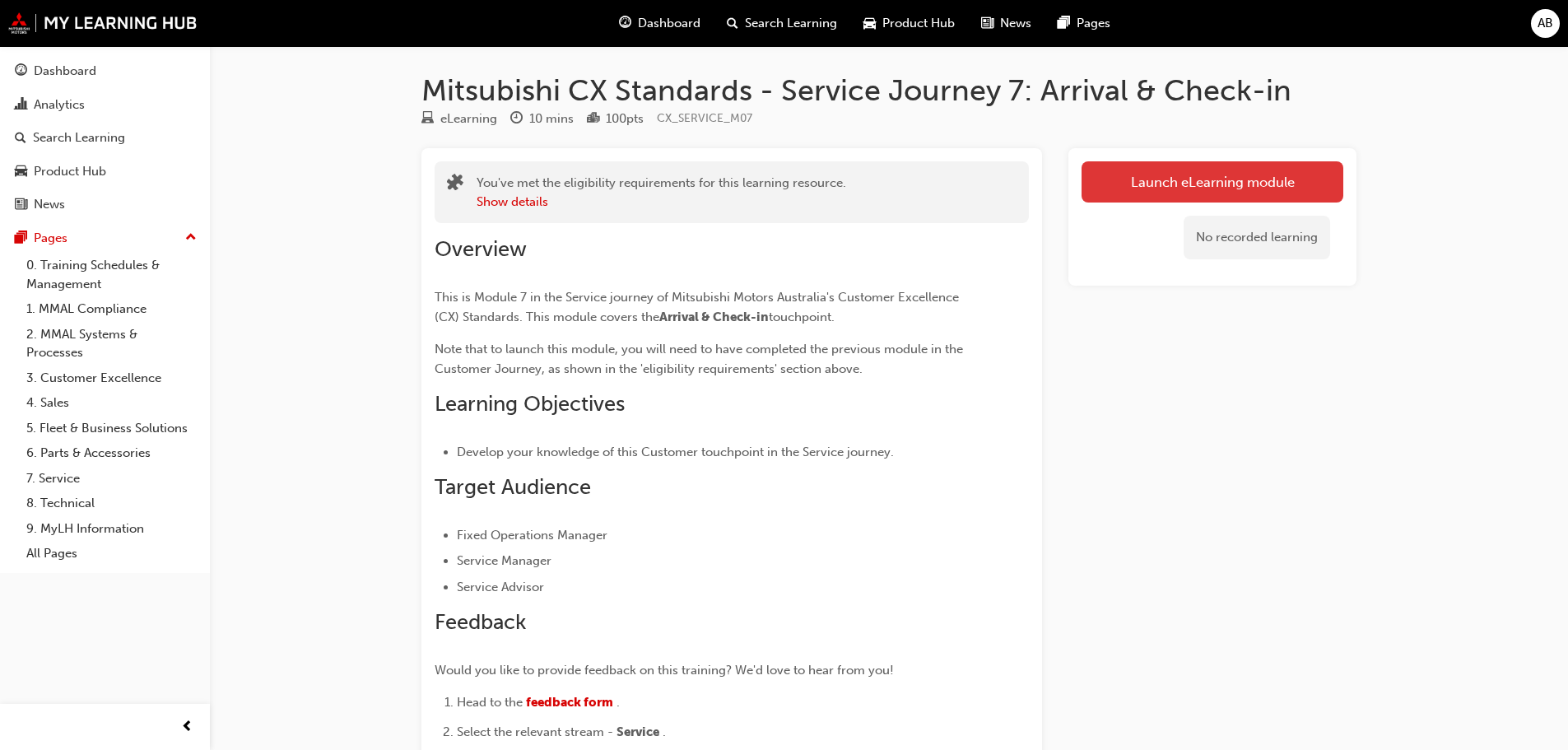
click at [1142, 184] on link "Launch eLearning module" at bounding box center [1212, 182] width 262 height 41
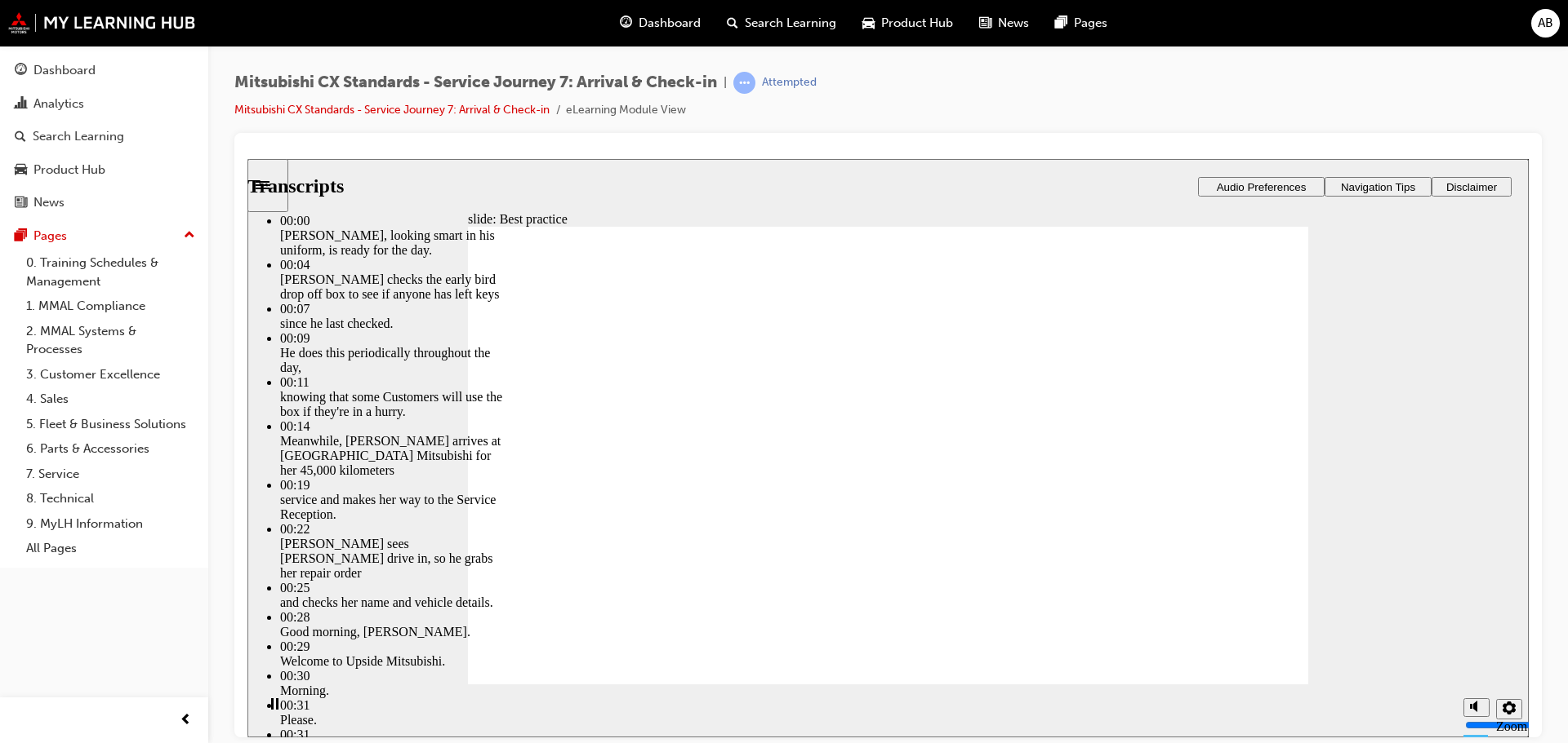
type input "181"
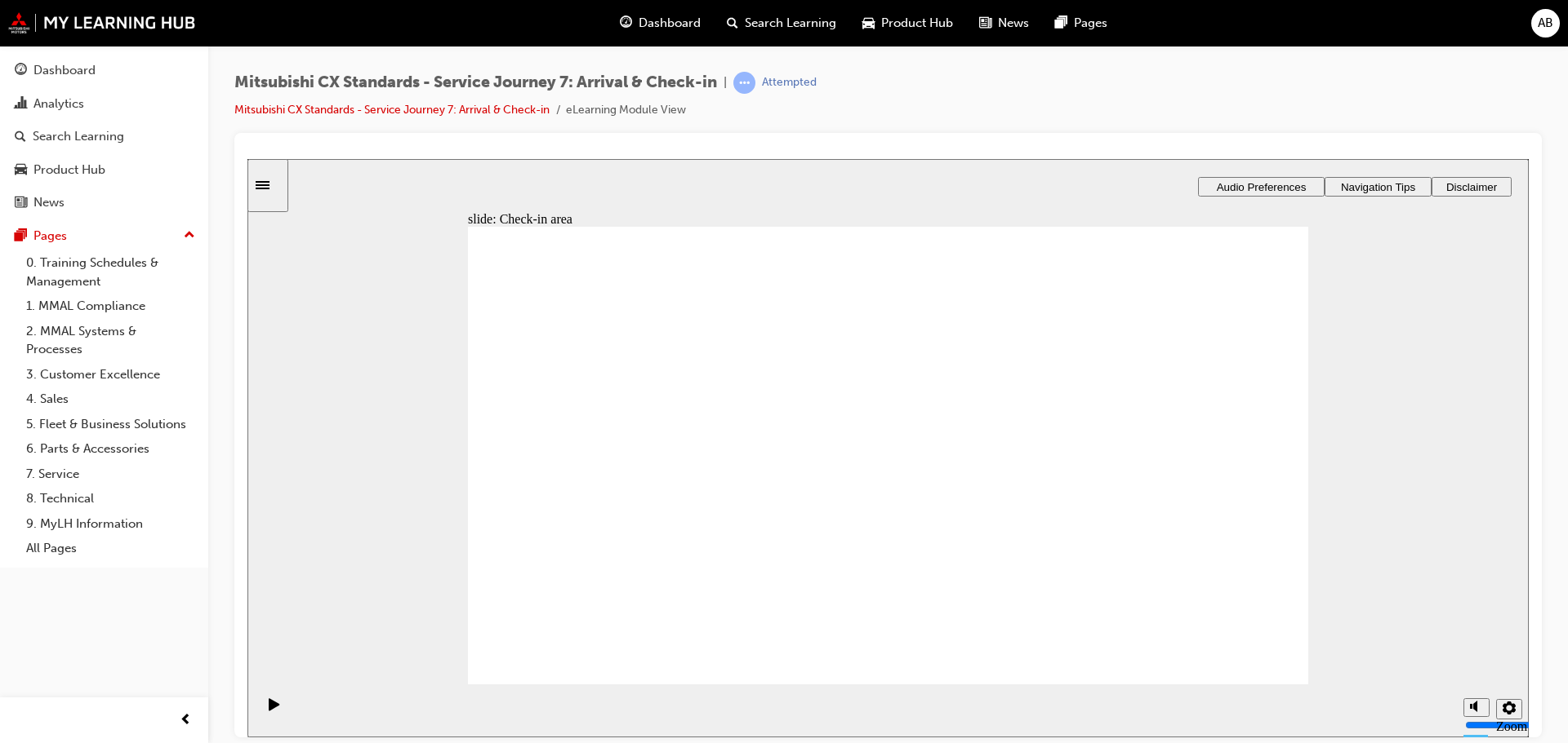
drag, startPoint x: 594, startPoint y: 488, endPoint x: 829, endPoint y: 384, distance: 257.0
drag, startPoint x: 589, startPoint y: 481, endPoint x: 832, endPoint y: 454, distance: 244.5
drag, startPoint x: 659, startPoint y: 485, endPoint x: 842, endPoint y: 484, distance: 183.0
